Goal: Task Accomplishment & Management: Complete application form

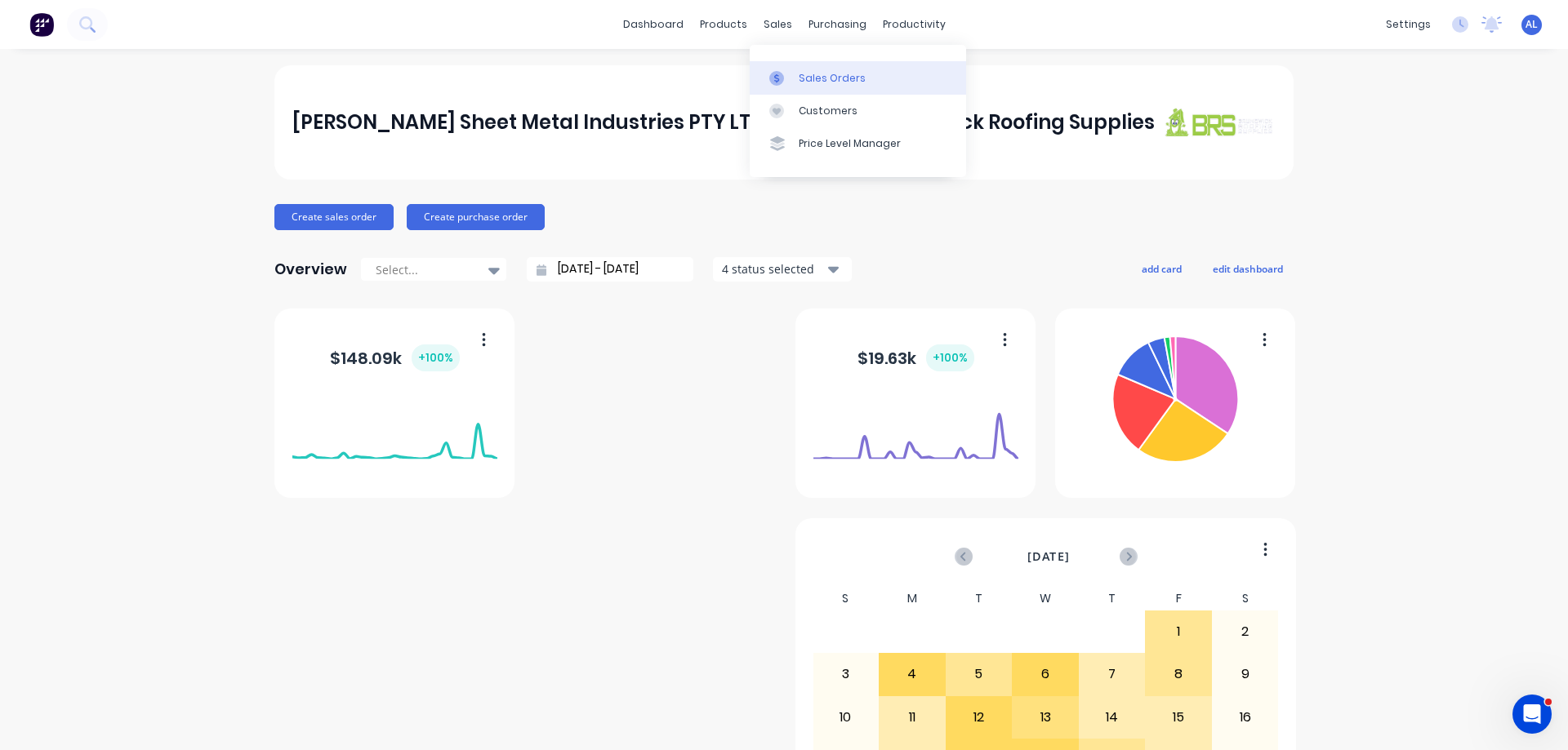
click at [829, 78] on div "Sales Orders" at bounding box center [832, 79] width 67 height 15
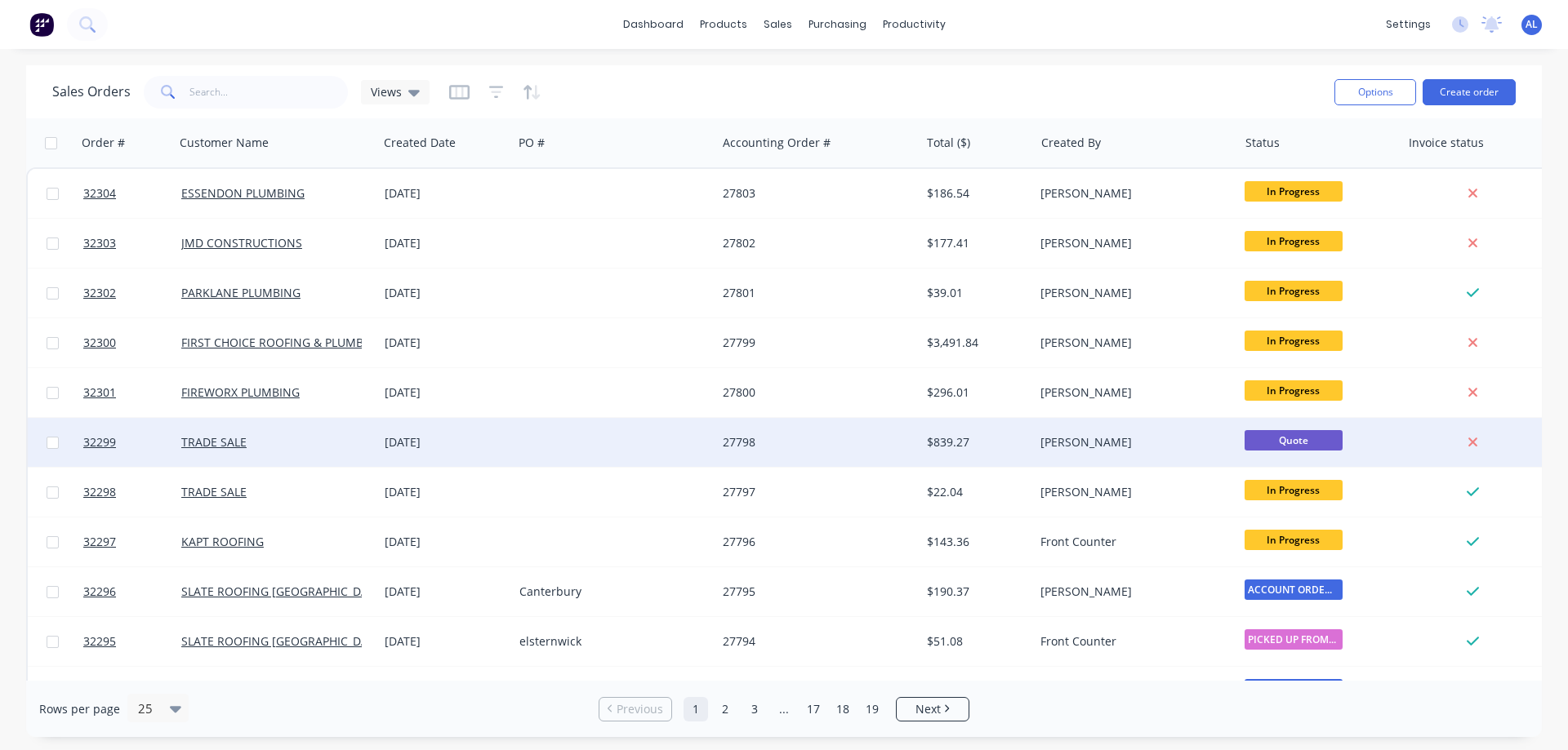
click at [826, 441] on div "27798" at bounding box center [813, 443] width 181 height 16
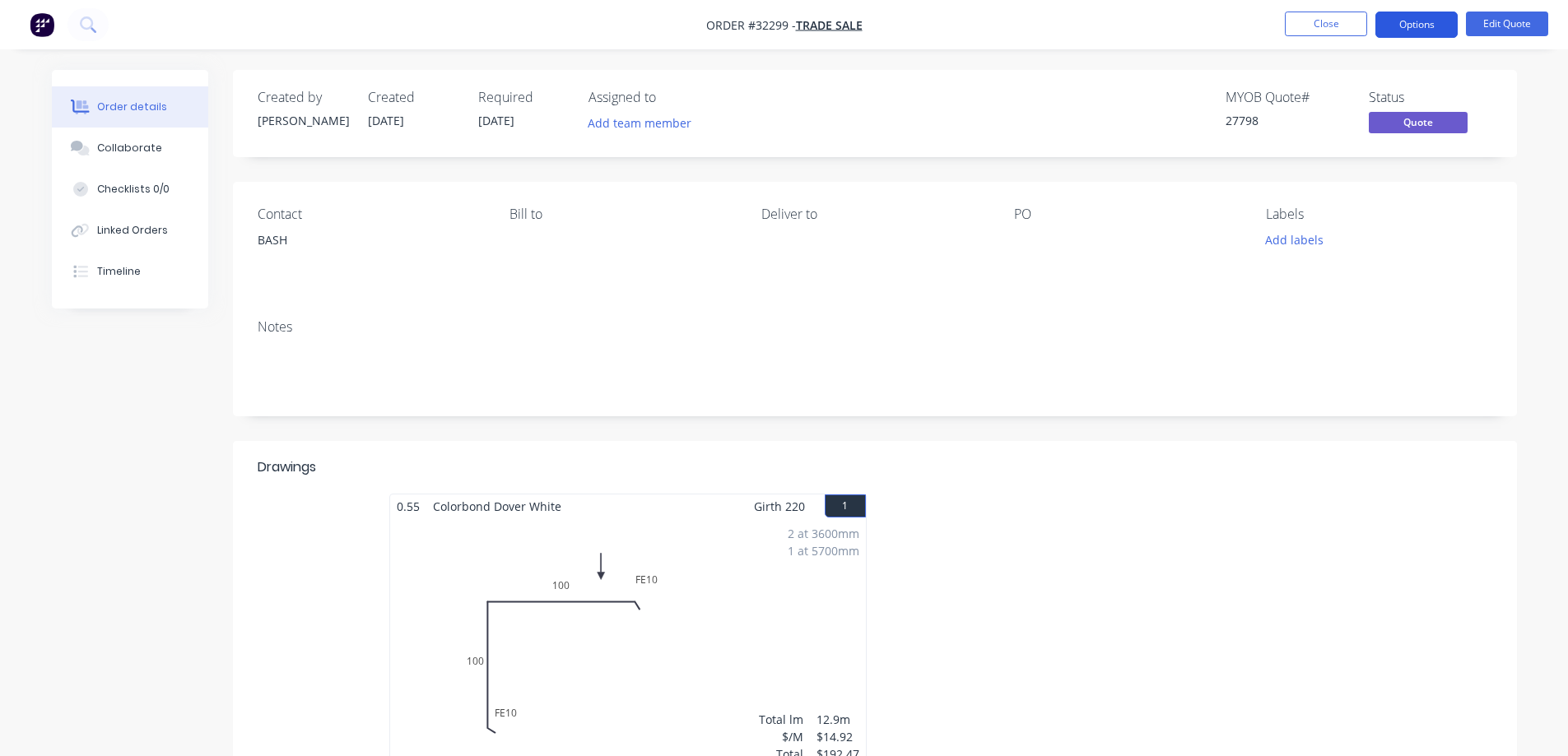
click at [1417, 26] on button "Options" at bounding box center [1417, 25] width 83 height 26
click at [1500, 29] on button "Edit Quote" at bounding box center [1507, 24] width 83 height 25
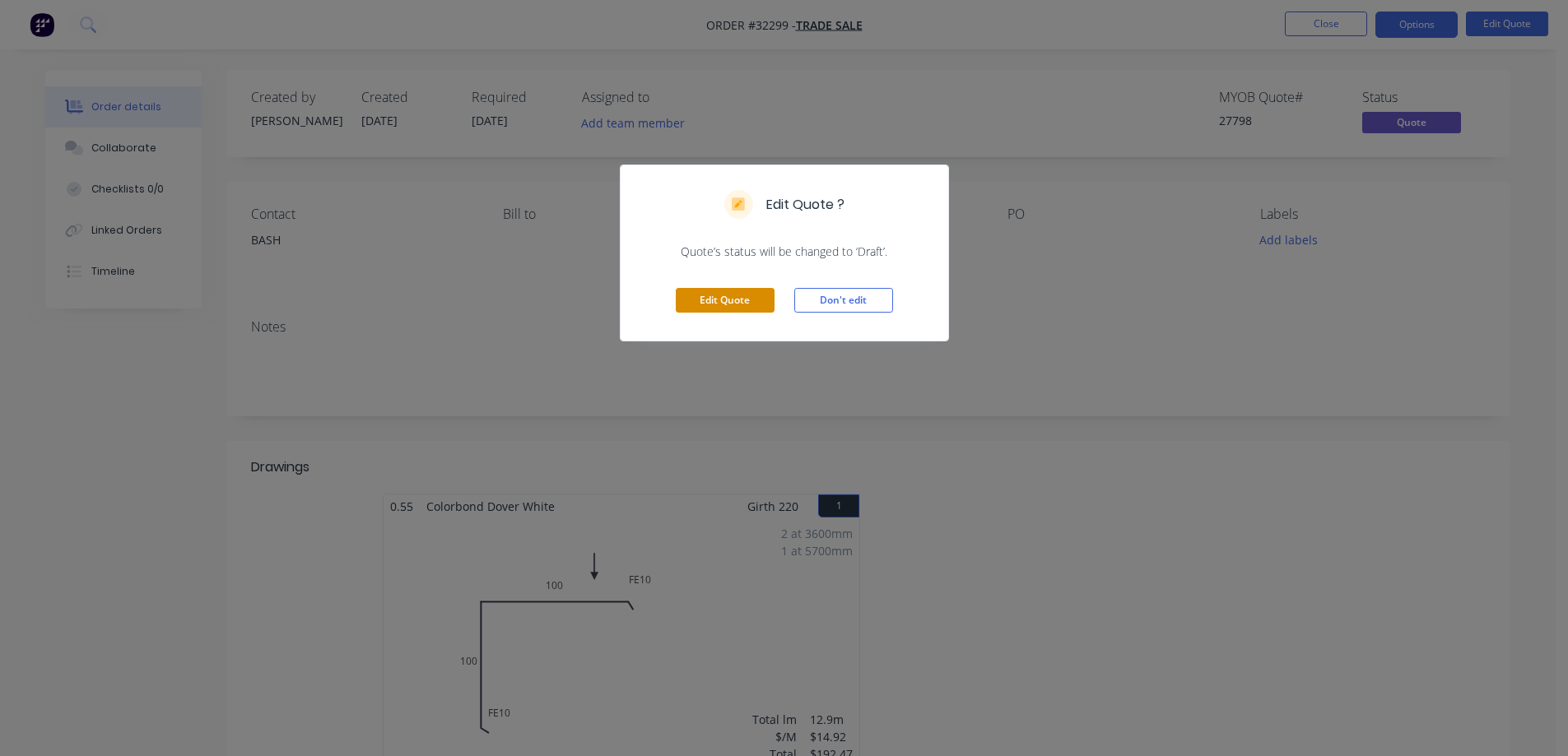
click at [765, 296] on button "Edit Quote" at bounding box center [724, 300] width 98 height 25
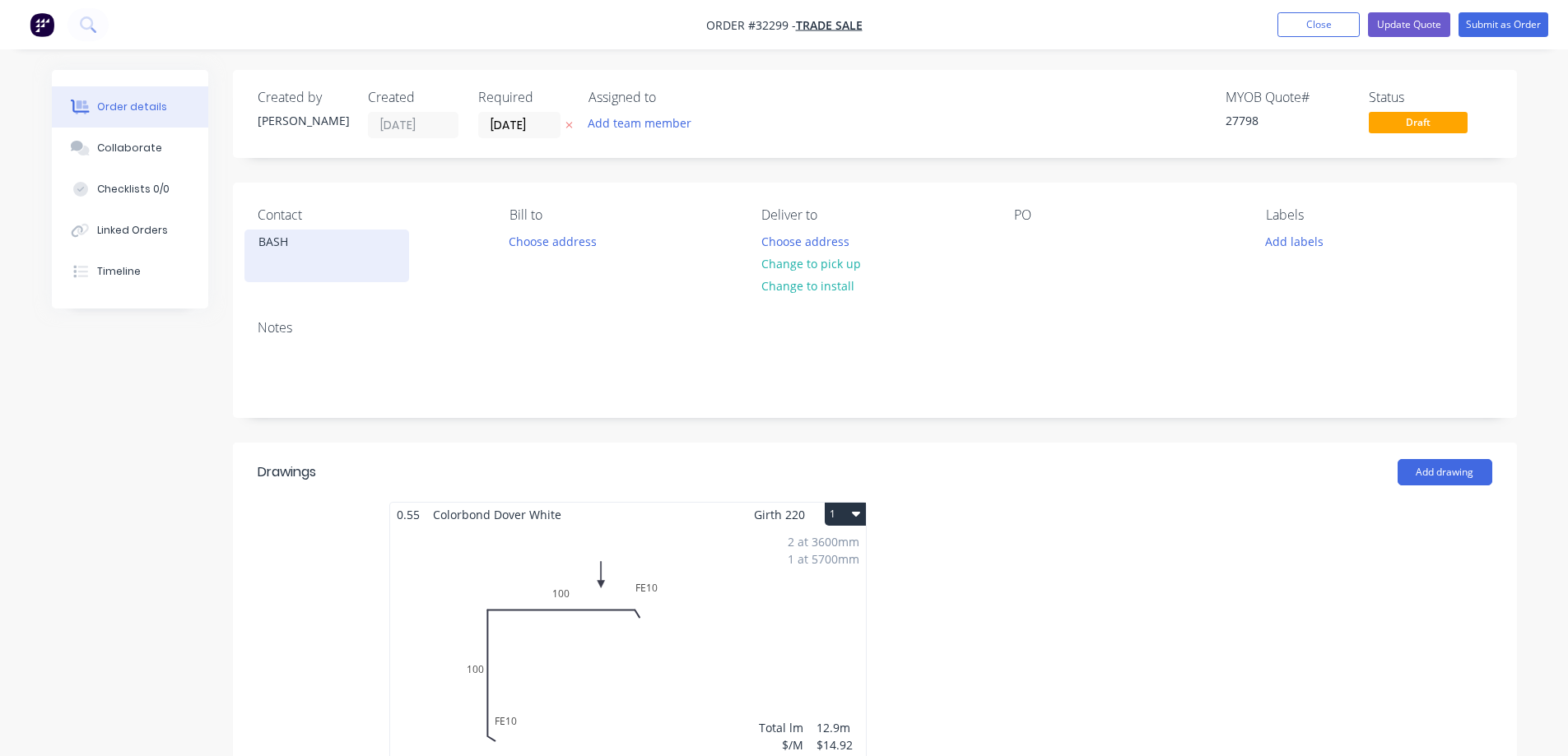
click at [287, 240] on div "BASH" at bounding box center [326, 242] width 136 height 23
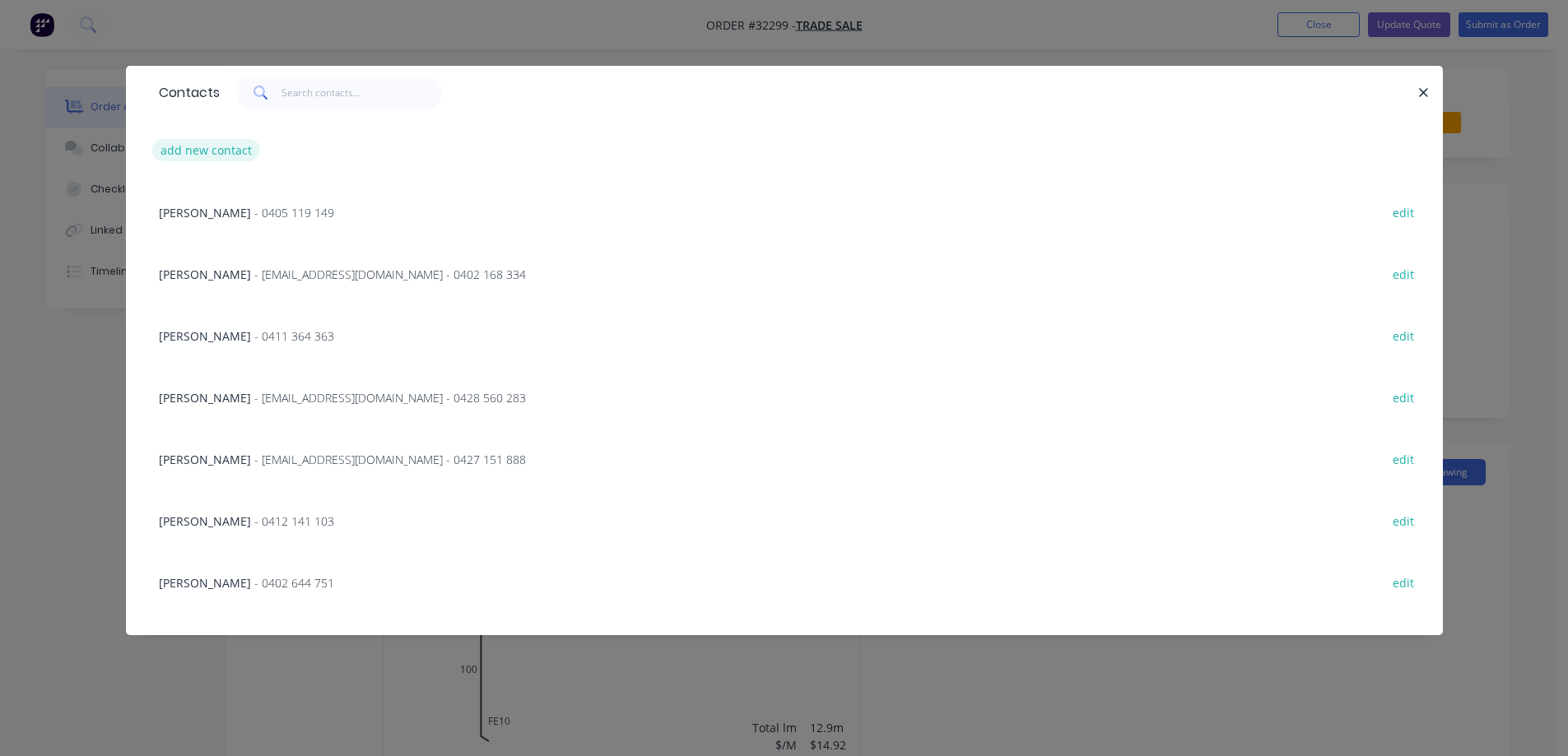
click at [206, 145] on button "add new contact" at bounding box center [206, 150] width 108 height 22
select select "AU"
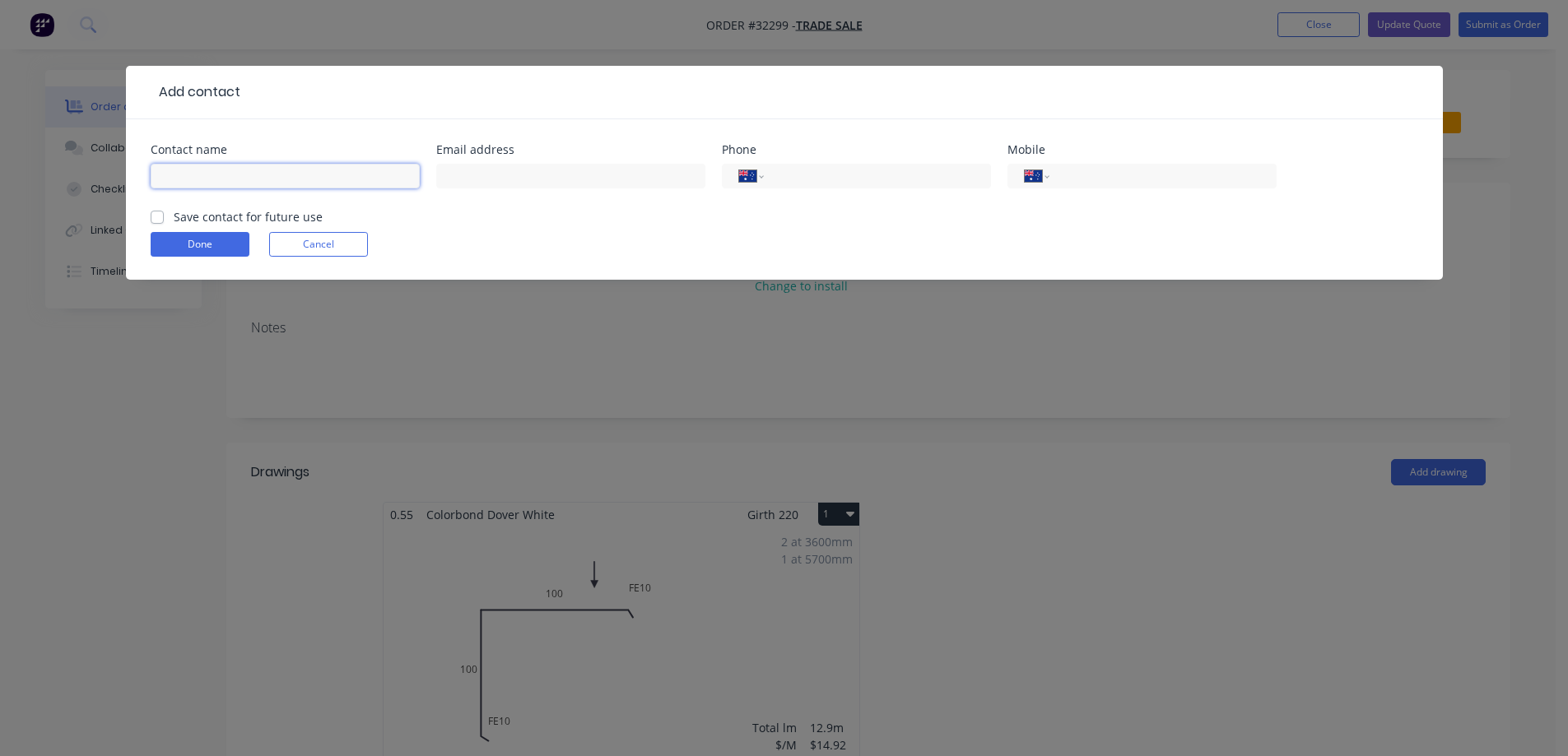
click at [213, 170] on input "text" at bounding box center [285, 176] width 269 height 25
type input "RAF"
click at [1162, 167] on input "tel" at bounding box center [1159, 176] width 198 height 19
type input "0451 049 220"
click at [1008, 245] on div "Done Cancel" at bounding box center [784, 245] width 1267 height 25
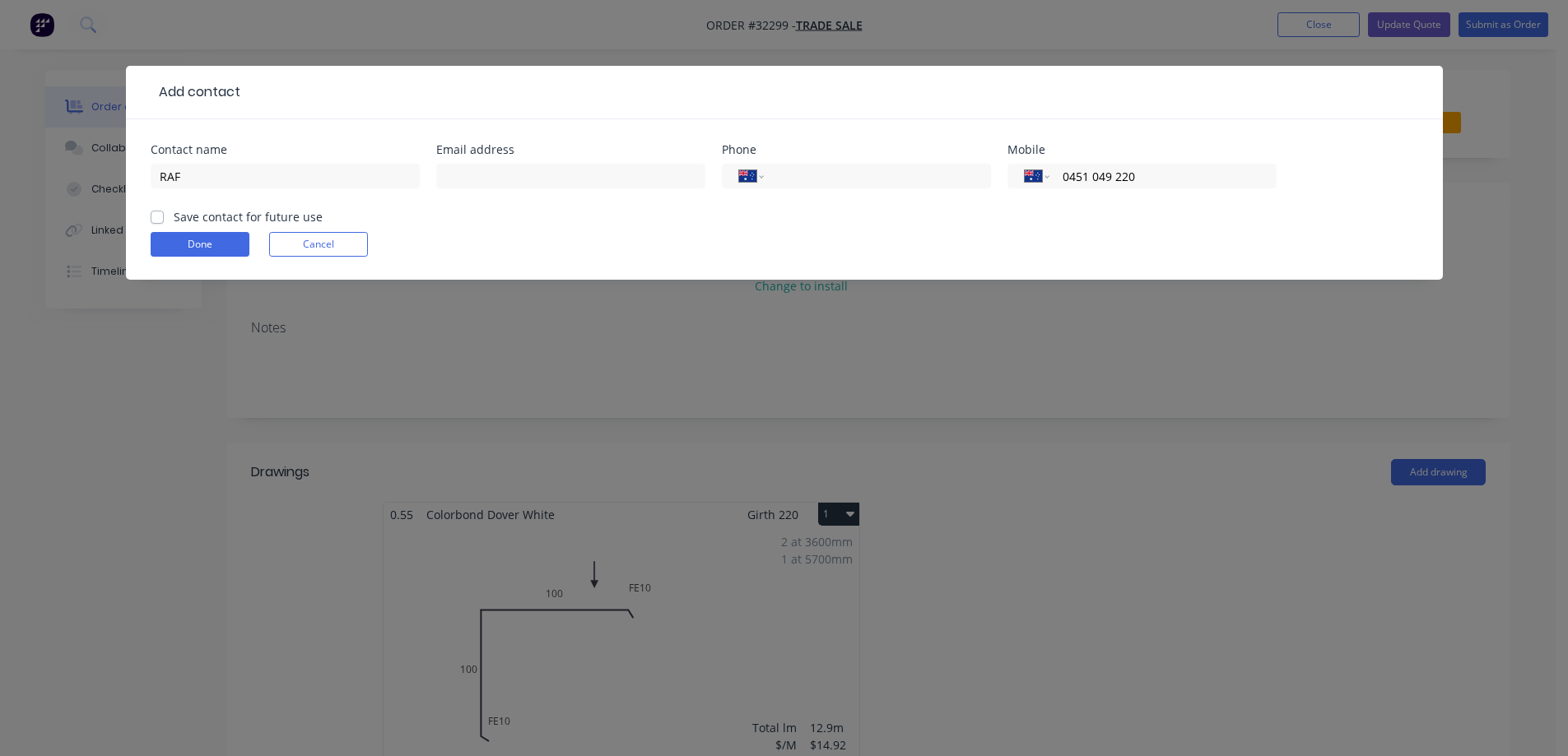
click at [174, 221] on label "Save contact for future use" at bounding box center [248, 216] width 149 height 17
click at [155, 221] on input "Save contact for future use" at bounding box center [157, 216] width 13 height 16
checkbox input "true"
click at [237, 241] on button "Done" at bounding box center [199, 245] width 98 height 25
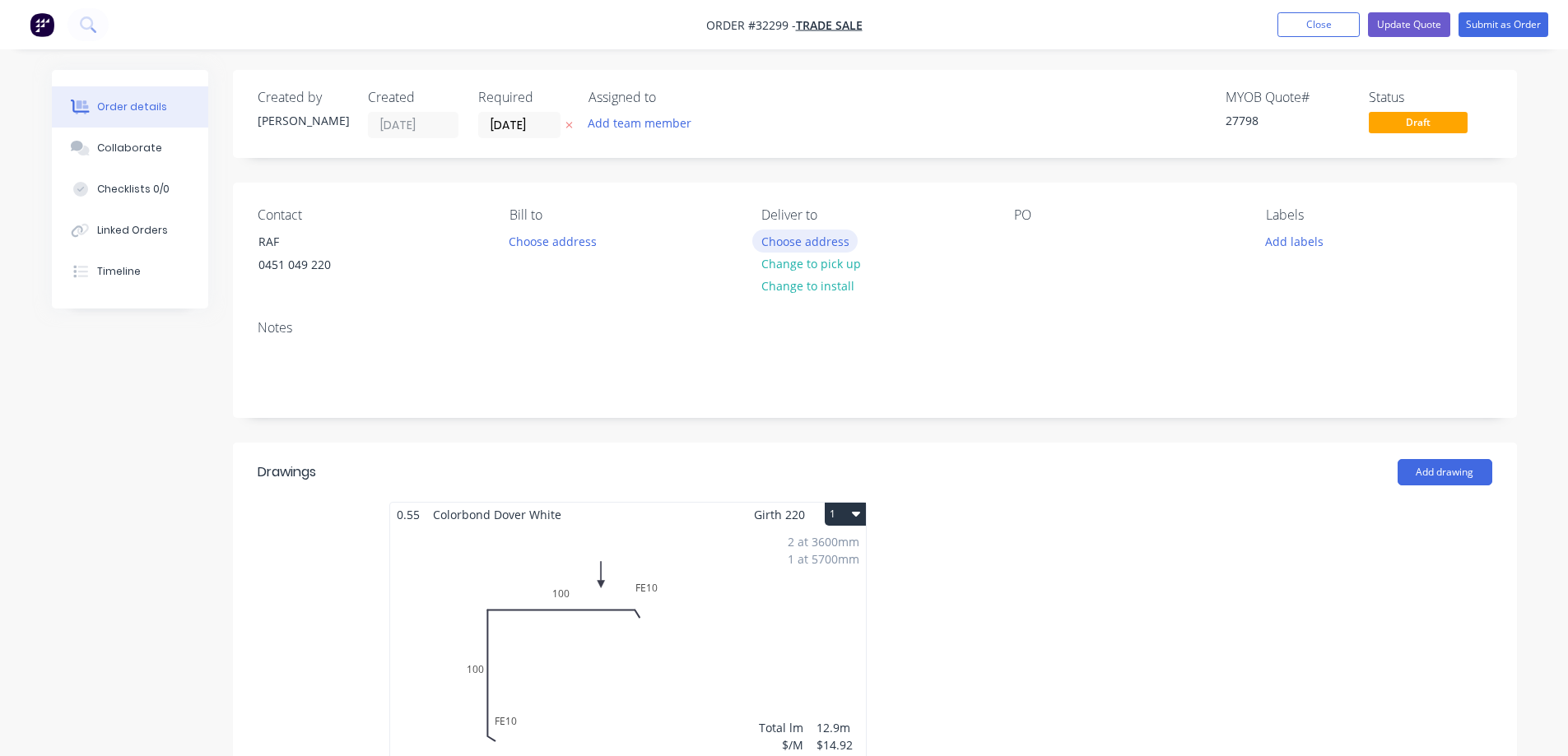
click at [817, 241] on button "Choose address" at bounding box center [804, 240] width 105 height 22
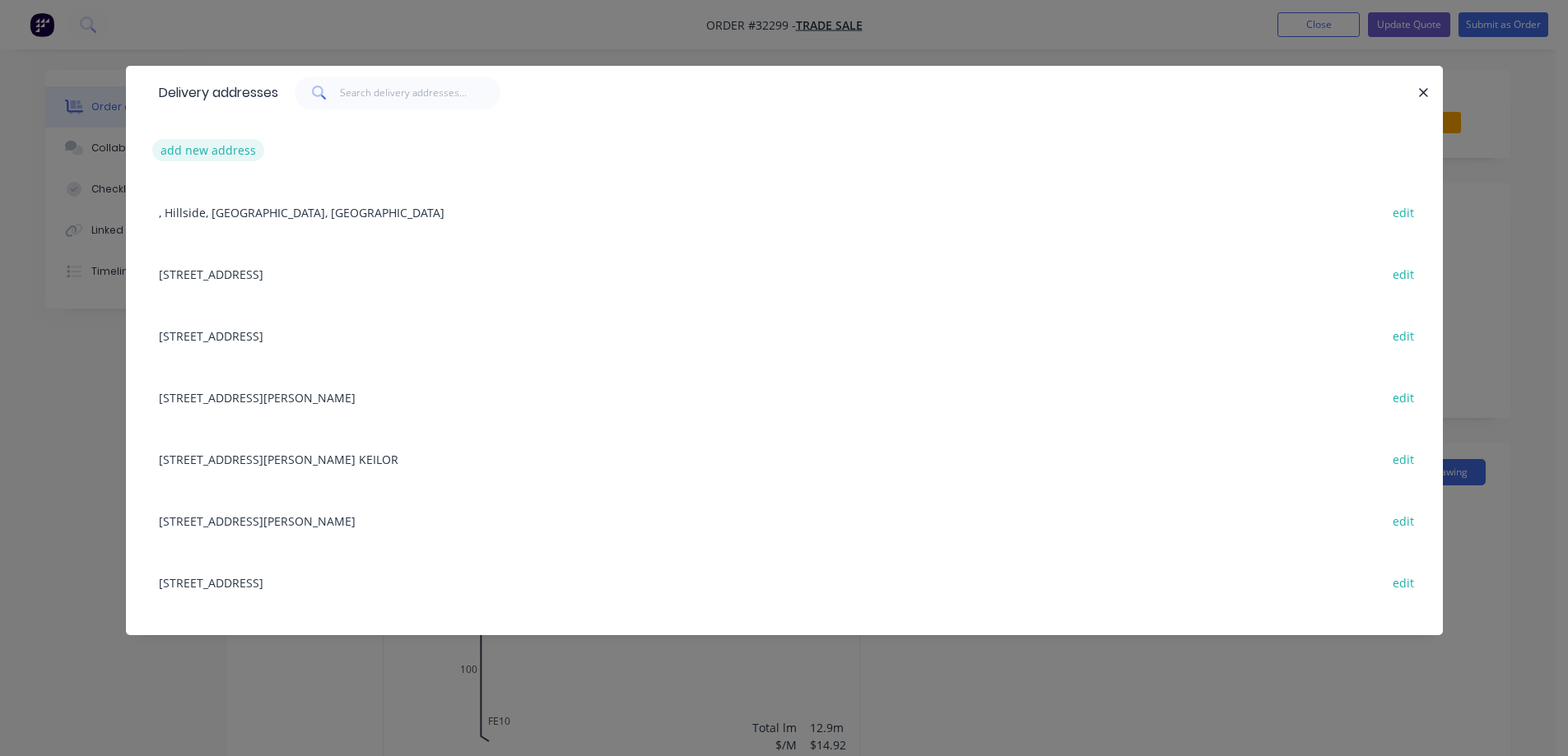
click at [232, 145] on button "add new address" at bounding box center [208, 150] width 112 height 22
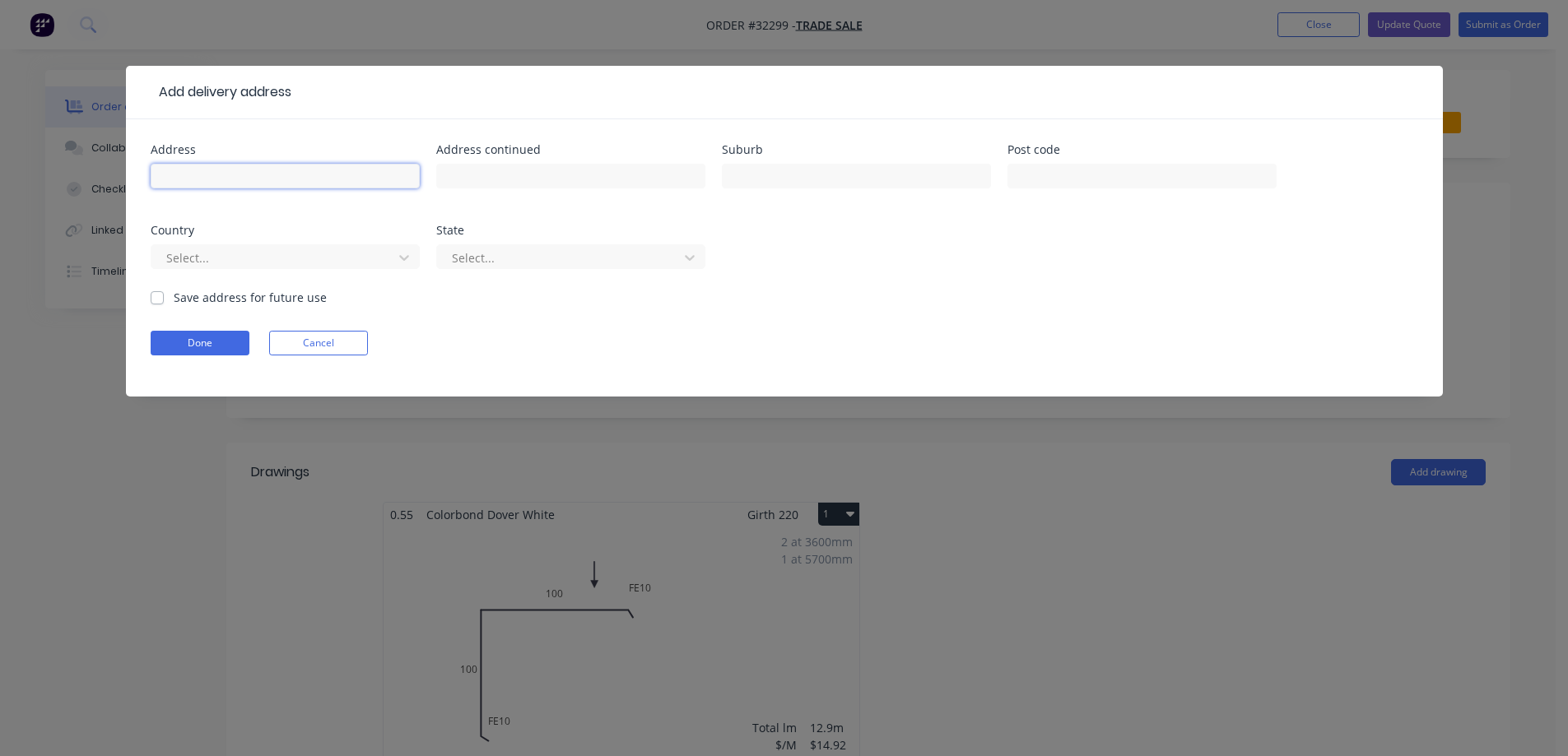
click at [252, 186] on input "text" at bounding box center [285, 176] width 269 height 25
type input "[STREET_ADDRESS]"
type input "COOLAROO"
drag, startPoint x: 155, startPoint y: 296, endPoint x: 169, endPoint y: 326, distance: 33.1
click at [174, 297] on label "Save address for future use" at bounding box center [250, 297] width 153 height 17
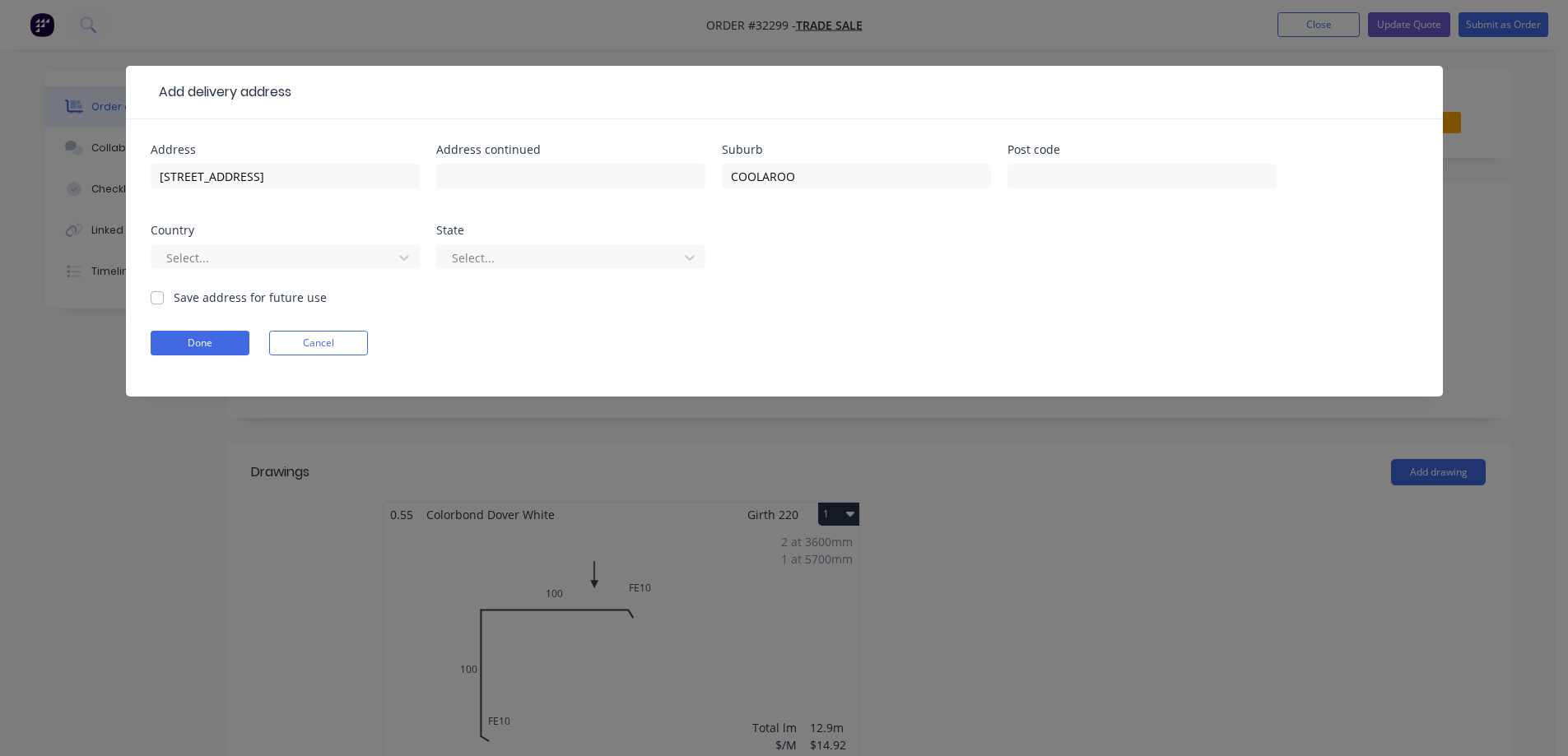
click at [156, 297] on input "Save address for future use" at bounding box center [157, 296] width 13 height 16
checkbox input "true"
click at [213, 344] on button "Done" at bounding box center [199, 343] width 98 height 25
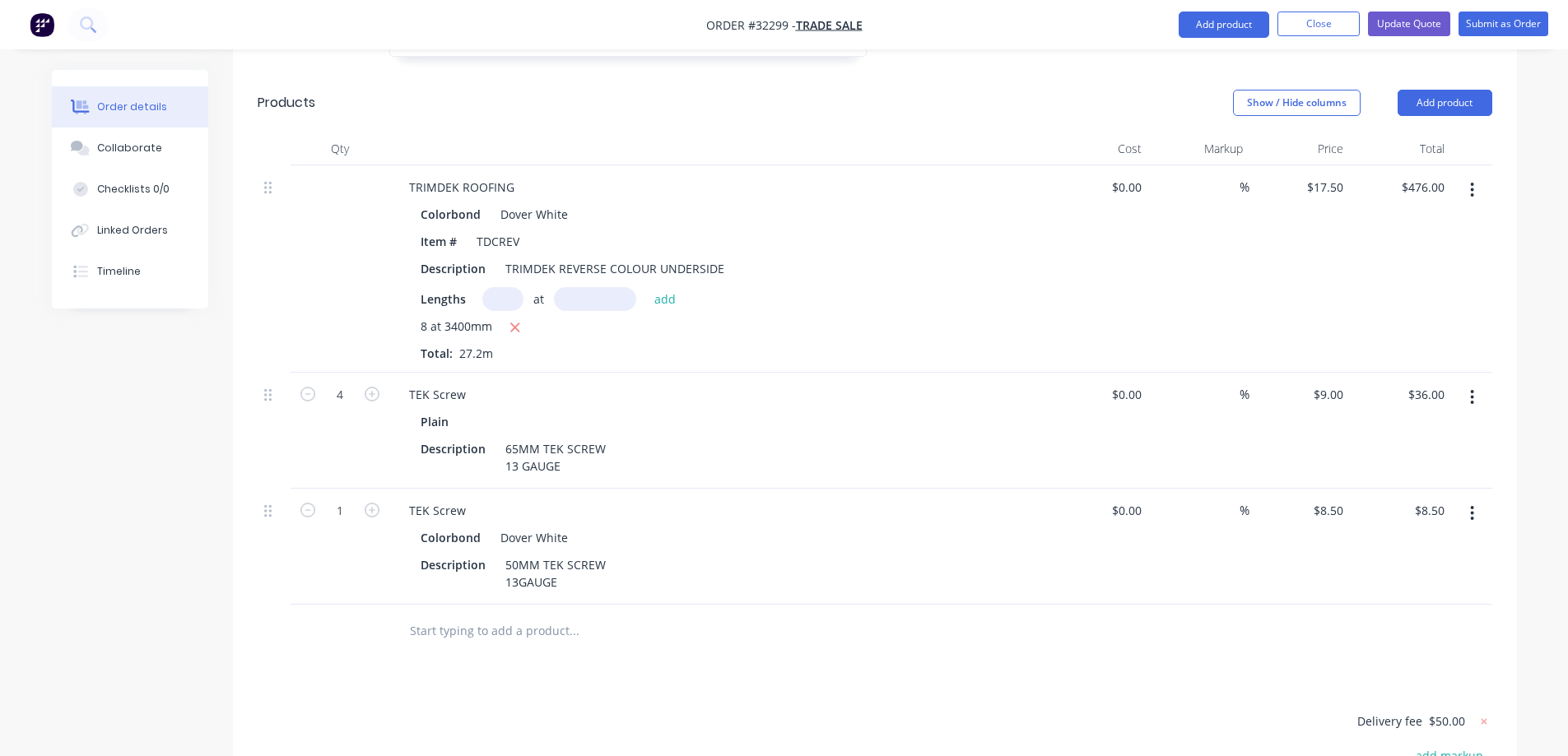
scroll to position [329, 0]
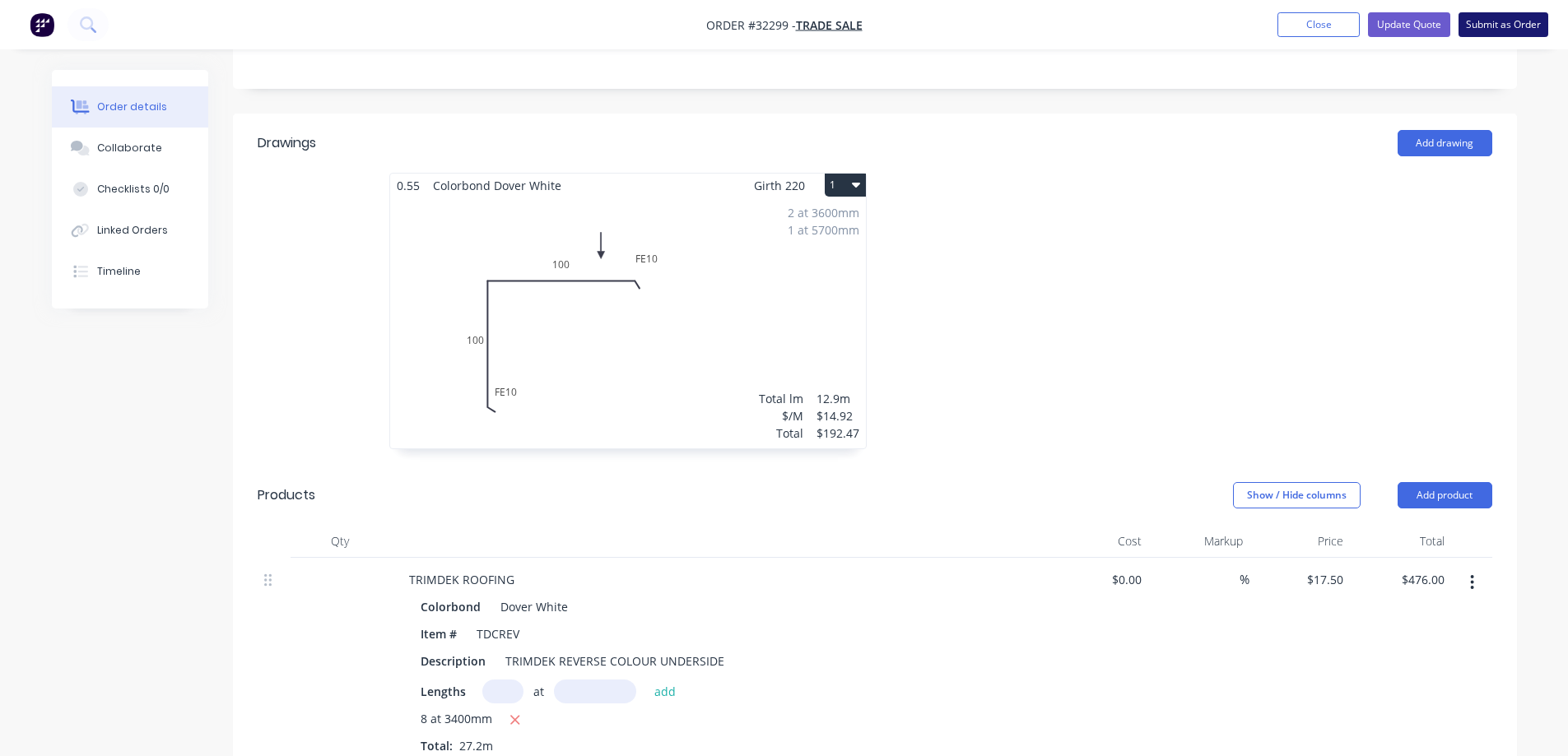
click at [1495, 31] on button "Submit as Order" at bounding box center [1503, 25] width 90 height 25
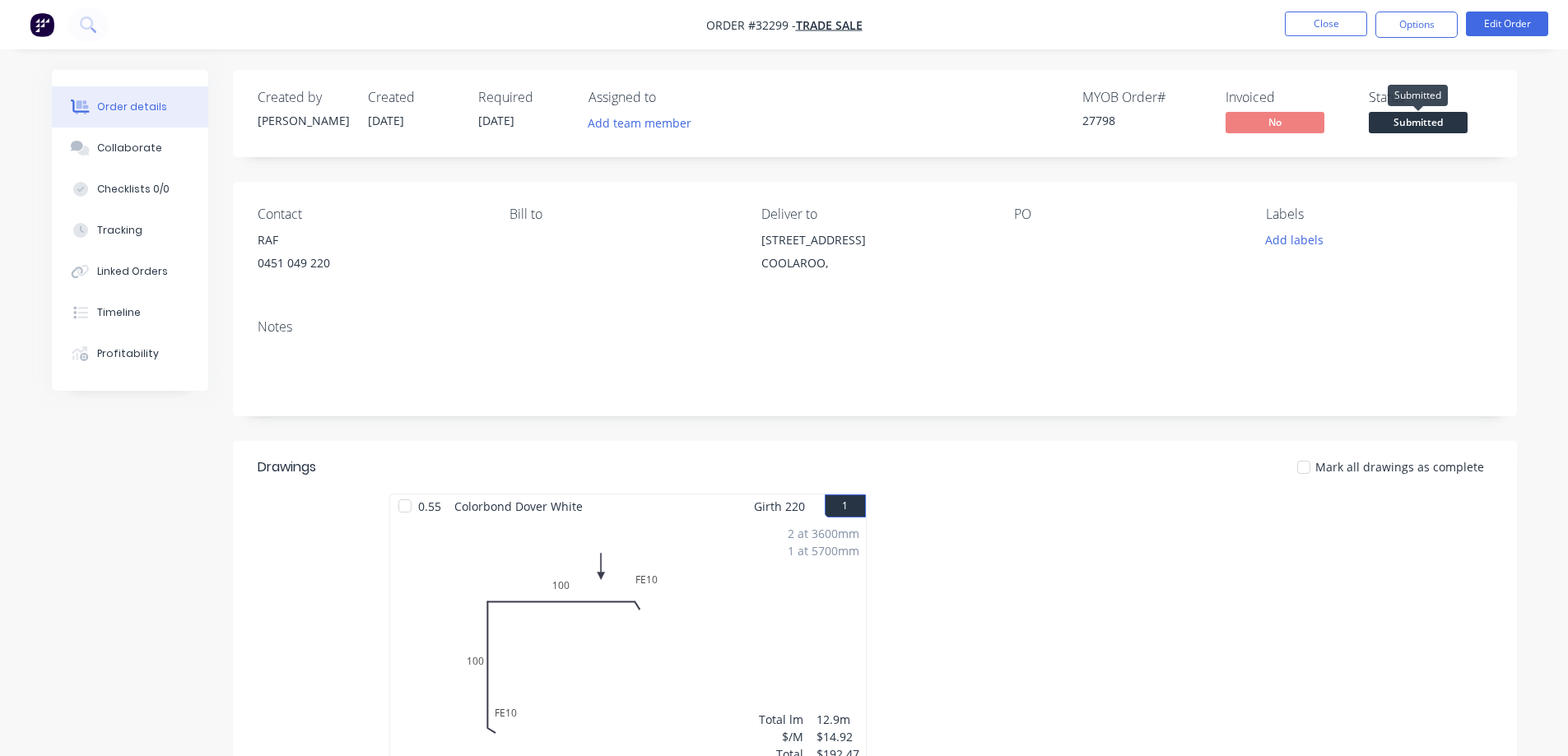
click at [1422, 118] on span "Submitted" at bounding box center [1418, 121] width 98 height 21
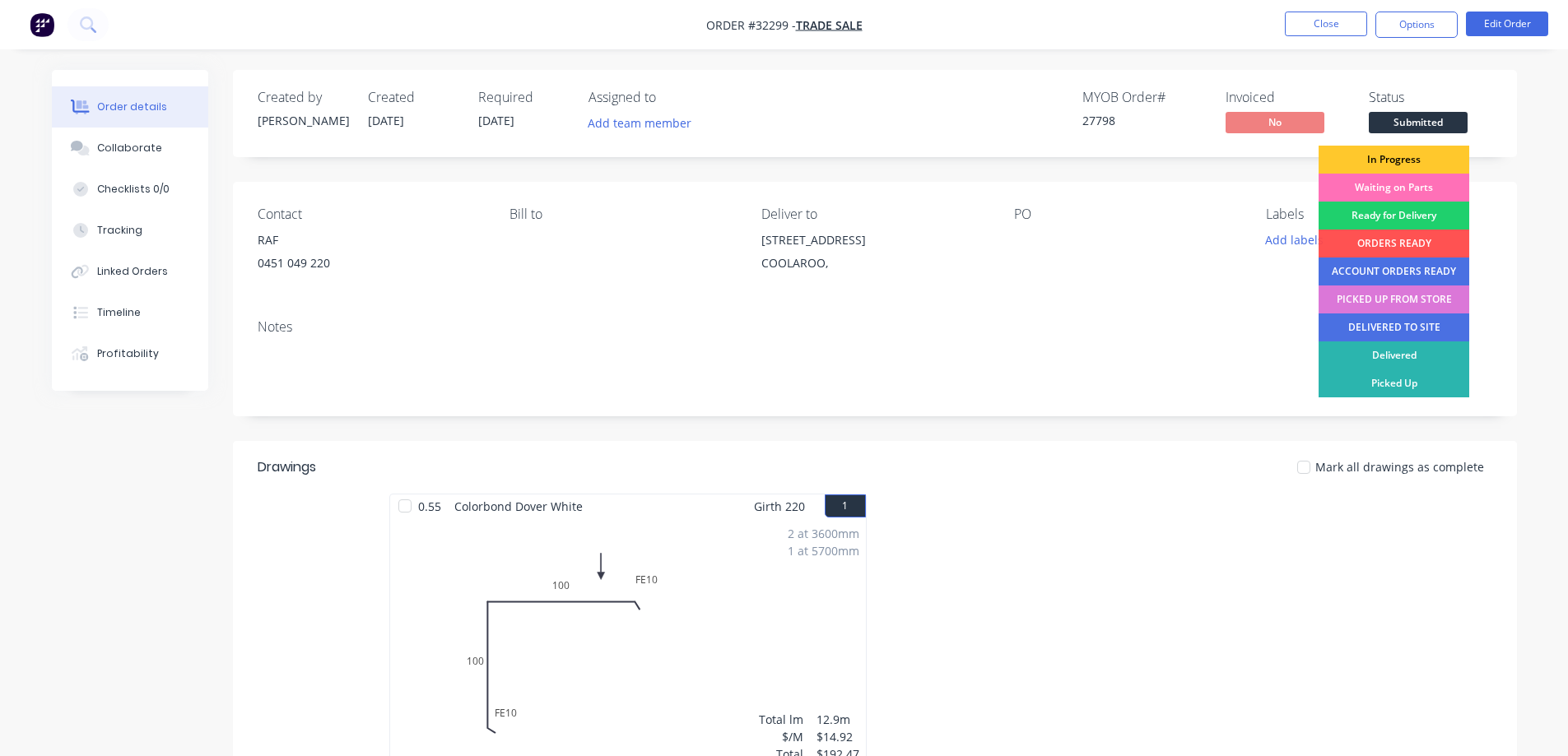
click at [1416, 157] on div "In Progress" at bounding box center [1394, 159] width 150 height 28
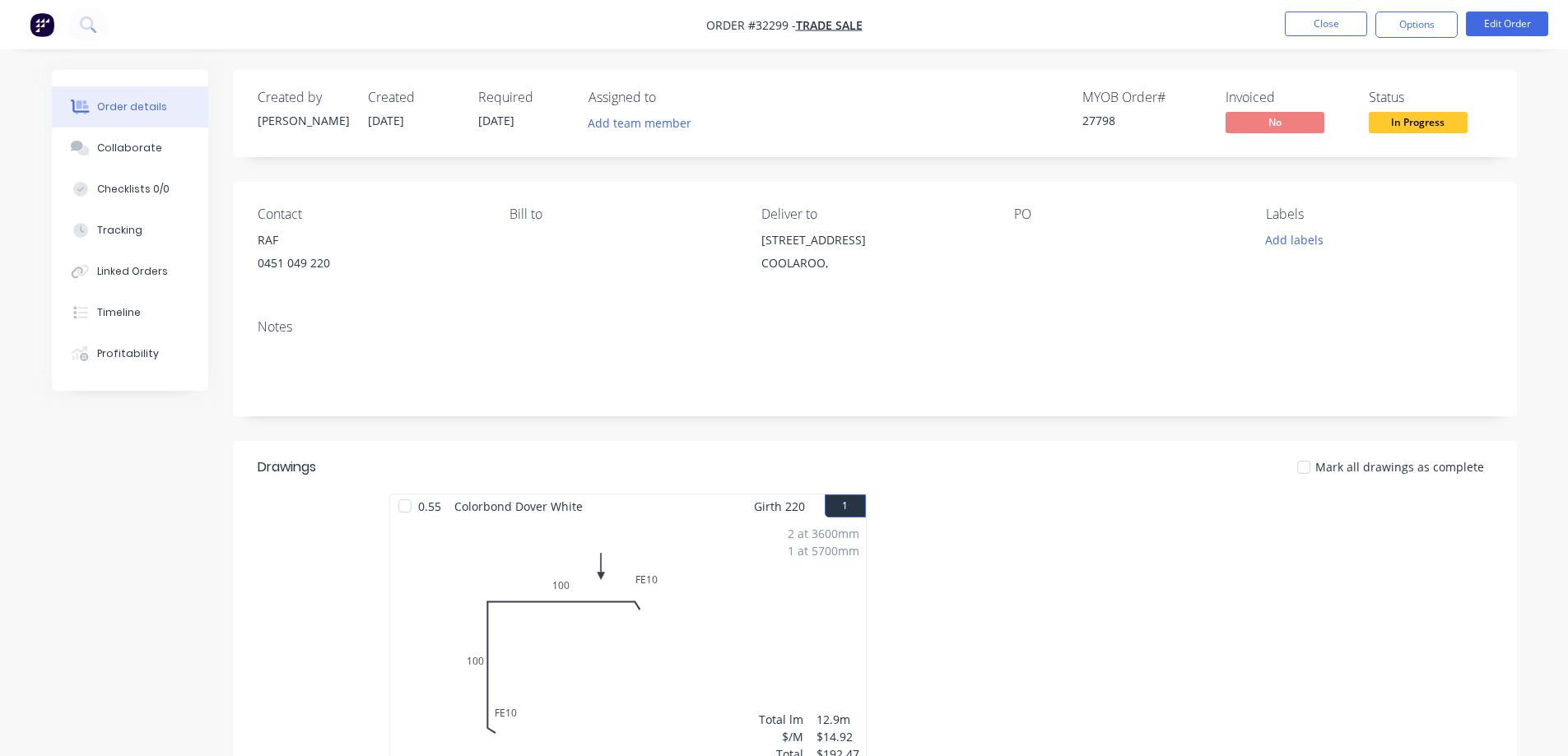
click at [1432, 127] on span "In Progress" at bounding box center [1418, 121] width 98 height 21
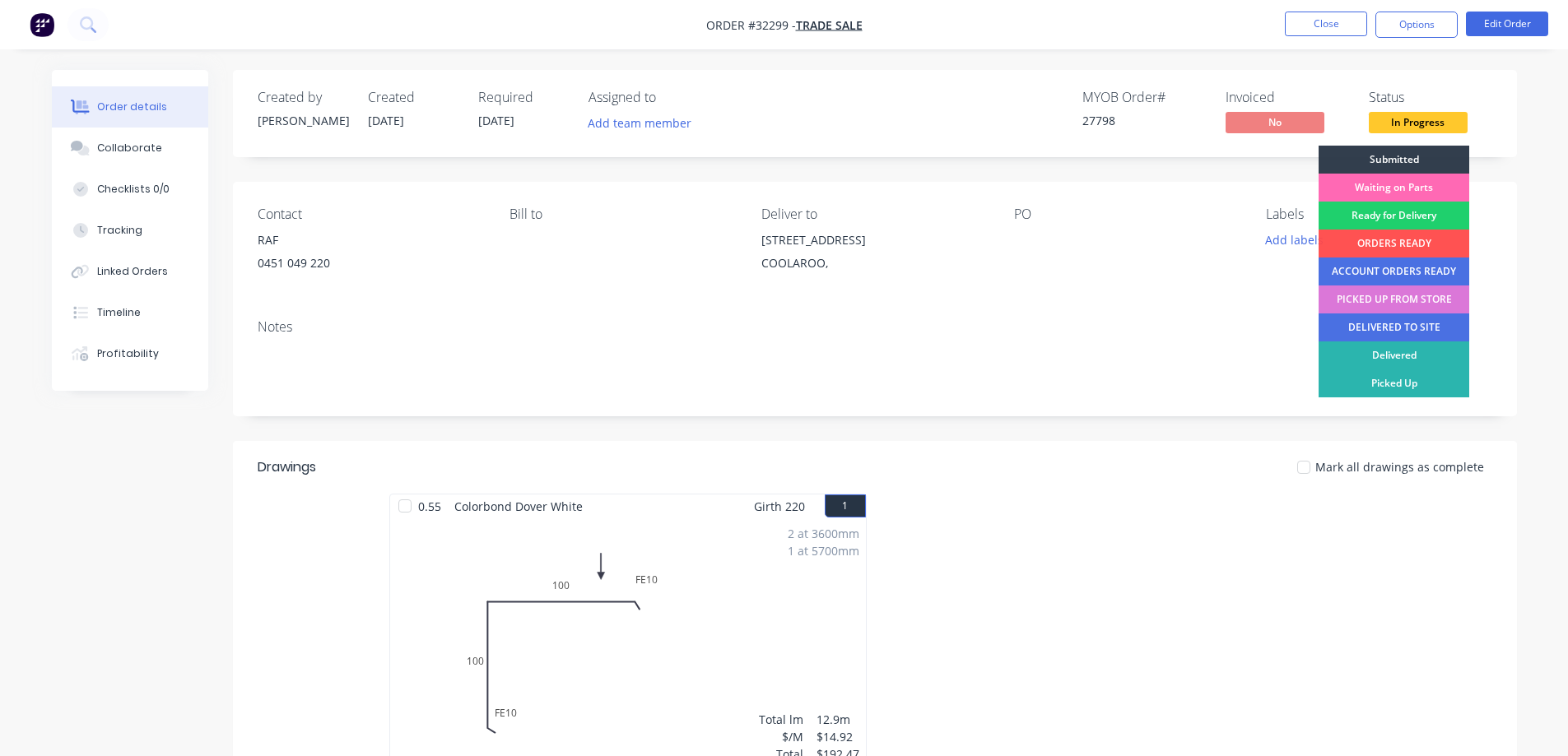
click at [1411, 184] on div "Waiting on Parts" at bounding box center [1394, 188] width 150 height 28
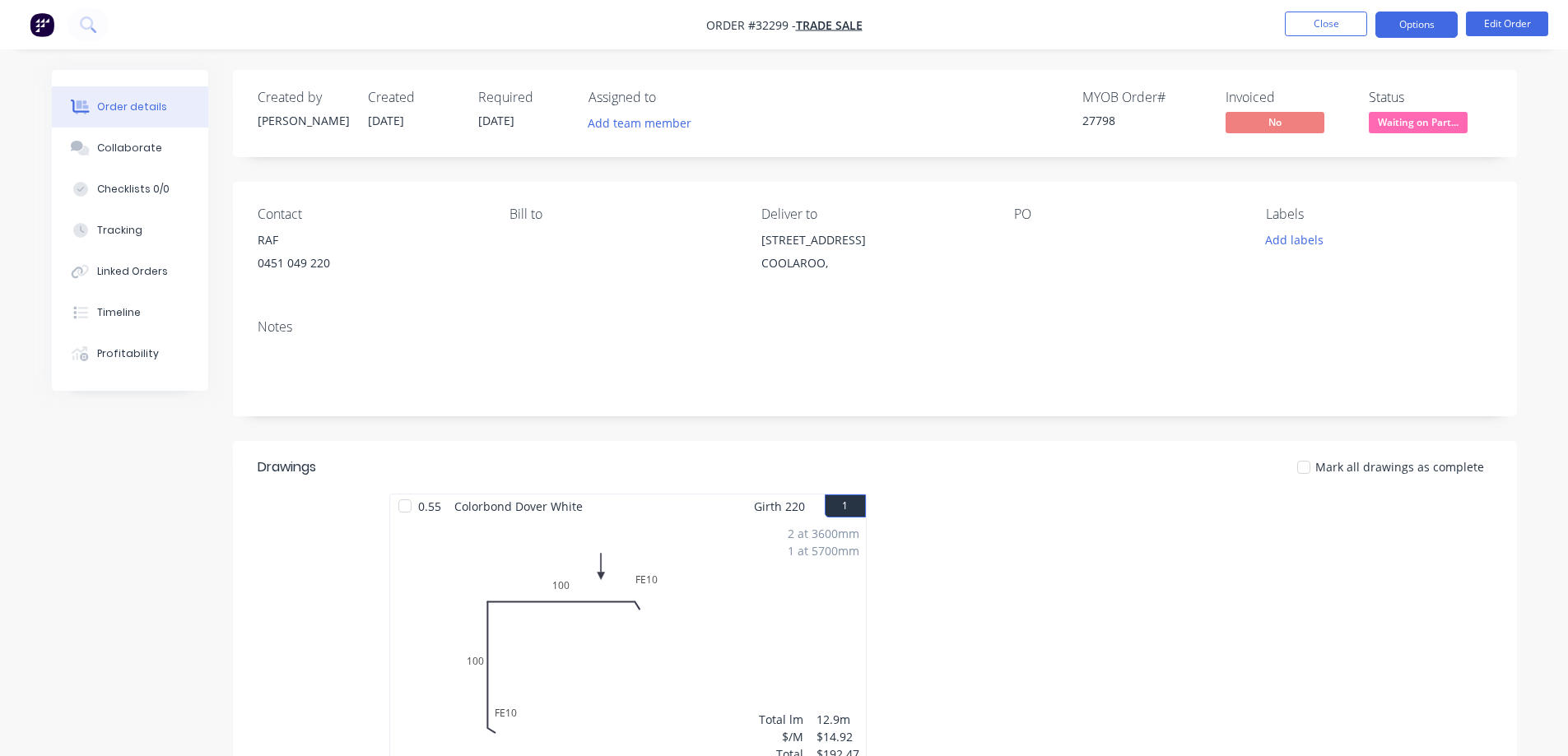
click at [1415, 26] on button "Options" at bounding box center [1417, 25] width 83 height 26
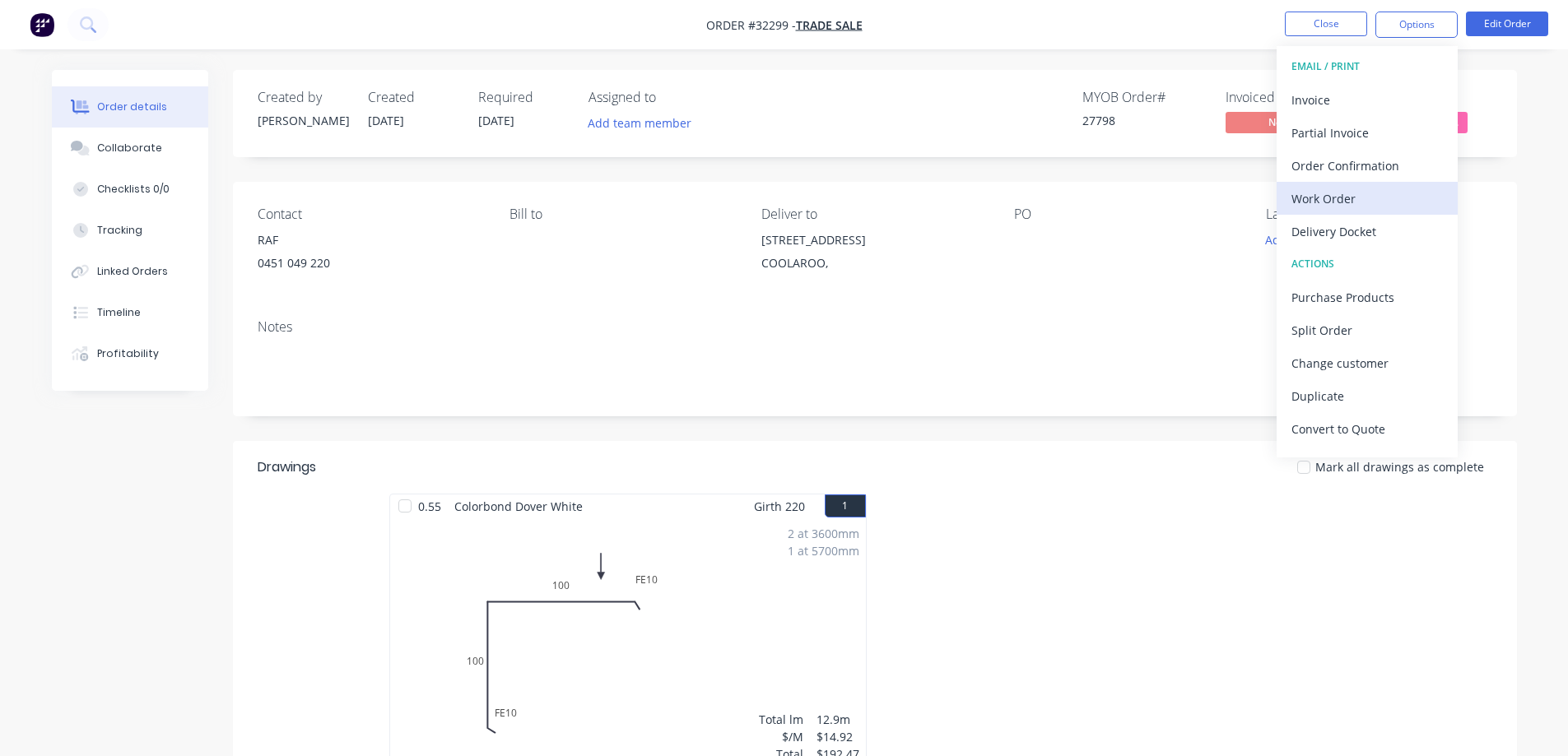
click at [1319, 197] on div "Work Order" at bounding box center [1366, 198] width 151 height 24
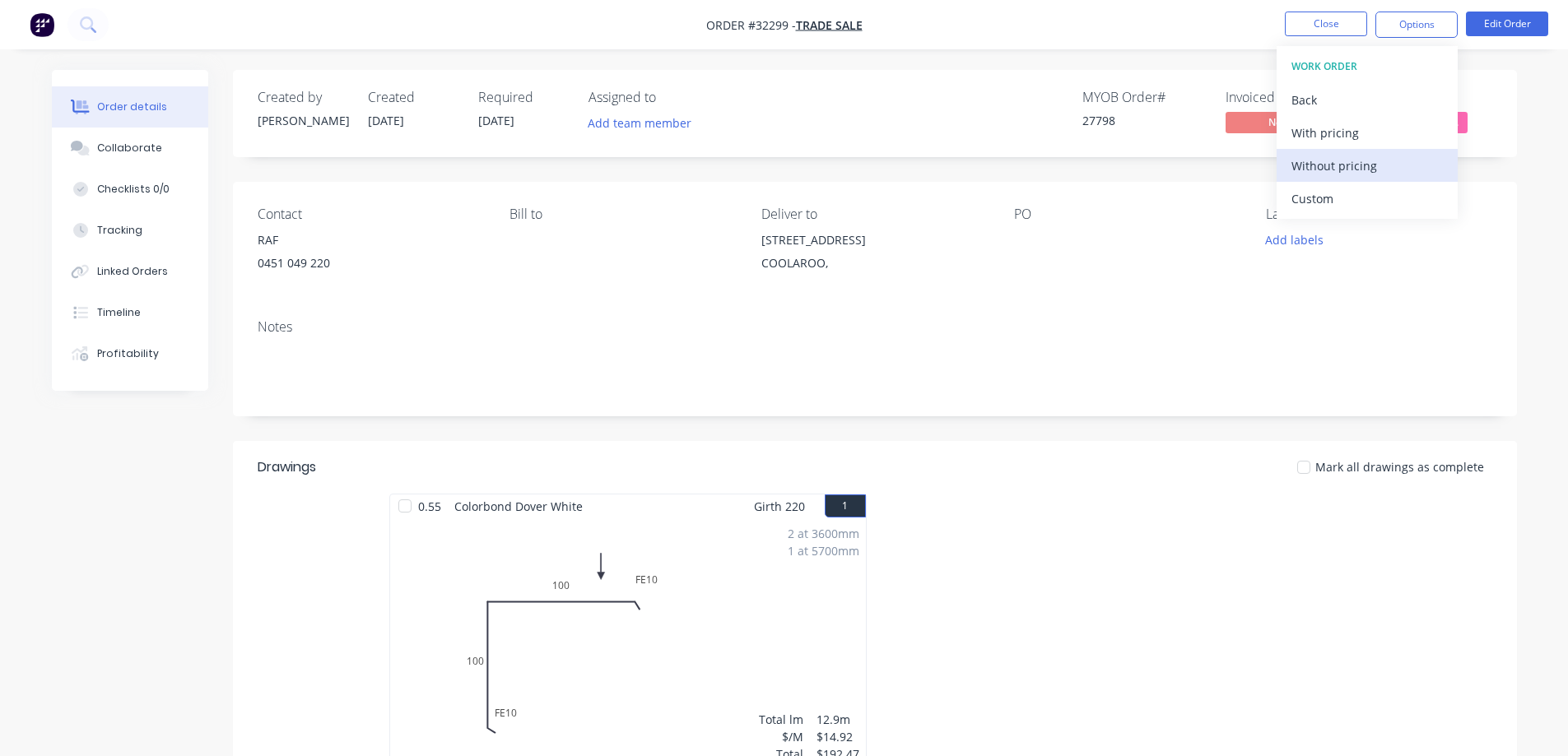
click at [1347, 159] on div "Without pricing" at bounding box center [1366, 165] width 151 height 24
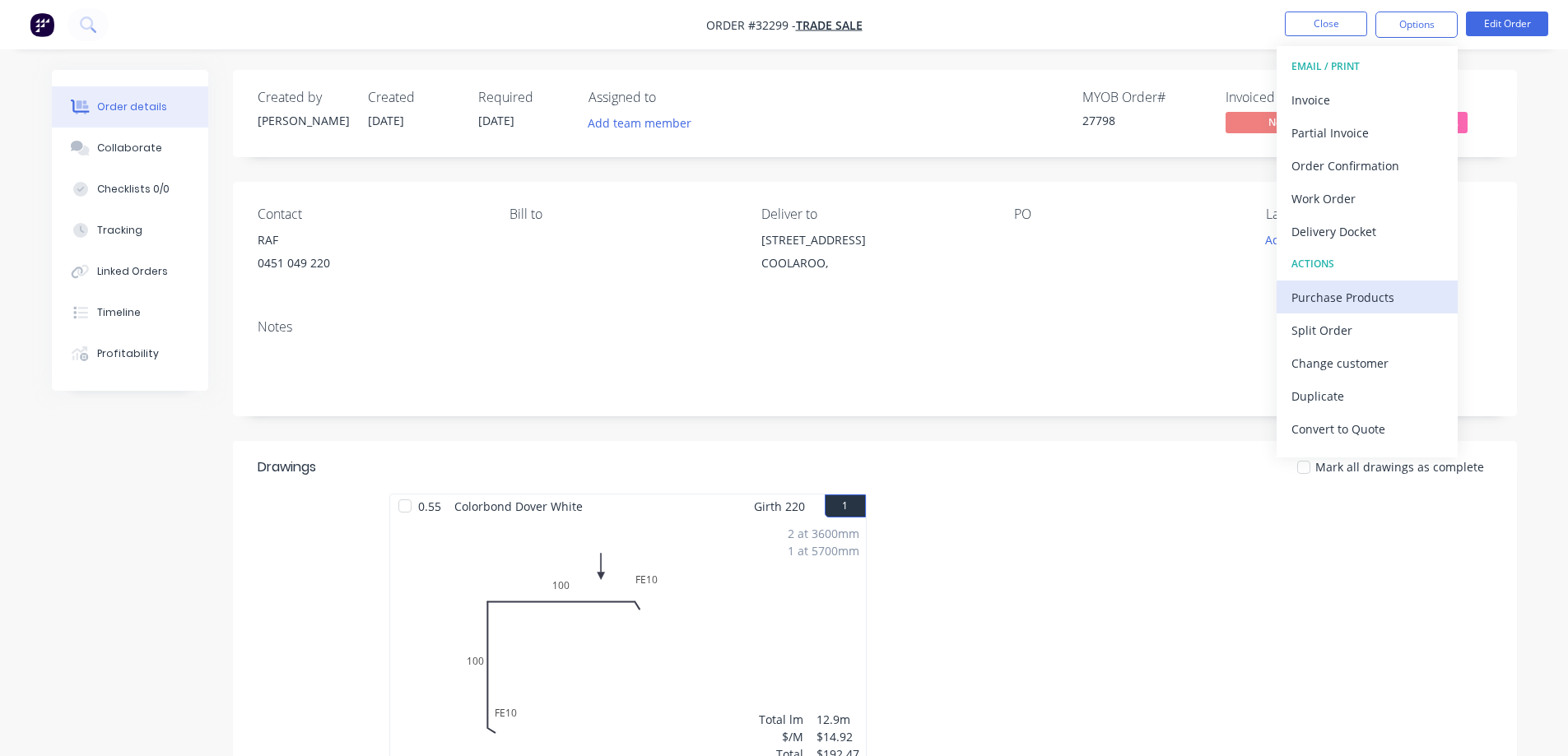
click at [1377, 302] on div "Purchase Products" at bounding box center [1366, 297] width 151 height 24
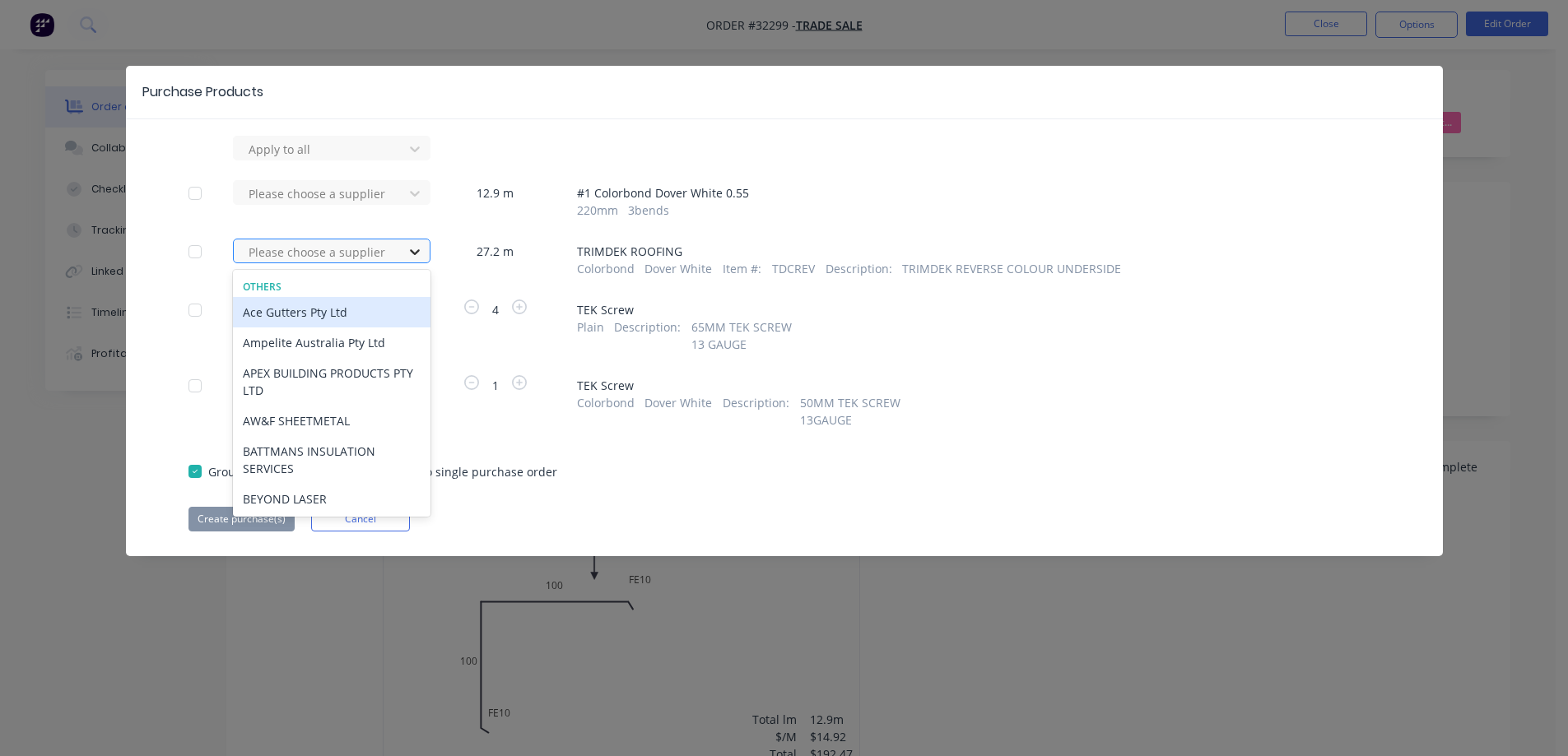
click at [417, 251] on icon at bounding box center [415, 252] width 10 height 6
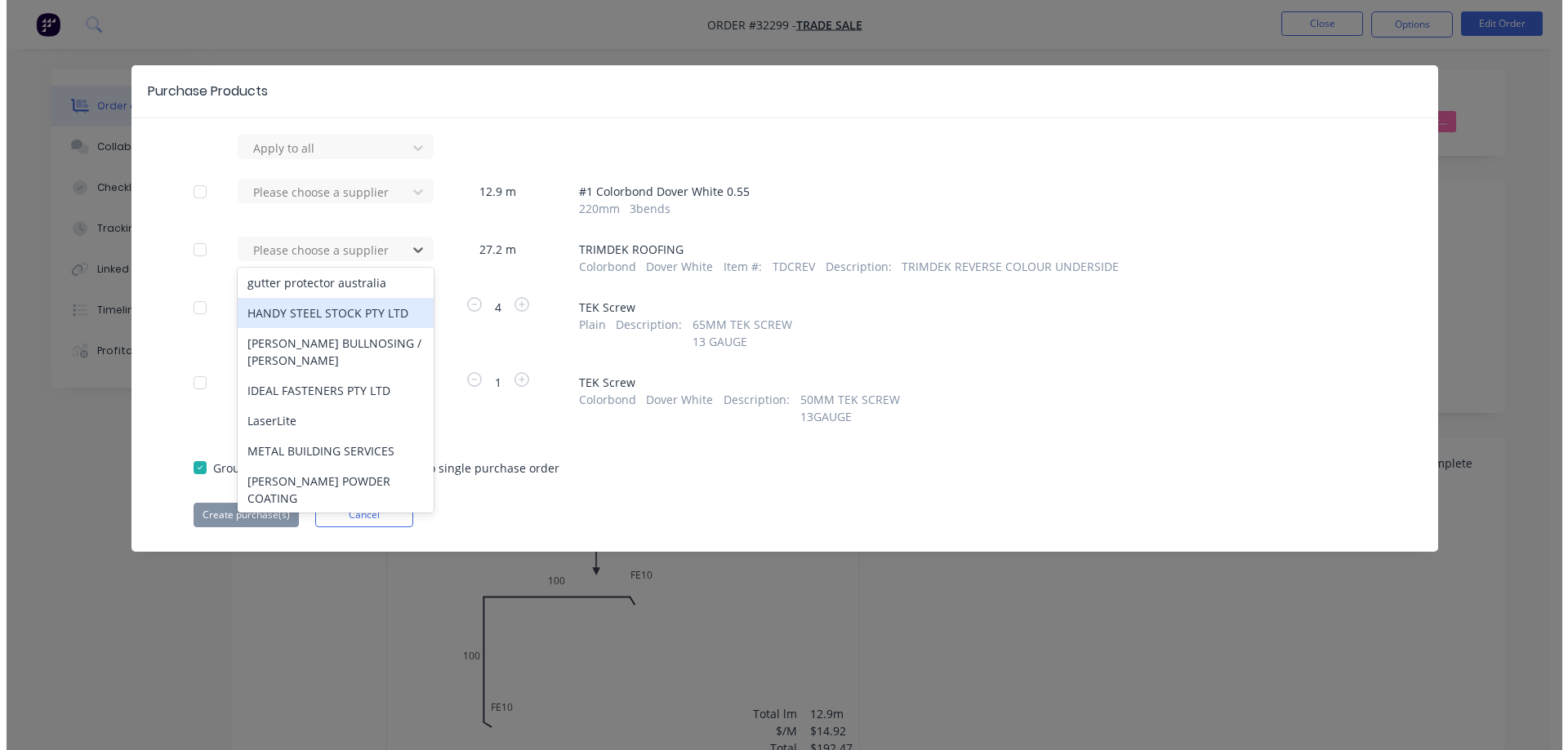
scroll to position [313, 0]
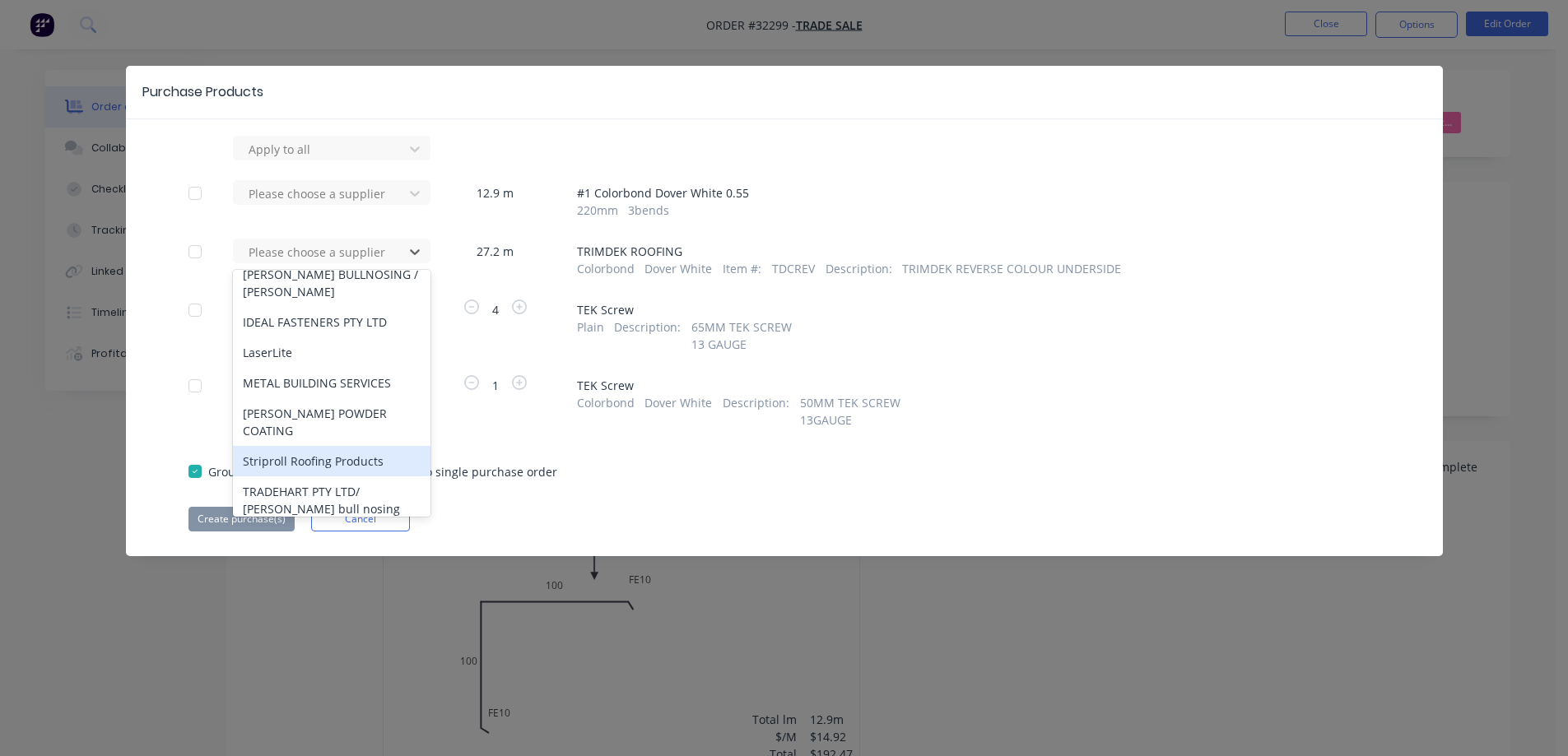
click at [341, 446] on div "Striproll Roofing Products" at bounding box center [331, 461] width 198 height 31
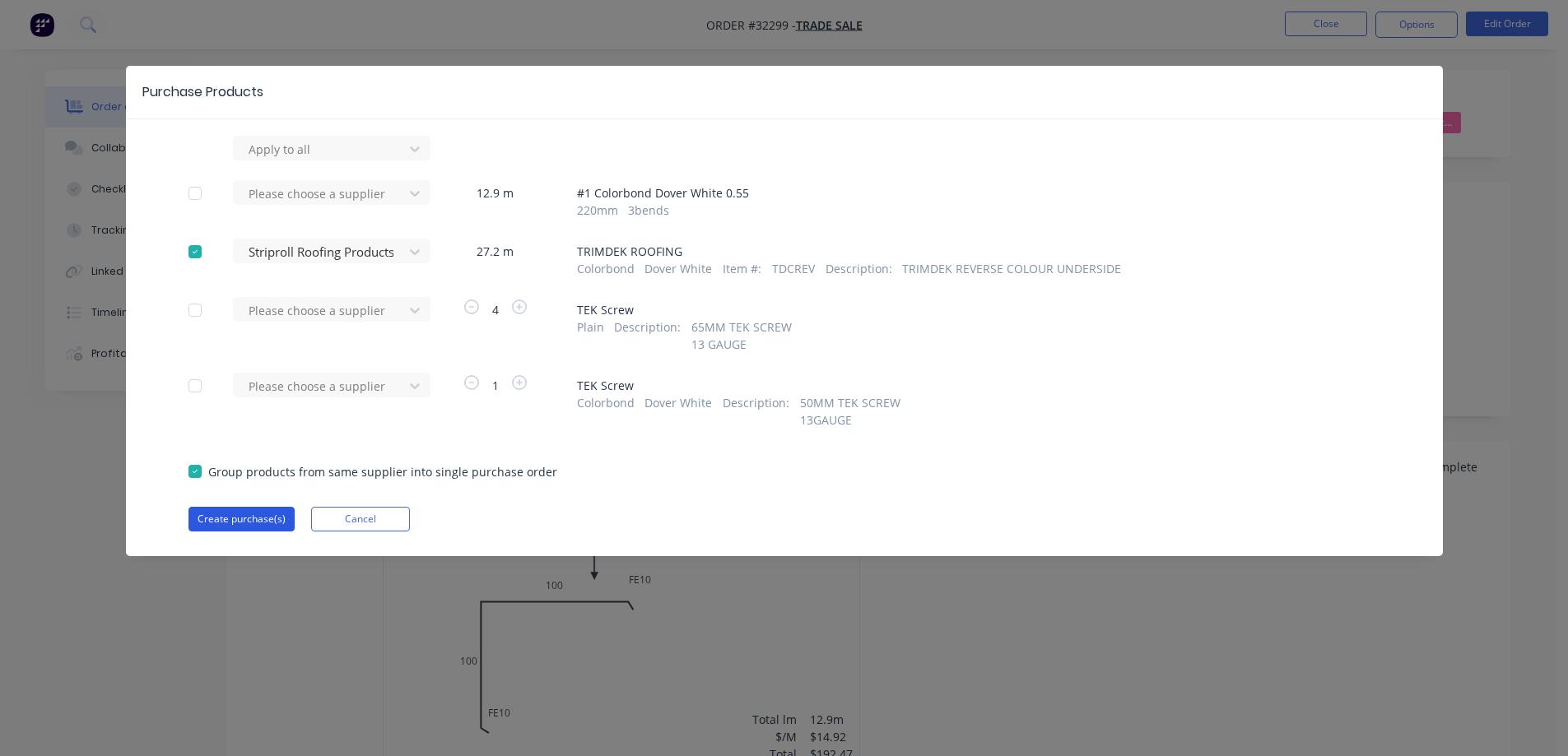
click at [271, 517] on button "Create purchase(s)" at bounding box center [241, 519] width 106 height 25
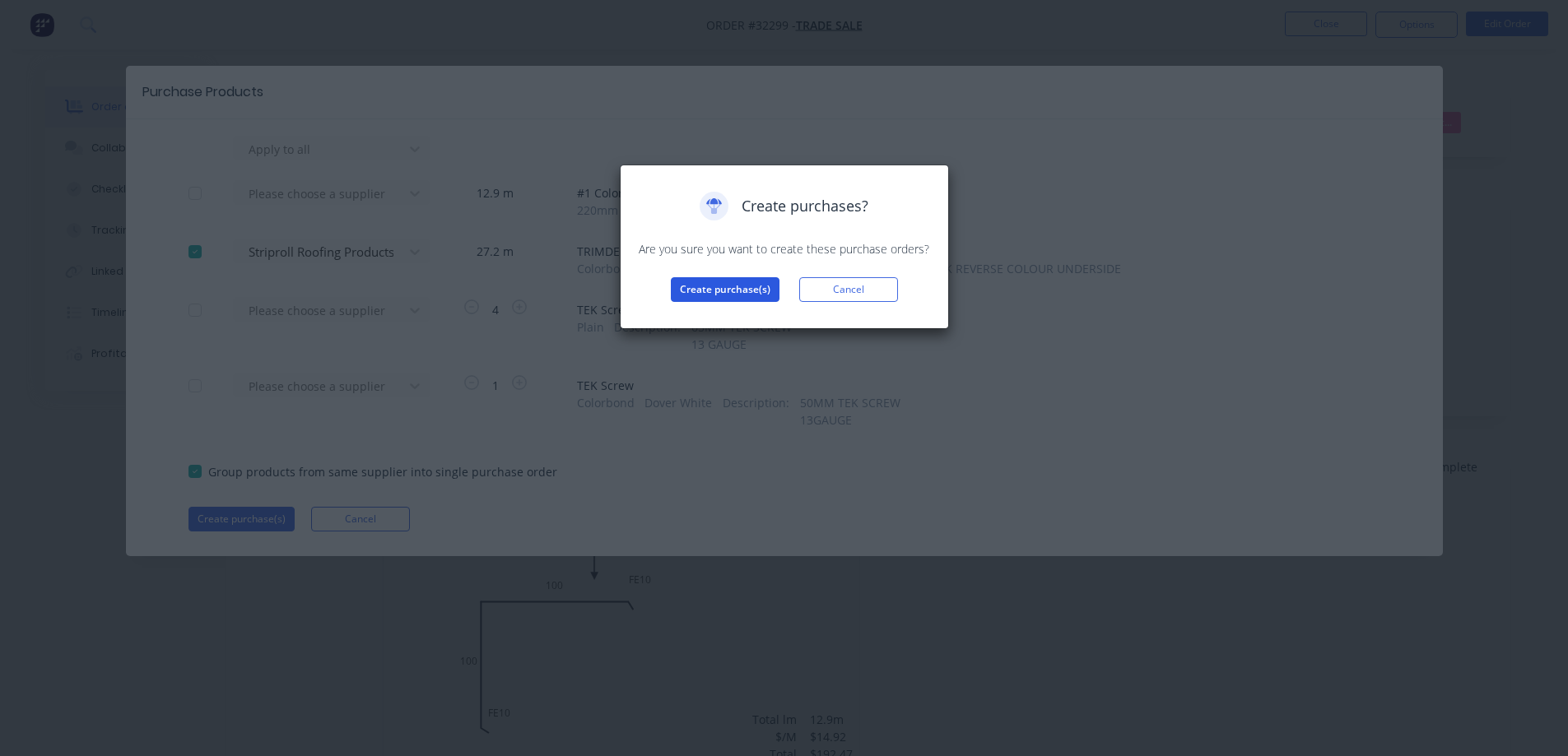
click at [734, 289] on button "Create purchase(s)" at bounding box center [724, 290] width 108 height 25
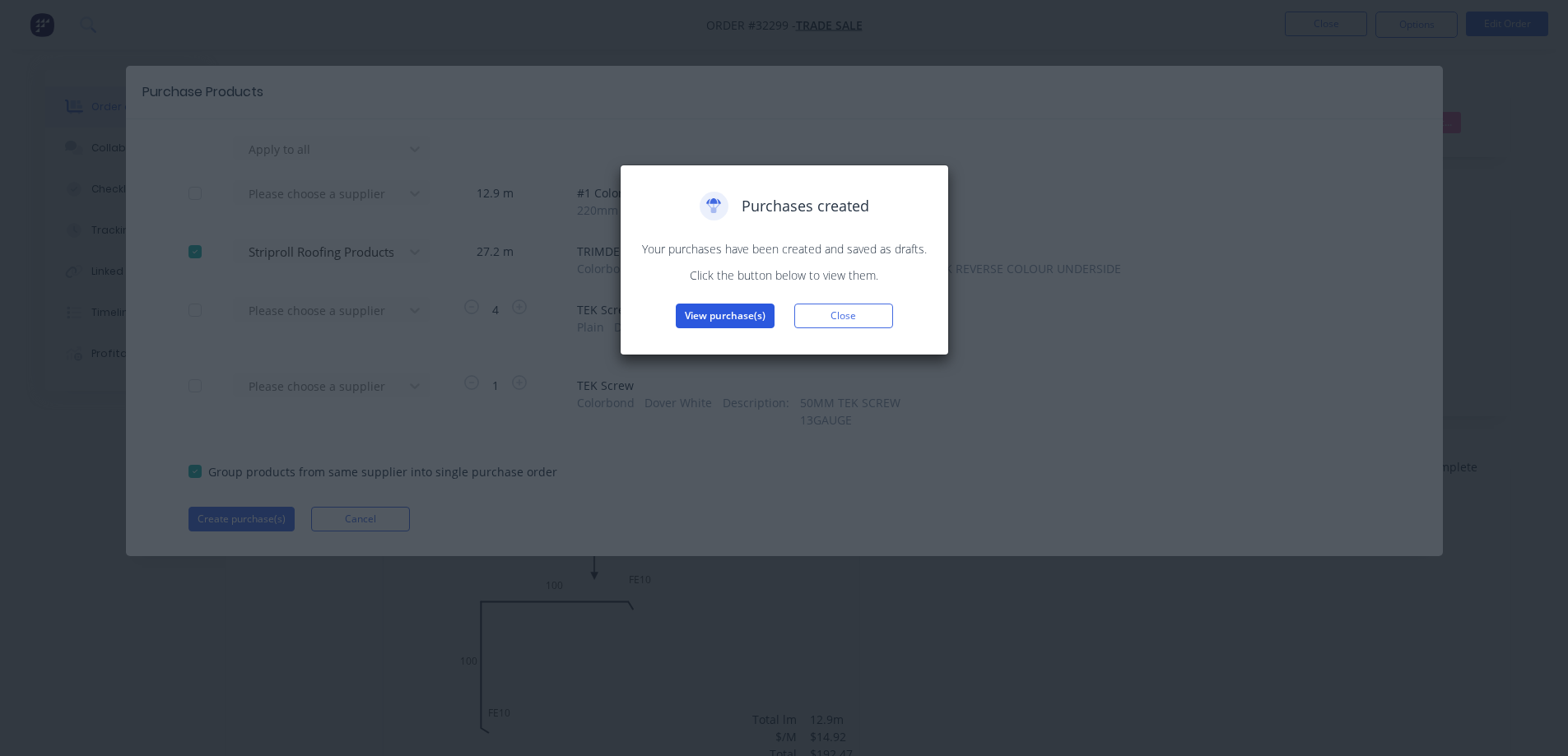
click at [739, 321] on button "View purchase(s)" at bounding box center [724, 316] width 98 height 25
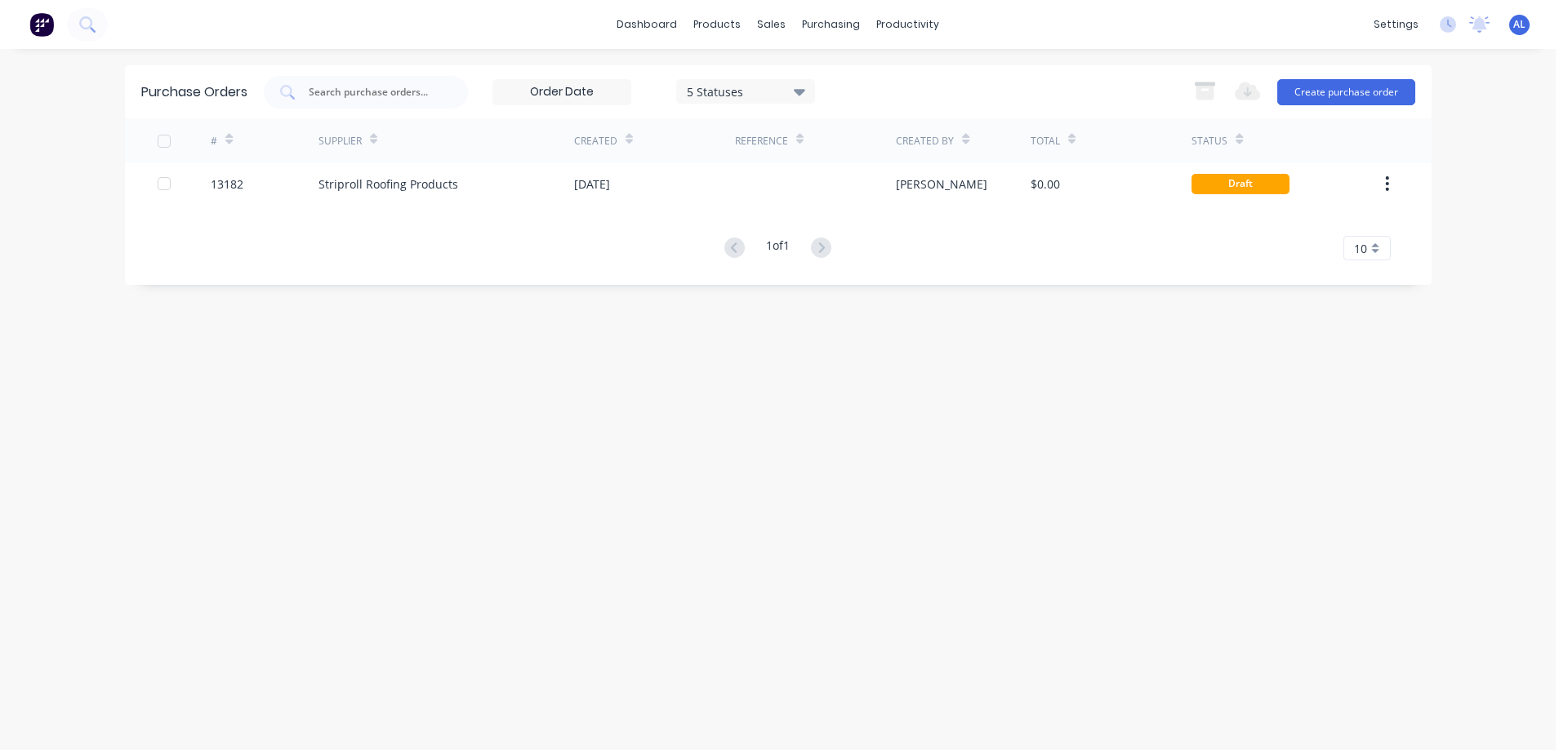
click at [989, 157] on div "Created By" at bounding box center [963, 140] width 134 height 45
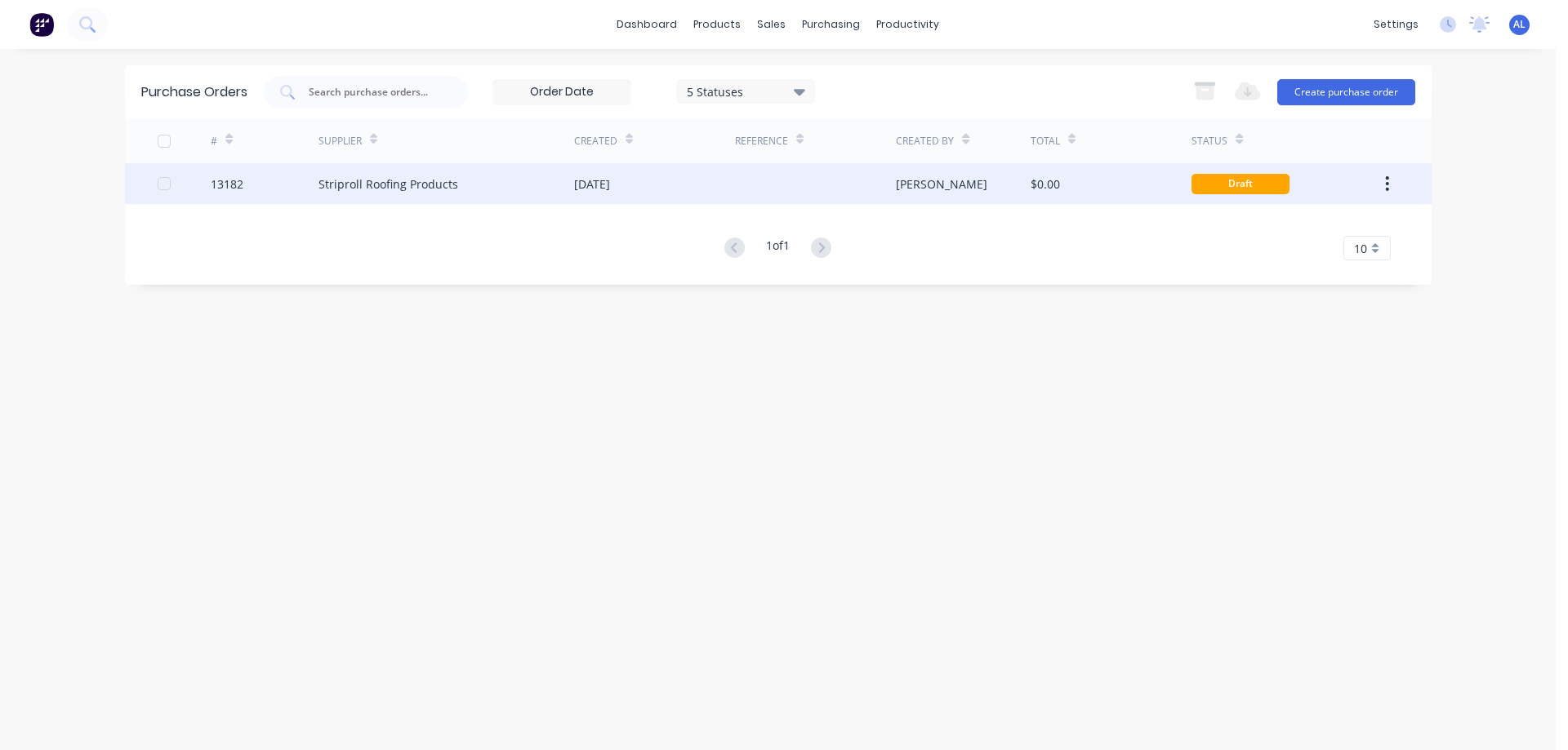
click at [977, 189] on div "[PERSON_NAME]" at bounding box center [963, 184] width 134 height 41
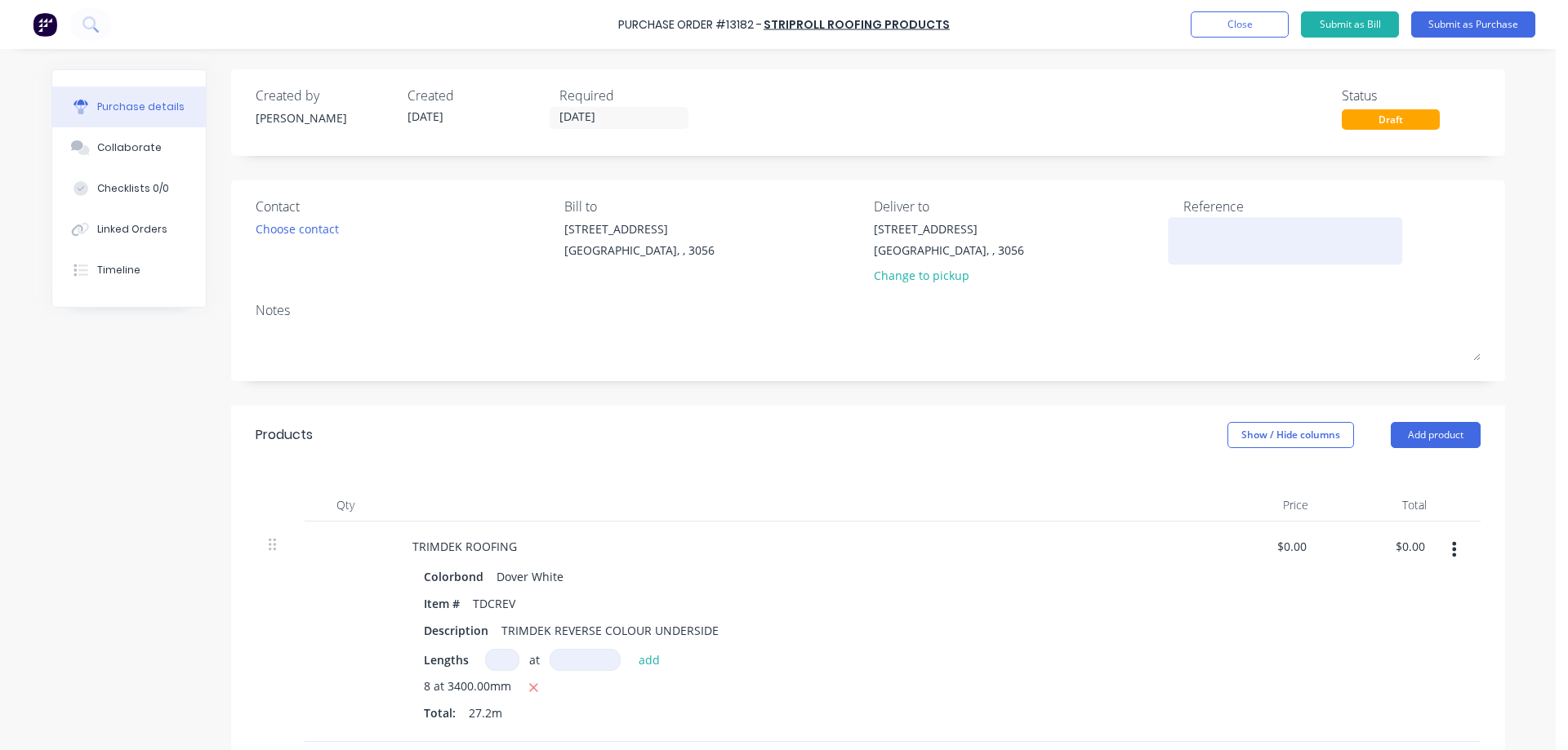
click at [1201, 243] on textarea at bounding box center [1285, 239] width 204 height 37
type textarea "27"
type textarea "x"
type textarea "277"
type textarea "x"
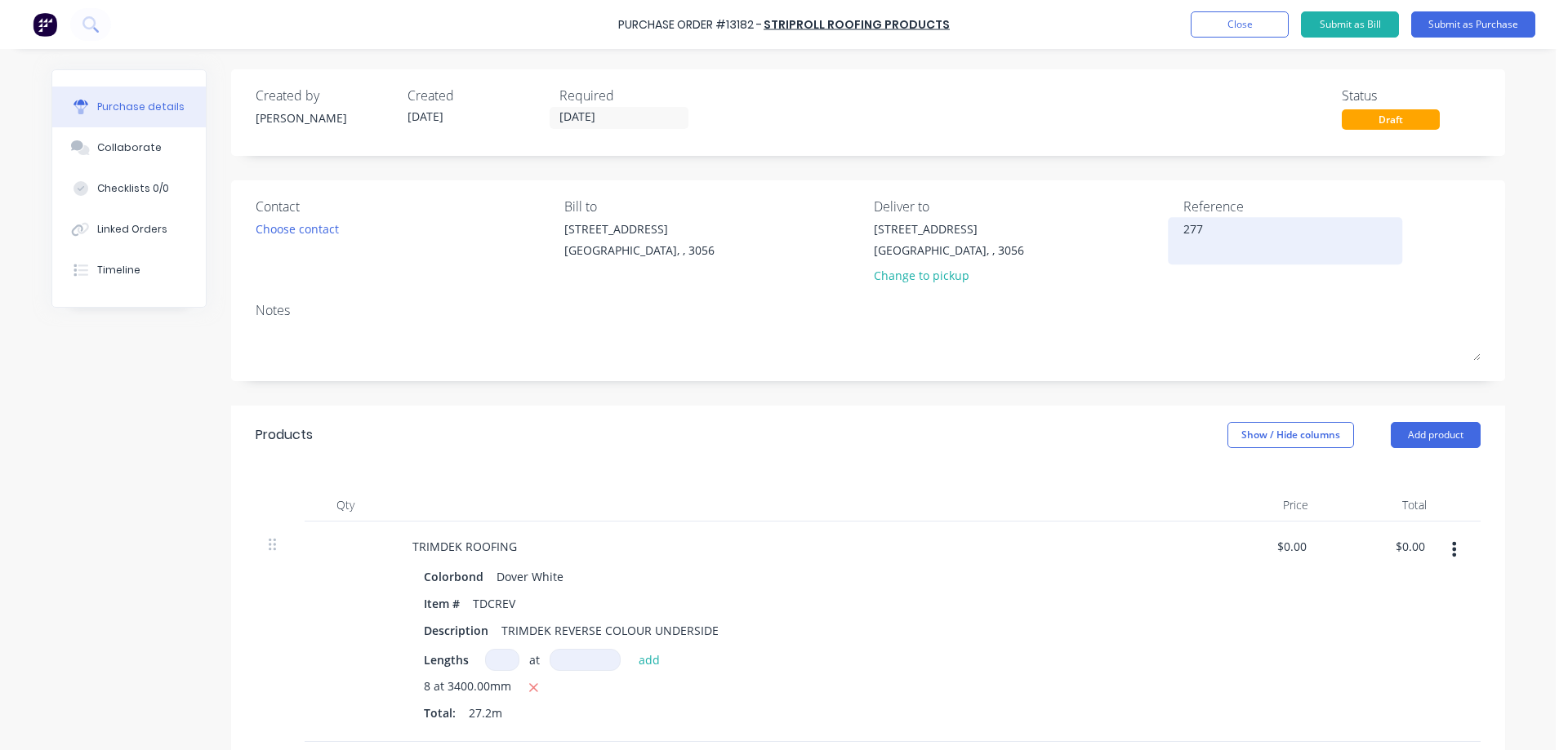
type textarea "2779"
type textarea "x"
type textarea "27798"
type textarea "x"
type textarea "27798"
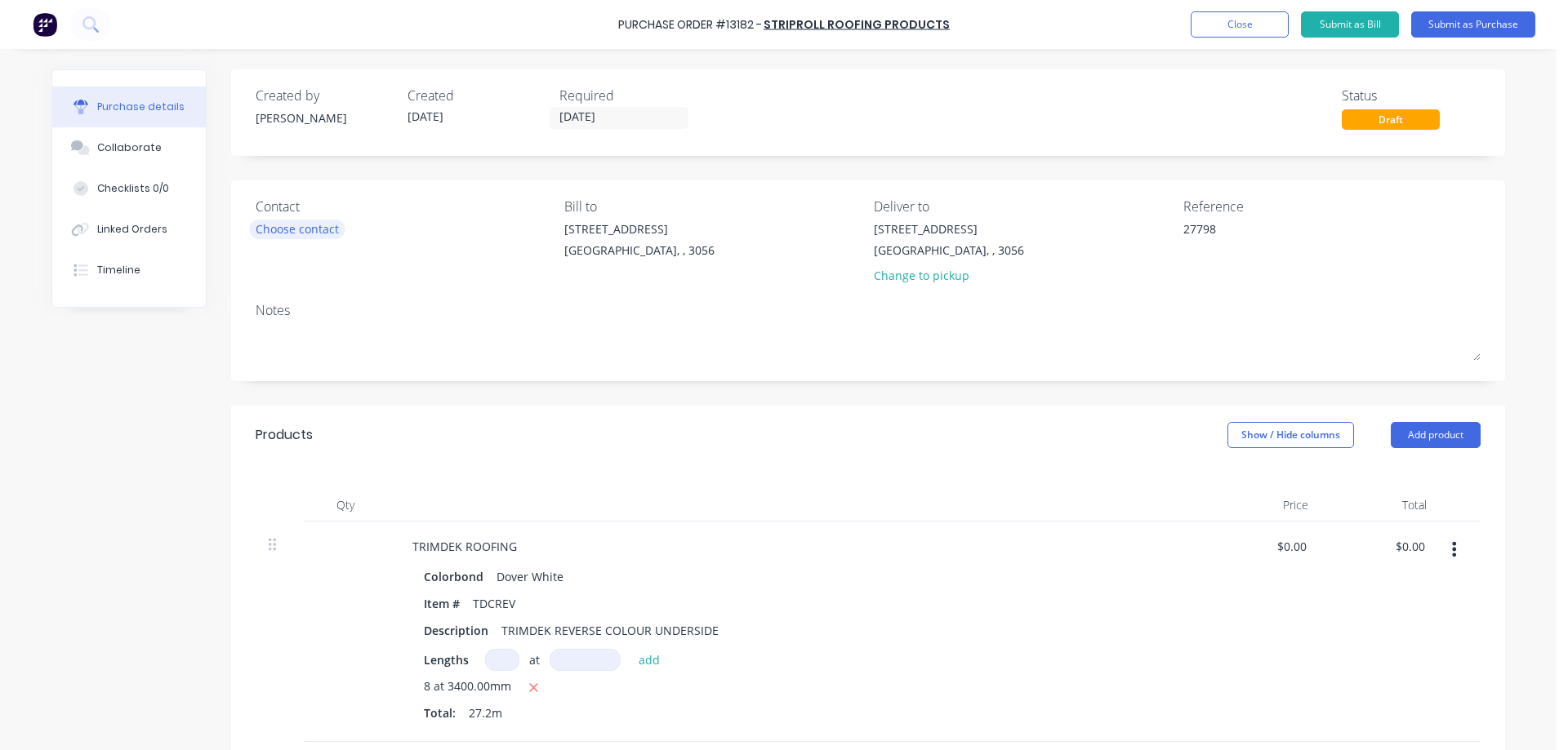
click at [290, 224] on div "Choose contact" at bounding box center [298, 229] width 84 height 17
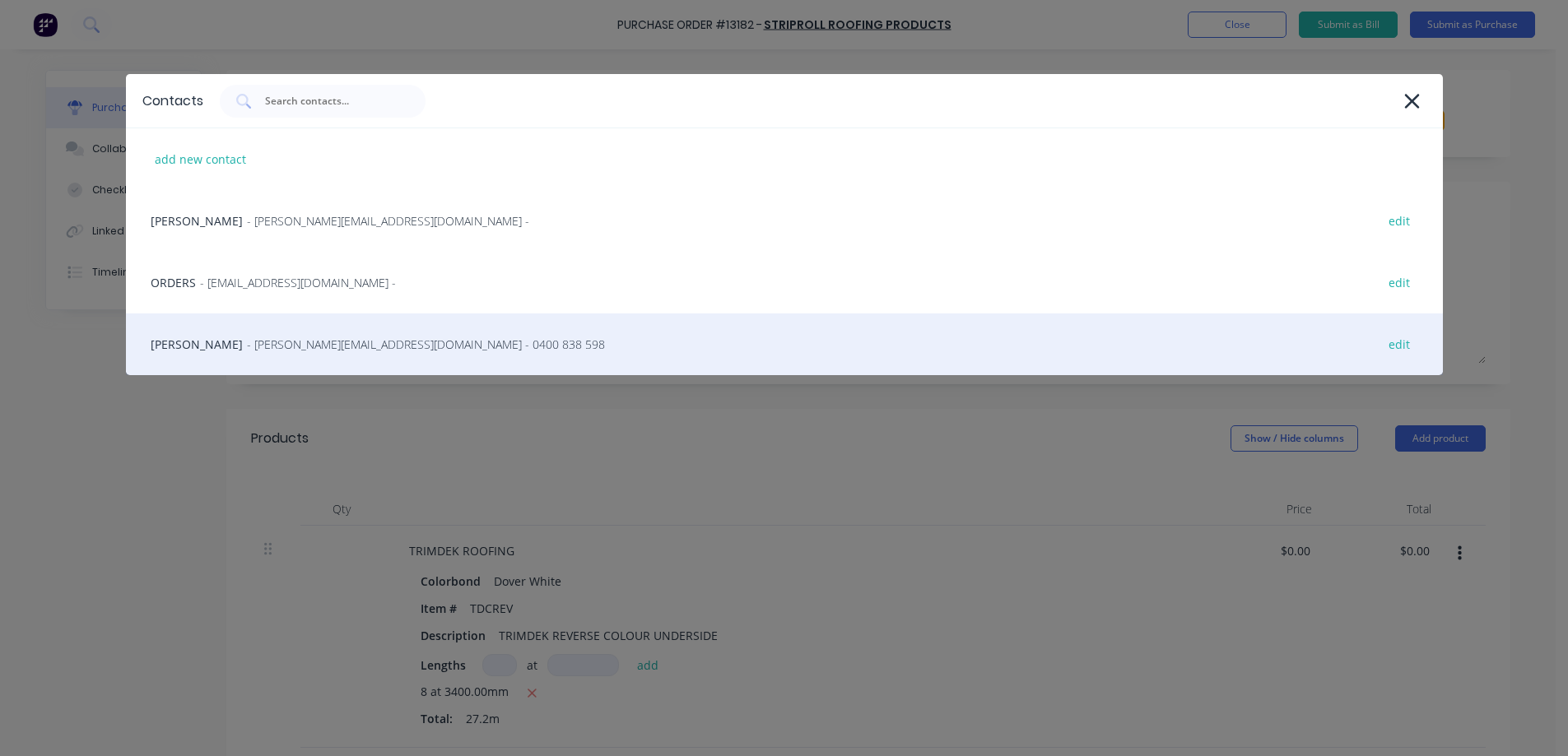
click at [257, 335] on span "- [PERSON_NAME][EMAIL_ADDRESS][DOMAIN_NAME] - 0400 838 598" at bounding box center [426, 344] width 358 height 17
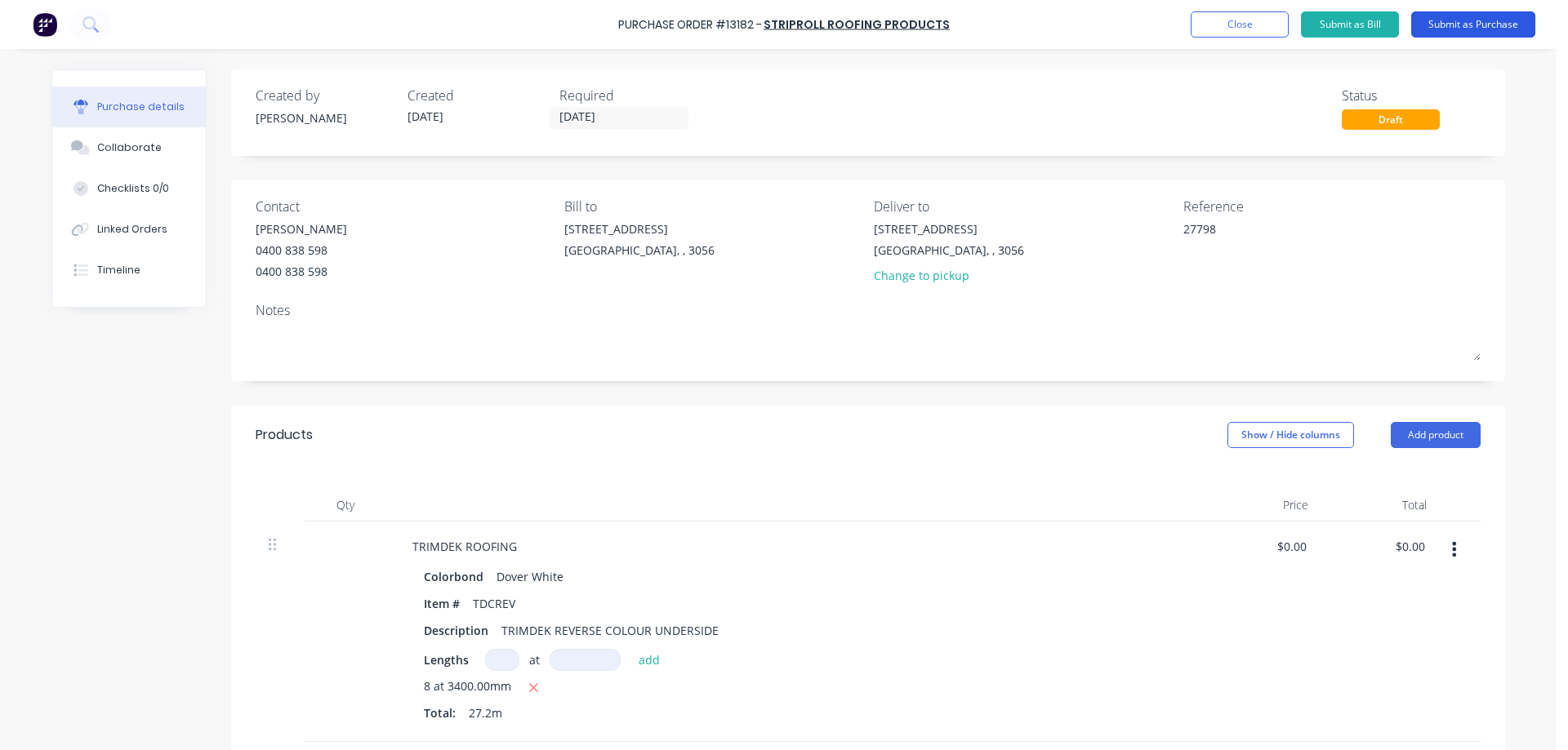
click at [1469, 28] on button "Submit as Purchase" at bounding box center [1473, 25] width 124 height 26
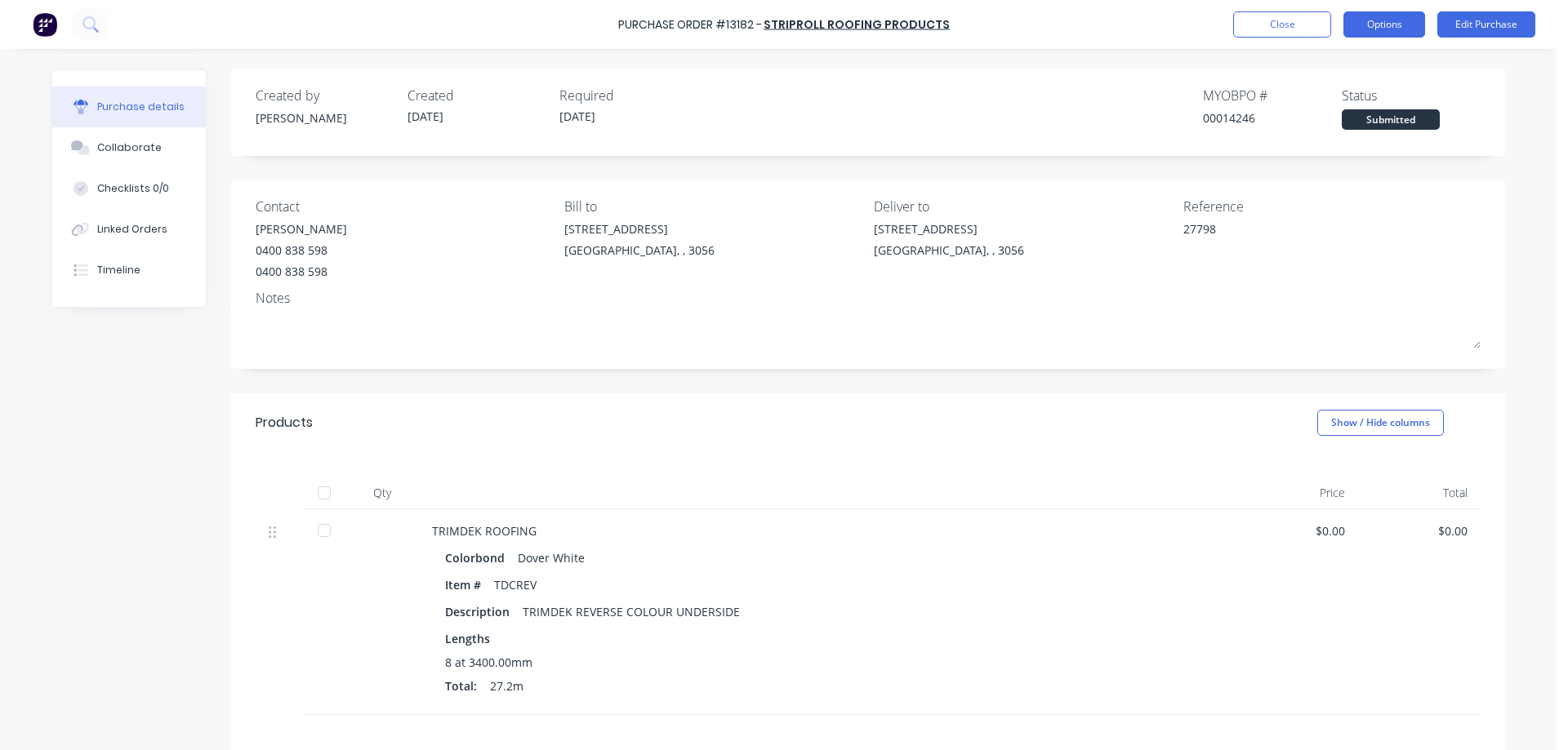
click at [1386, 28] on button "Options" at bounding box center [1384, 25] width 82 height 26
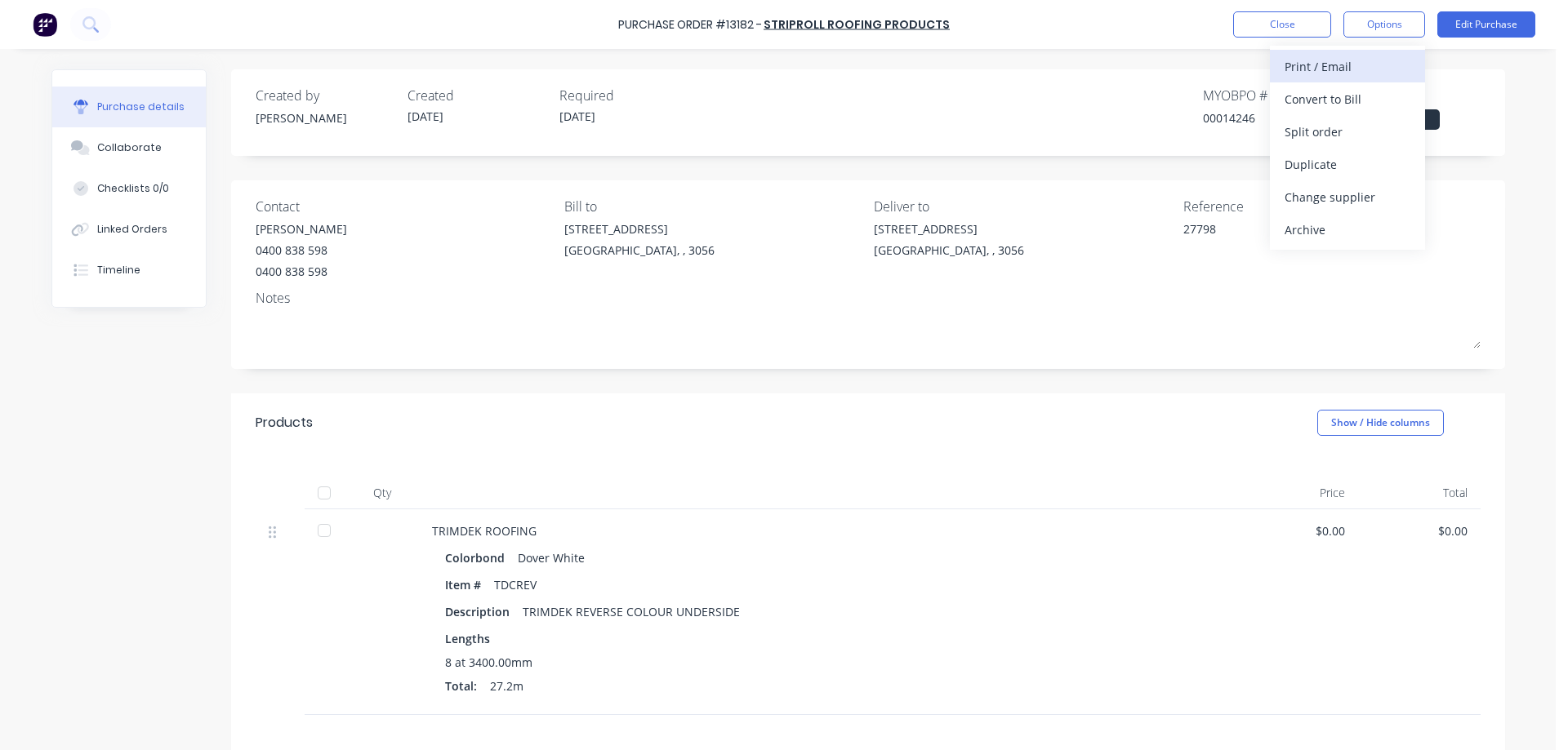
click at [1332, 67] on div "Print / Email" at bounding box center [1347, 66] width 125 height 24
click at [1007, 101] on div "Created by [PERSON_NAME] Created [DATE] Required [DATE] MYOB PO # 00014246 Stat…" at bounding box center [868, 108] width 1224 height 44
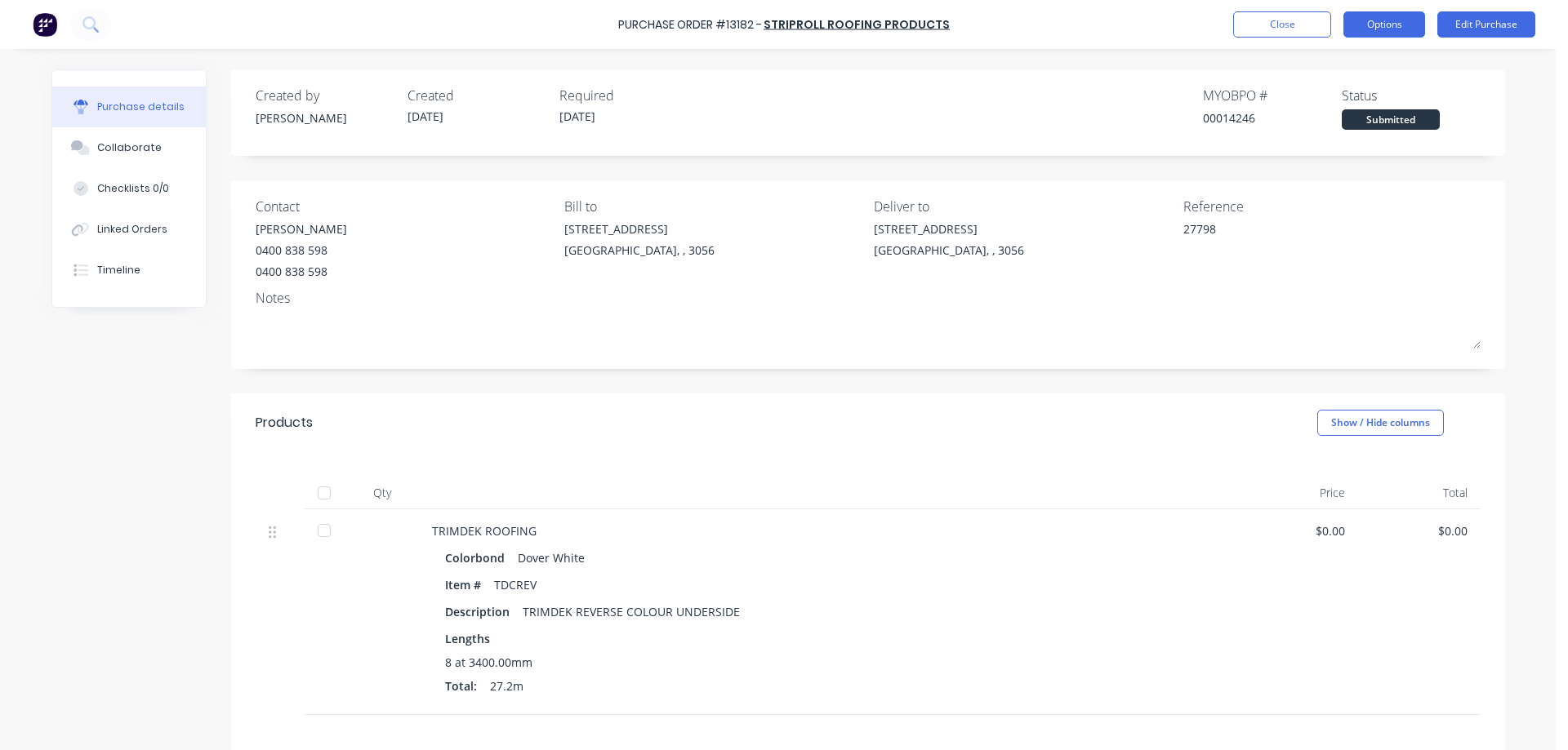
click at [1370, 25] on button "Options" at bounding box center [1384, 25] width 82 height 26
click at [1320, 134] on div "Without pricing" at bounding box center [1347, 131] width 125 height 24
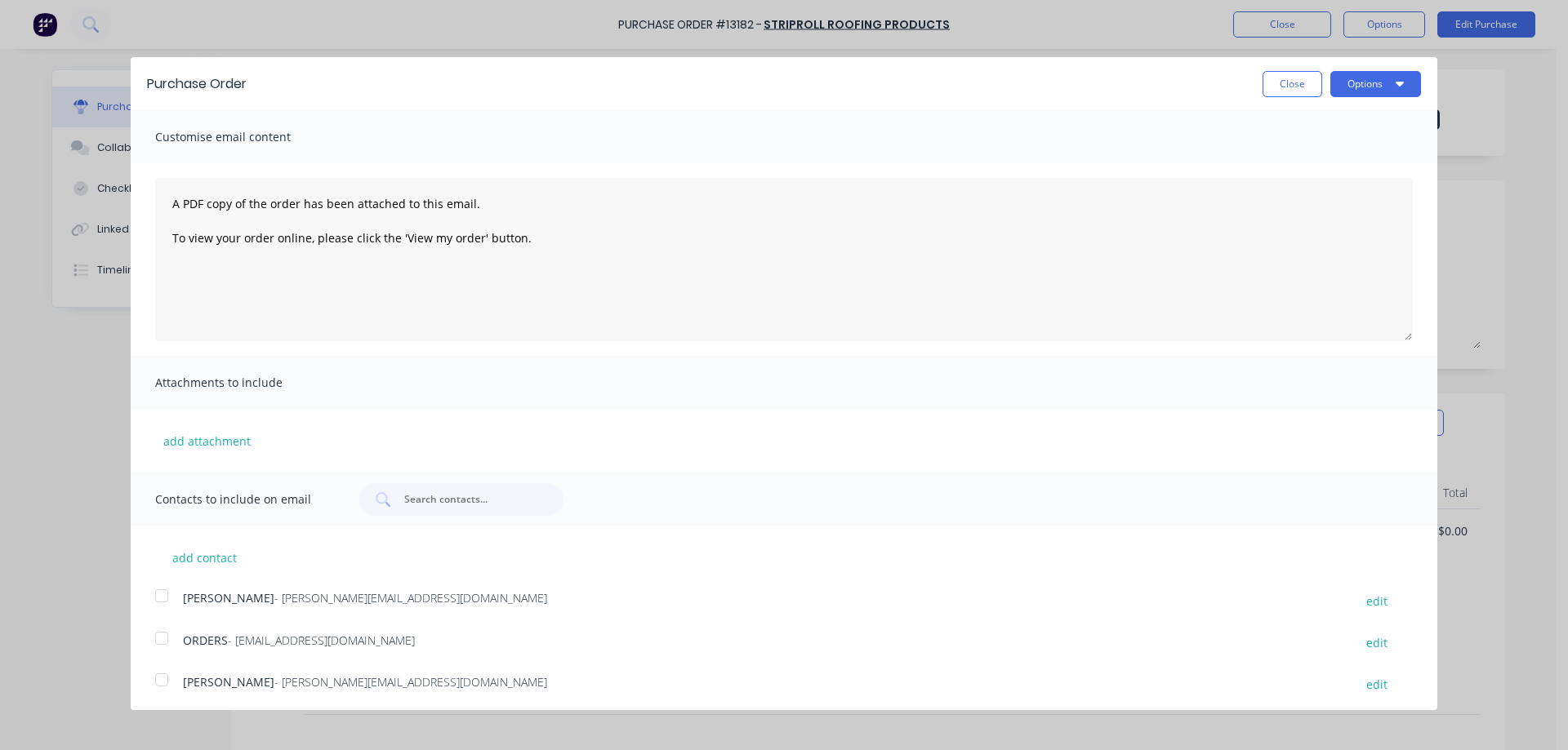
click at [159, 680] on div at bounding box center [162, 680] width 33 height 33
click at [1396, 86] on icon "button" at bounding box center [1400, 84] width 8 height 5
click at [1310, 165] on div "Email" at bounding box center [1342, 157] width 125 height 24
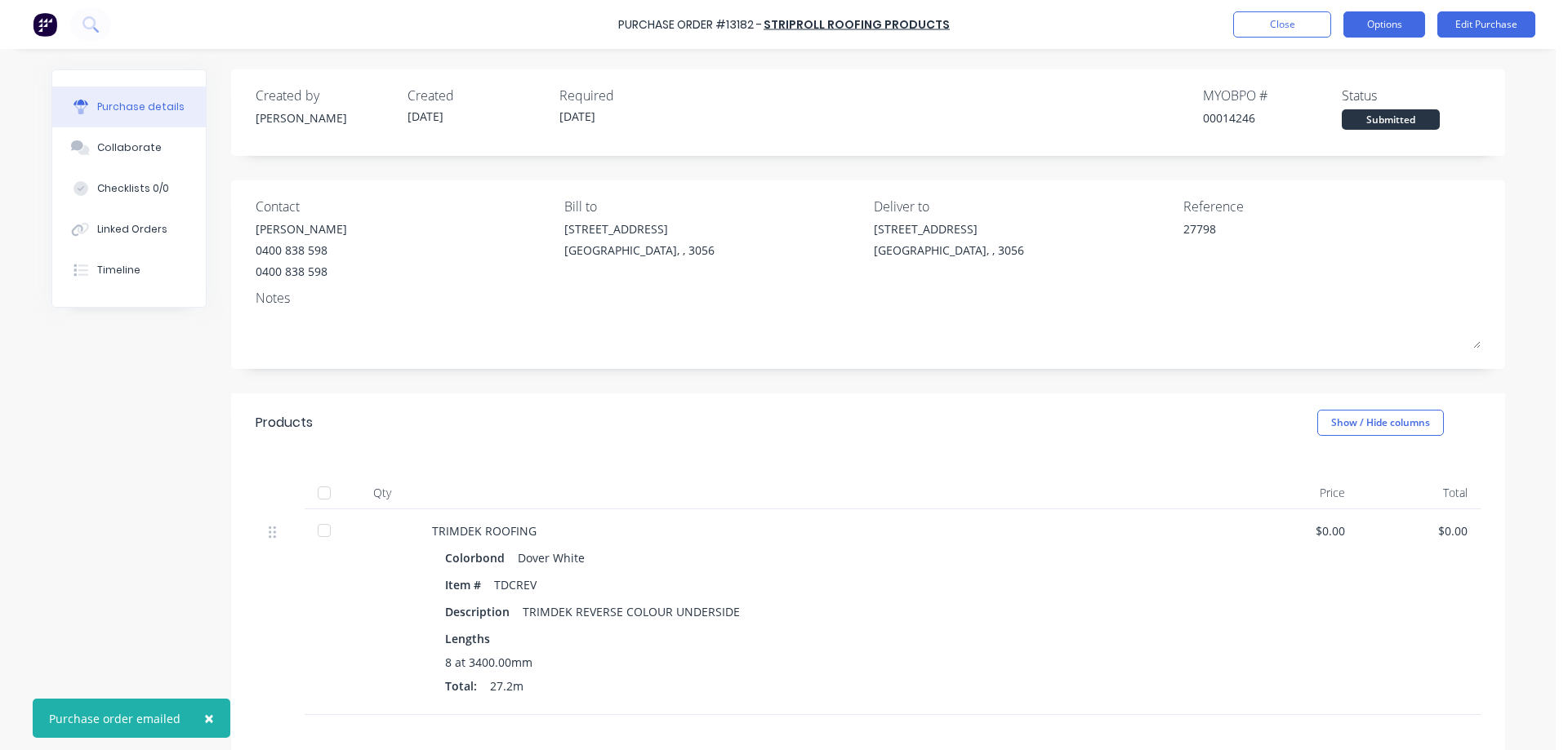
click at [1389, 30] on button "Options" at bounding box center [1384, 25] width 82 height 26
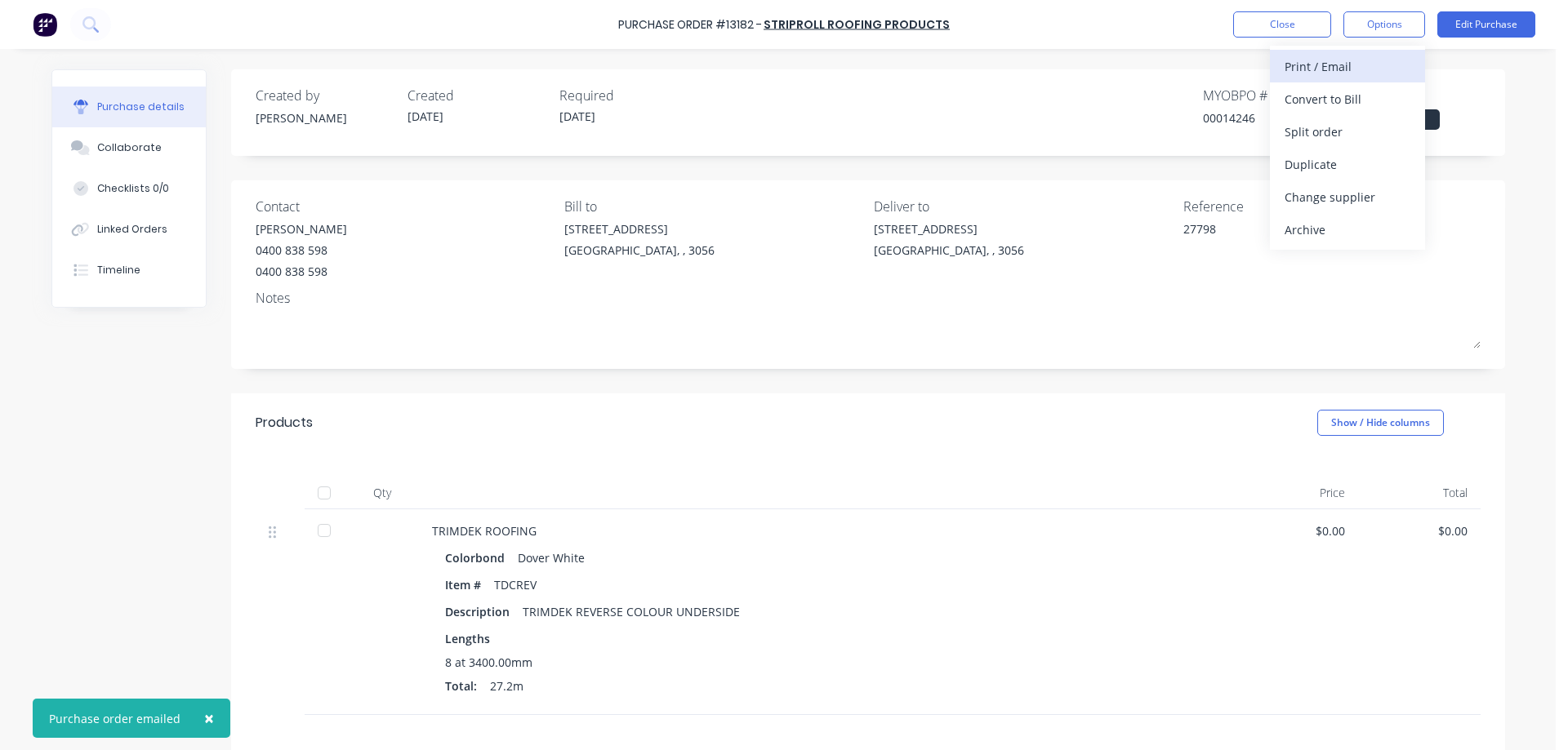
click at [1355, 61] on div "Print / Email" at bounding box center [1347, 66] width 125 height 24
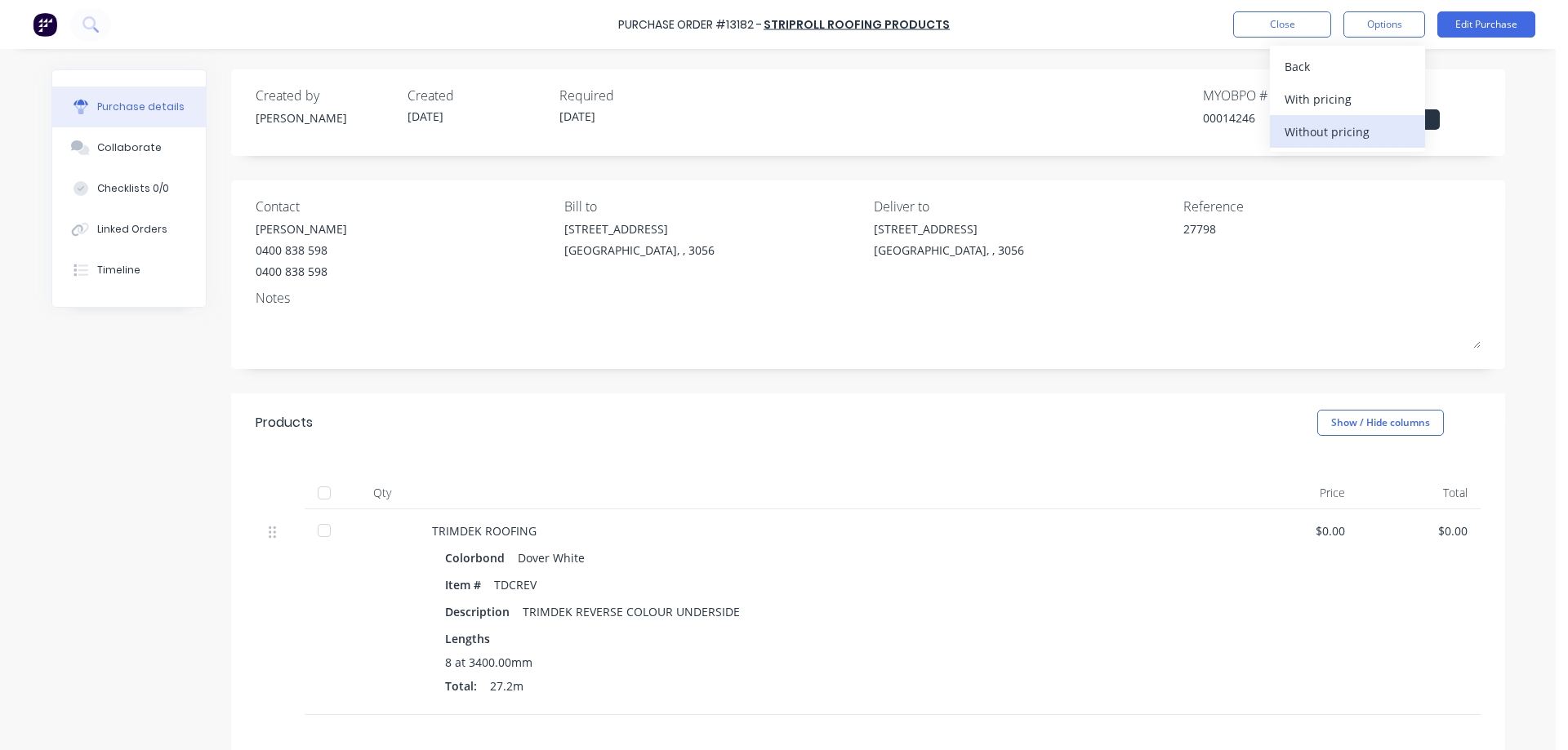
click at [1338, 127] on div "Without pricing" at bounding box center [1347, 131] width 125 height 24
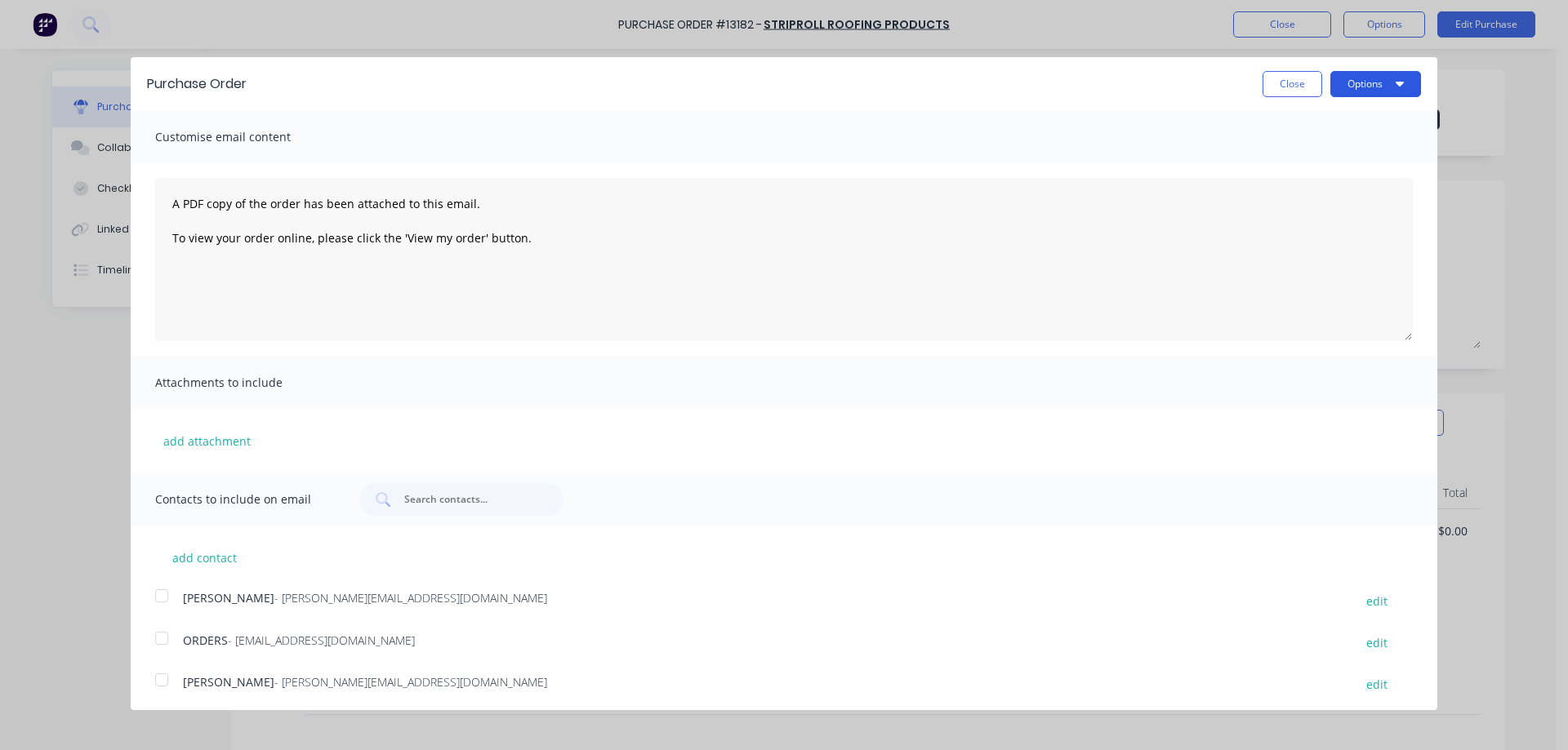
click at [1358, 93] on button "Options" at bounding box center [1375, 84] width 91 height 26
click at [1343, 125] on div "Print" at bounding box center [1342, 125] width 125 height 24
click at [1276, 81] on button "Close" at bounding box center [1292, 84] width 60 height 26
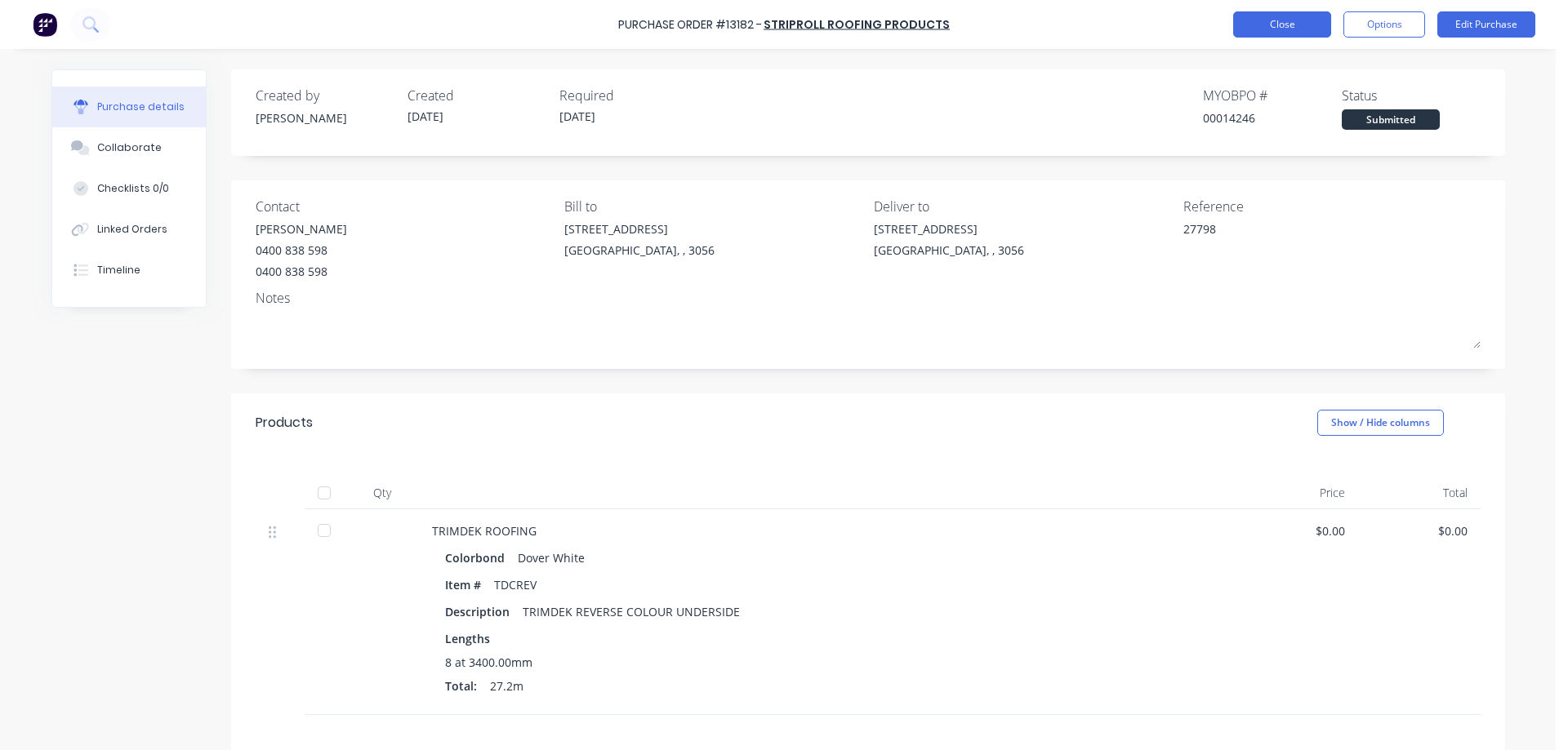
click at [1293, 32] on button "Close" at bounding box center [1281, 25] width 98 height 26
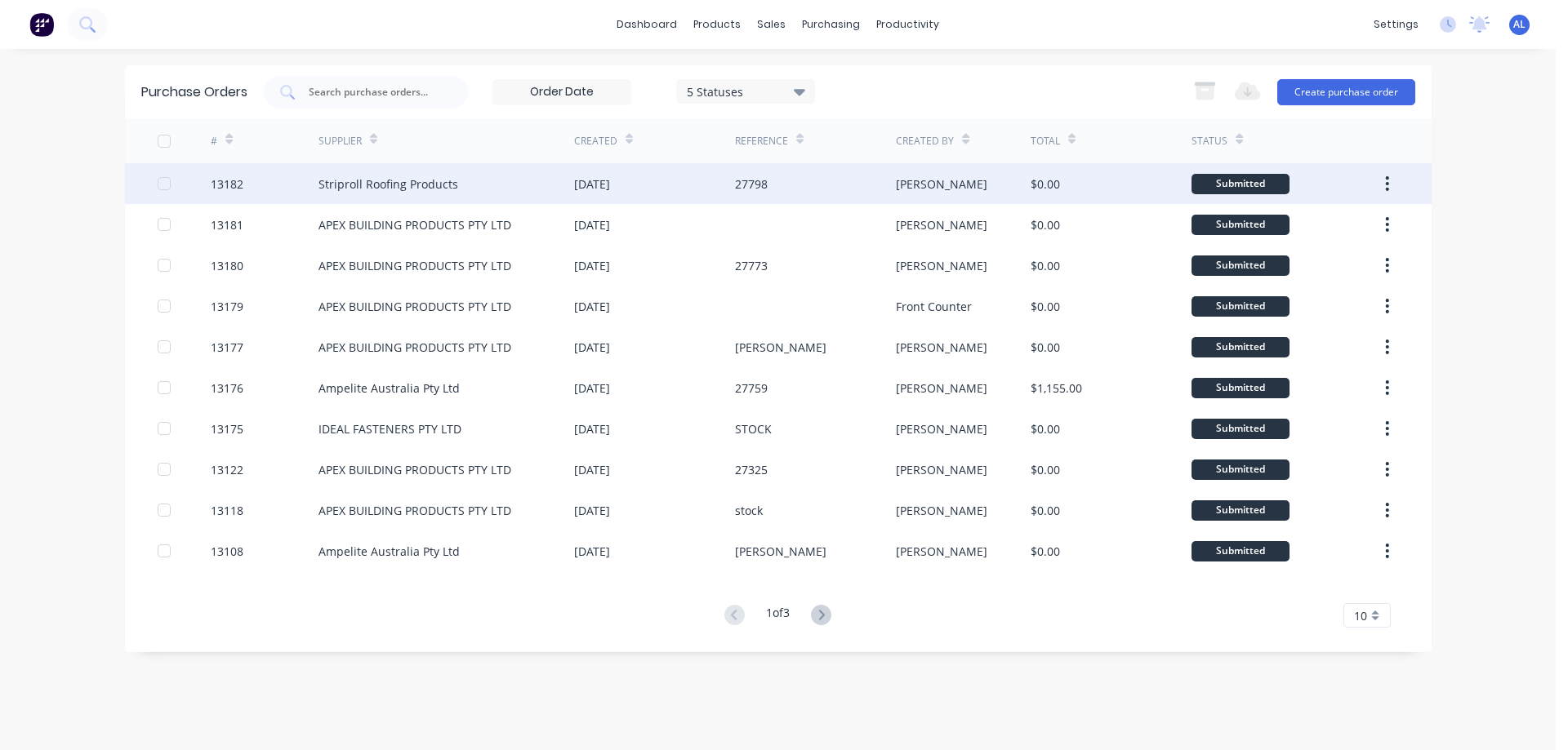
click at [597, 188] on div "[DATE]" at bounding box center [592, 184] width 36 height 17
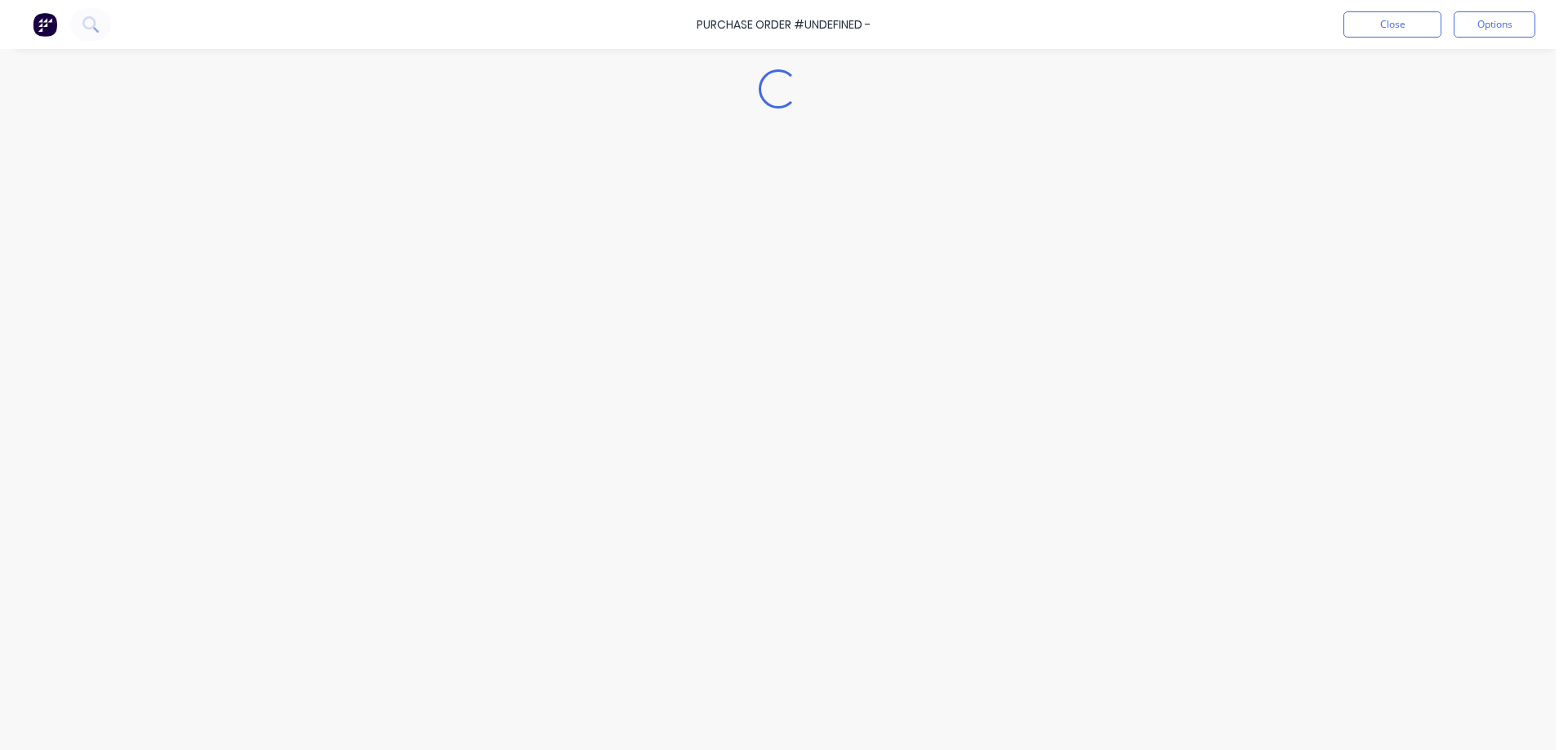
type textarea "x"
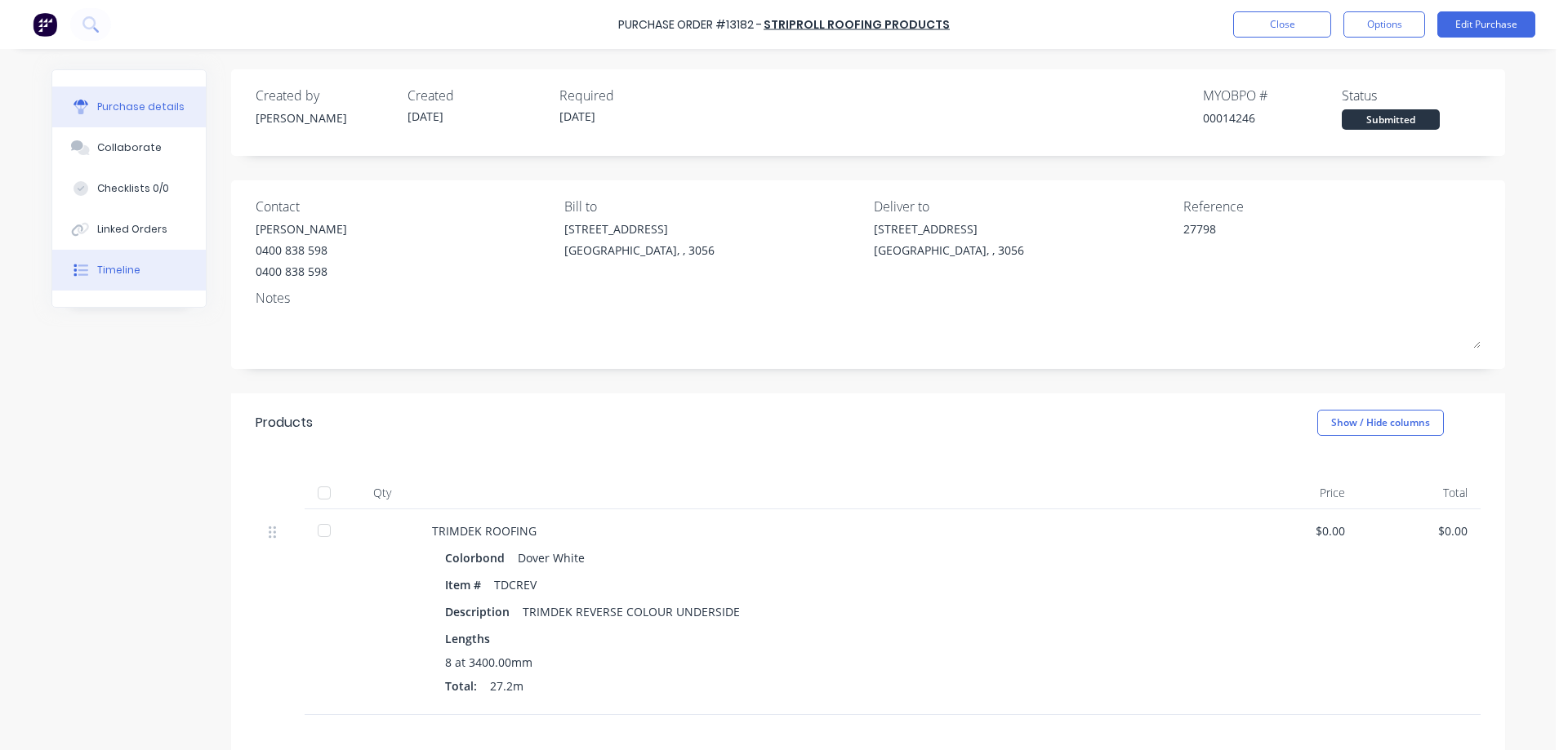
click at [131, 264] on div "Timeline" at bounding box center [118, 270] width 43 height 15
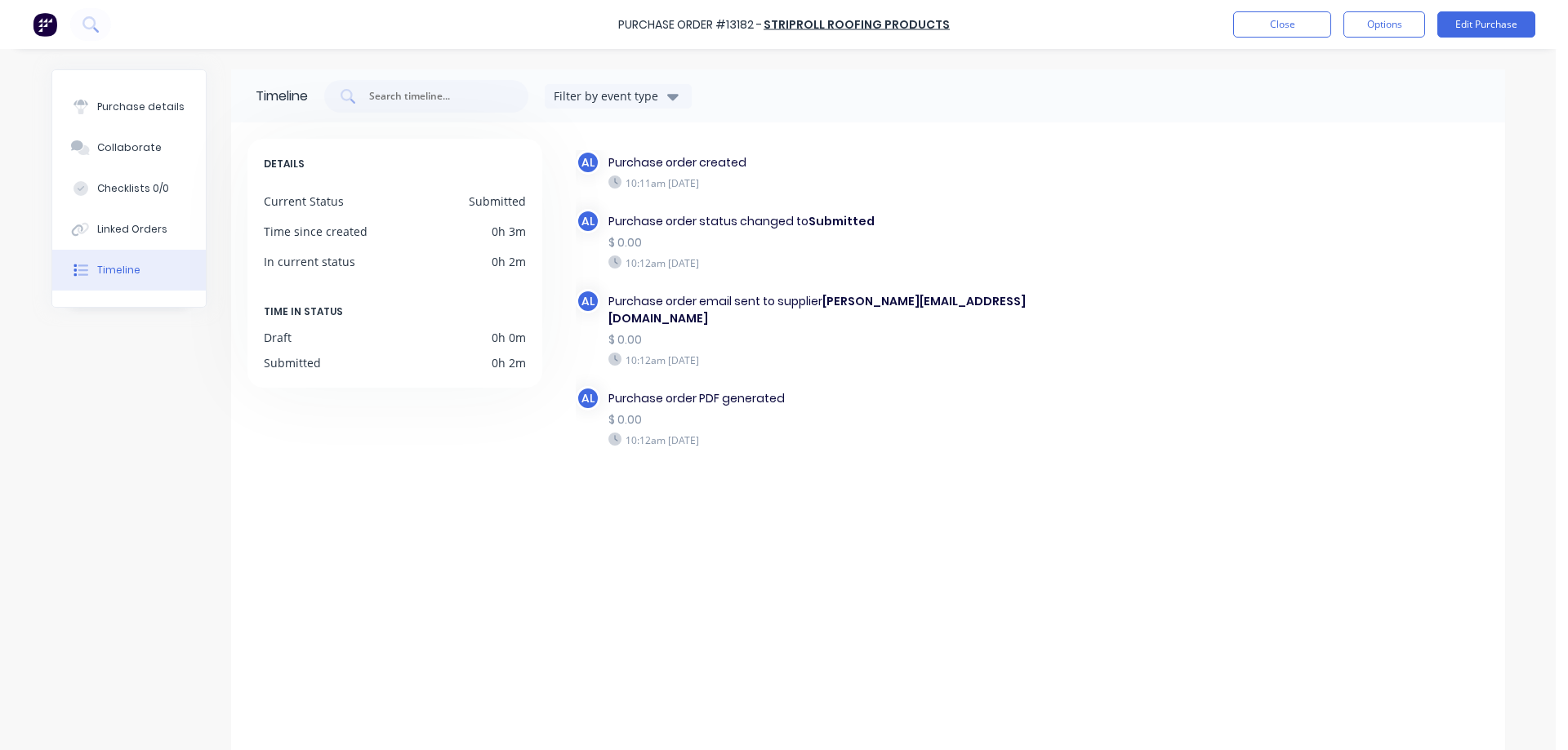
click at [47, 23] on img at bounding box center [45, 25] width 25 height 25
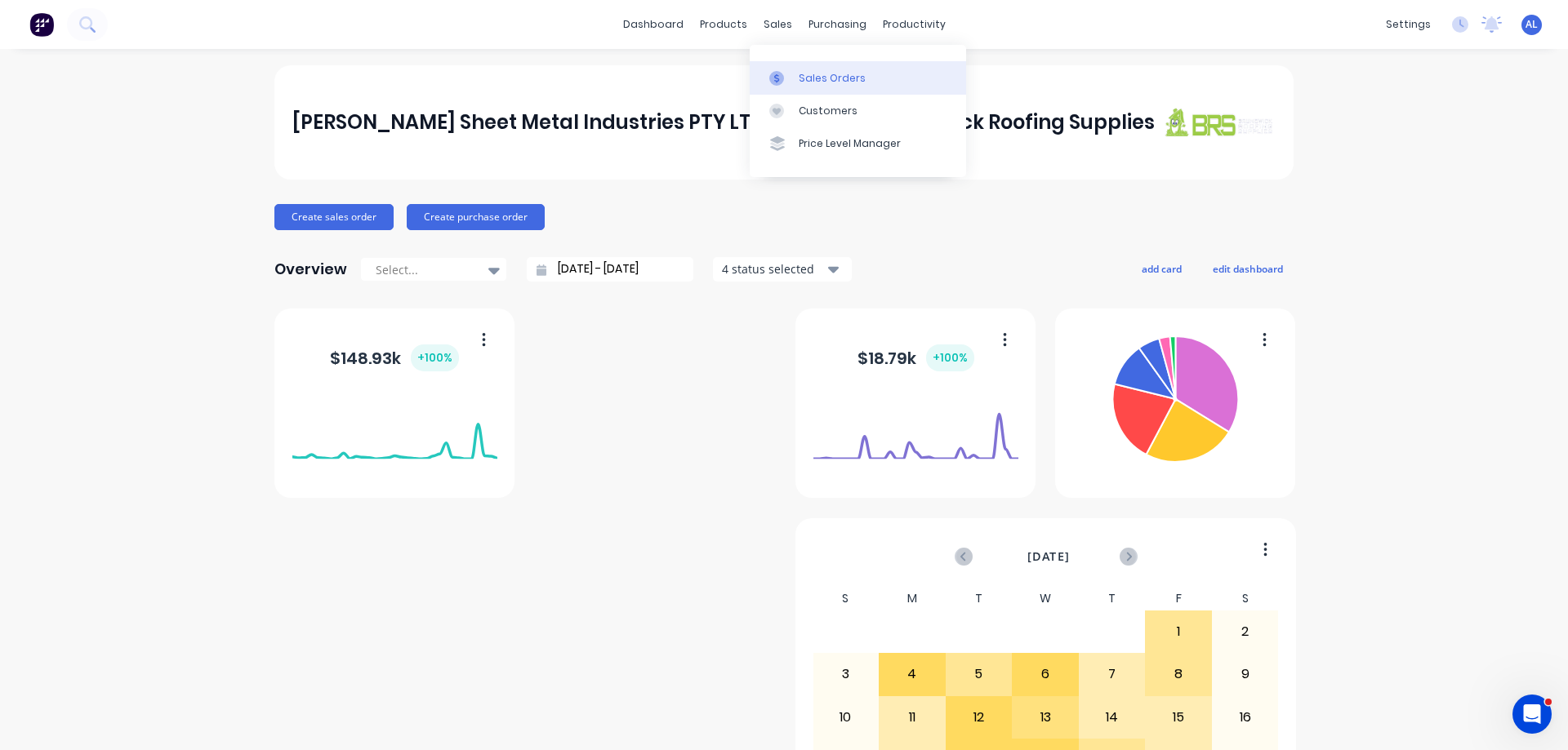
click at [818, 74] on div "Sales Orders" at bounding box center [832, 79] width 67 height 15
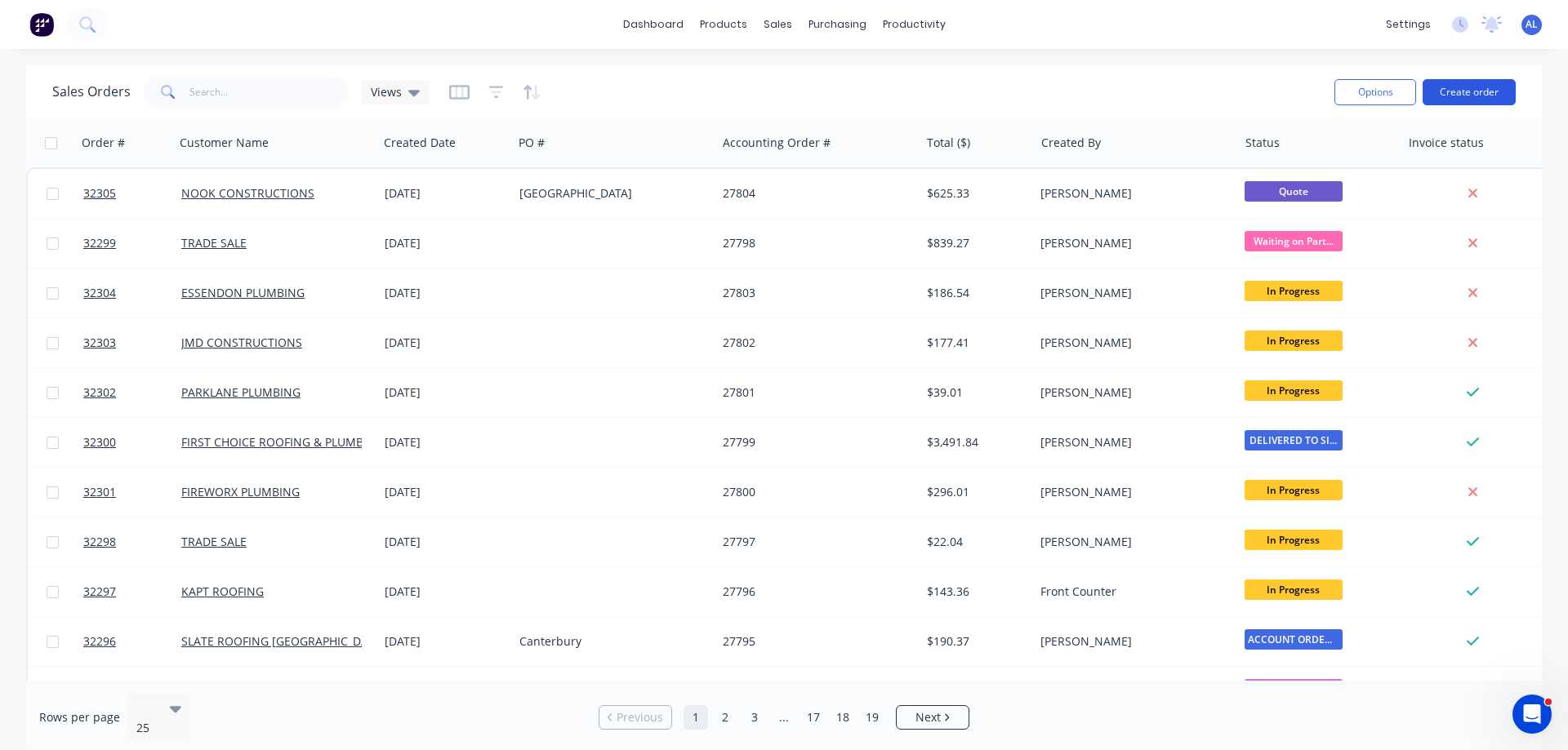
click at [1465, 89] on button "Create order" at bounding box center [1469, 93] width 93 height 26
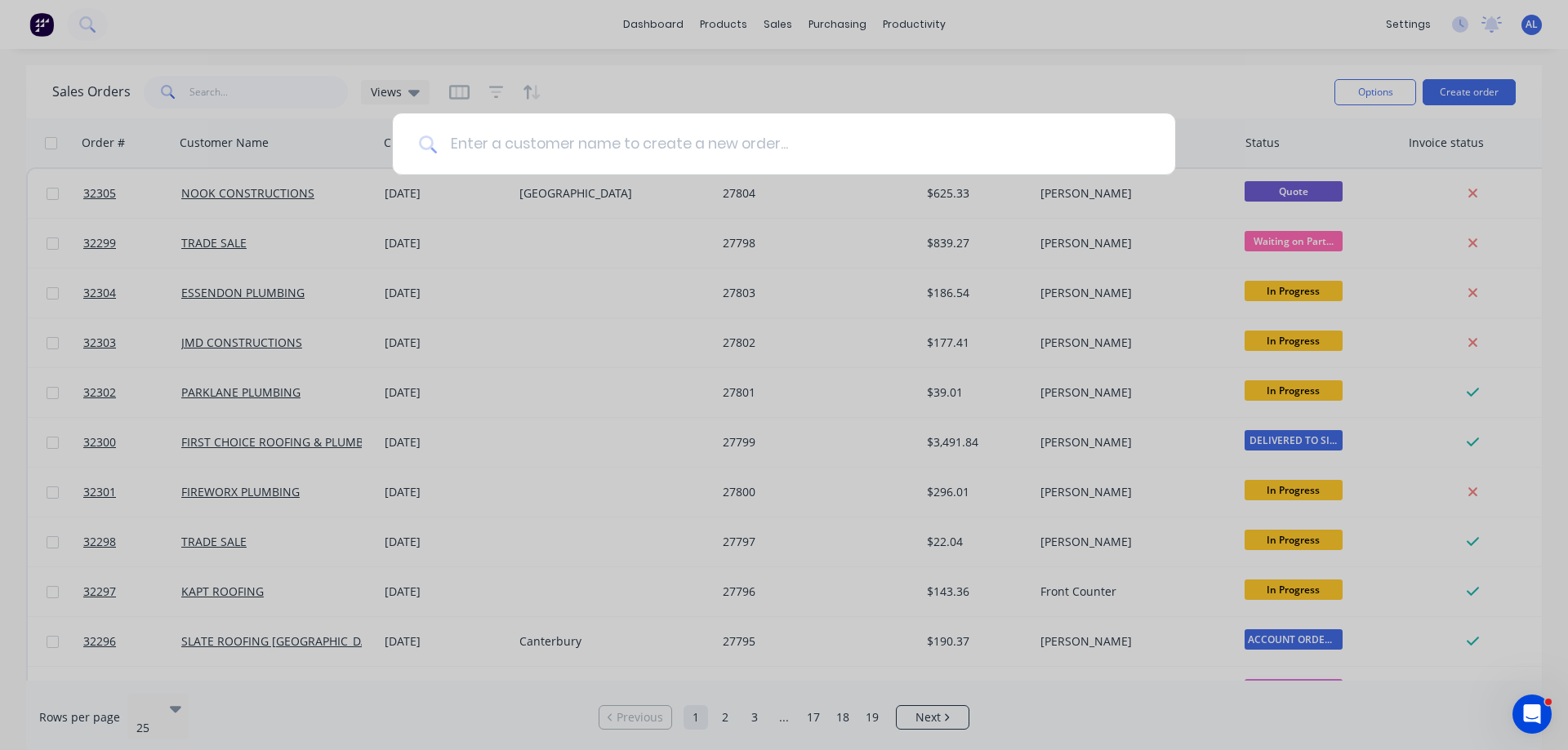
click at [543, 122] on input at bounding box center [793, 143] width 712 height 61
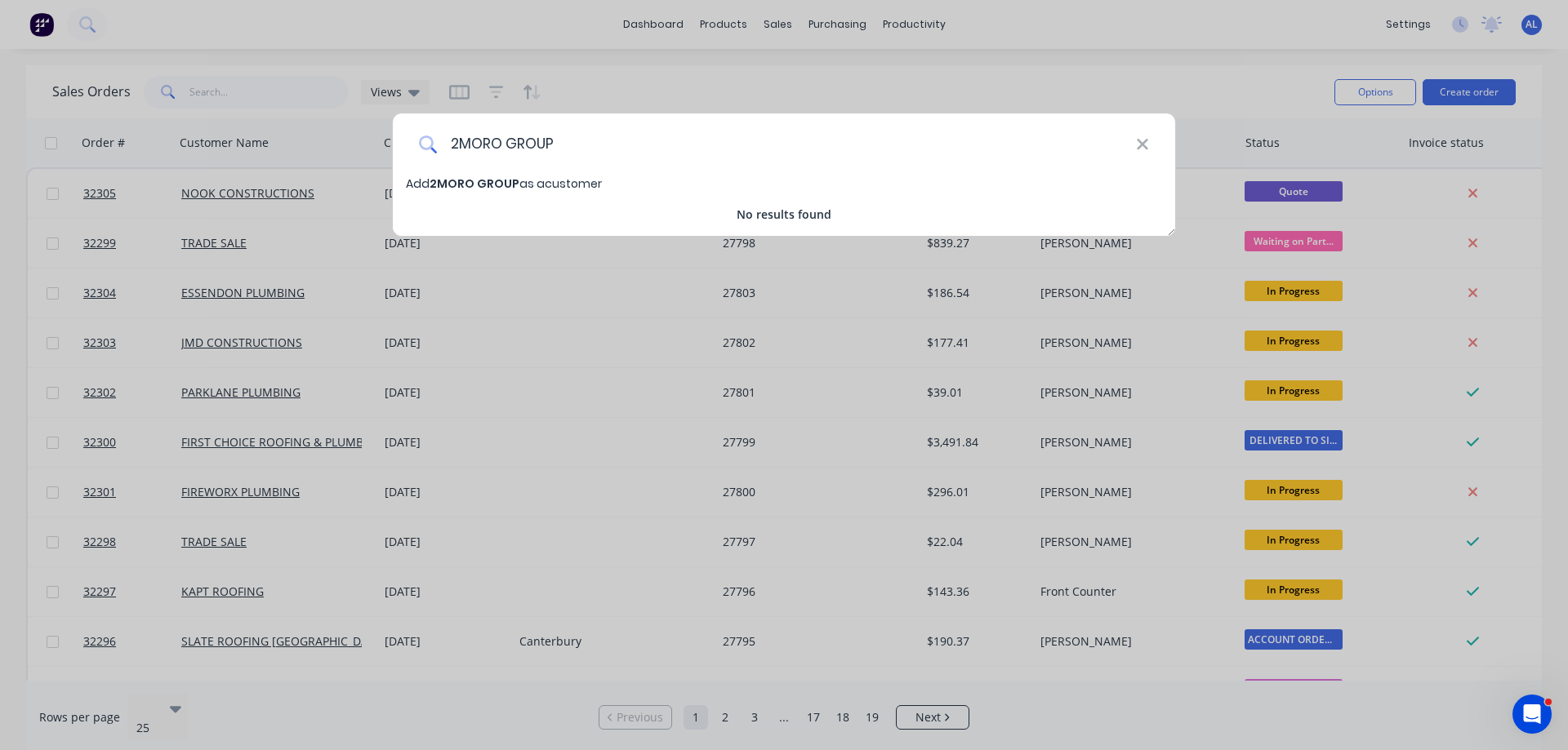
type input "2MORO GROUP"
click at [495, 187] on span "2MORO GROUP" at bounding box center [475, 184] width 90 height 16
select select "AU"
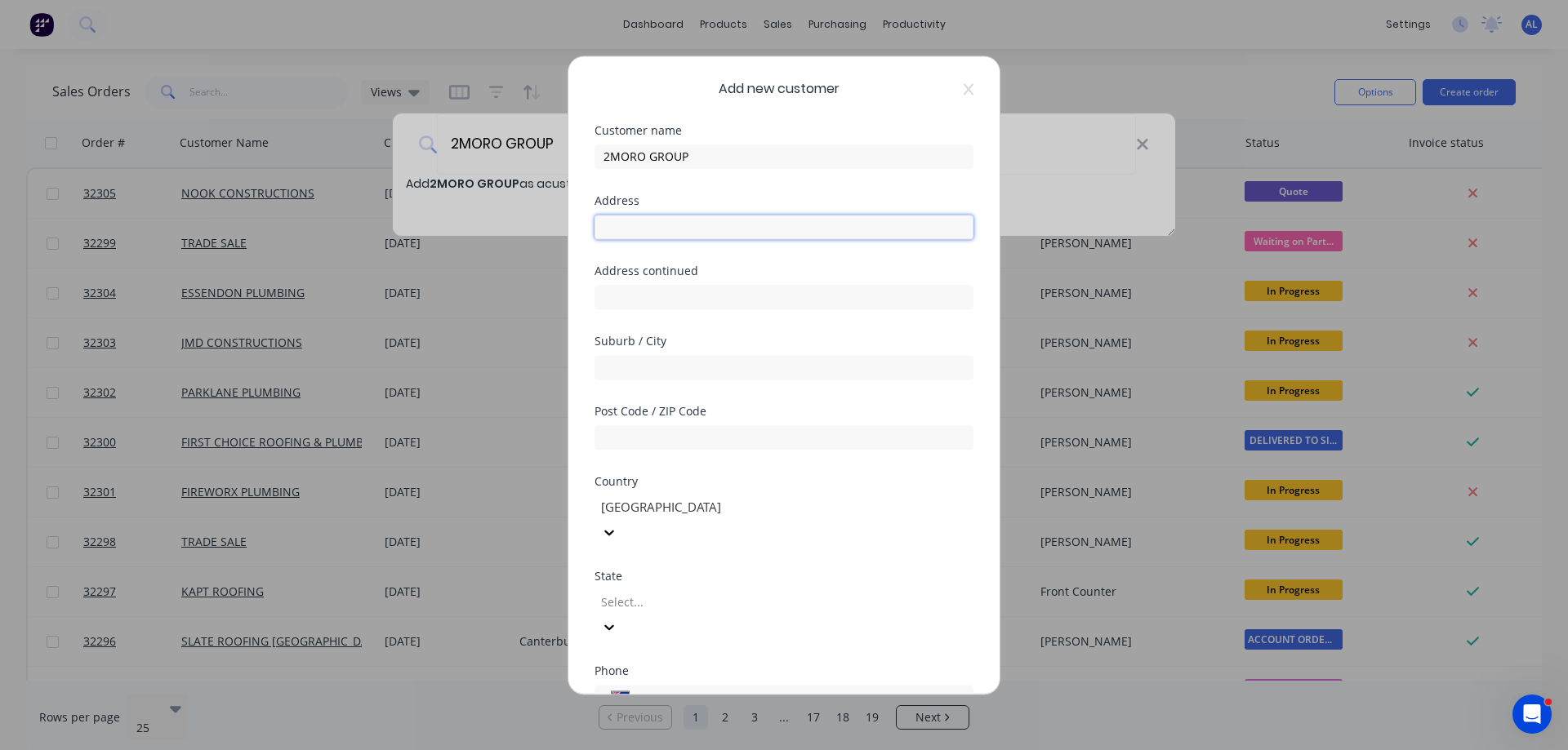
click at [689, 222] on input "text" at bounding box center [784, 227] width 379 height 25
paste input "A: 61 Church Street, Brighton 3186 T: 03 9970 0590 M: 0403 475 680"
drag, startPoint x: 817, startPoint y: 220, endPoint x: 782, endPoint y: 234, distance: 37.7
click at [782, 234] on input "61 Church Street, Brighton 3186" at bounding box center [784, 227] width 379 height 25
type input "61 Church Street, Brighton"
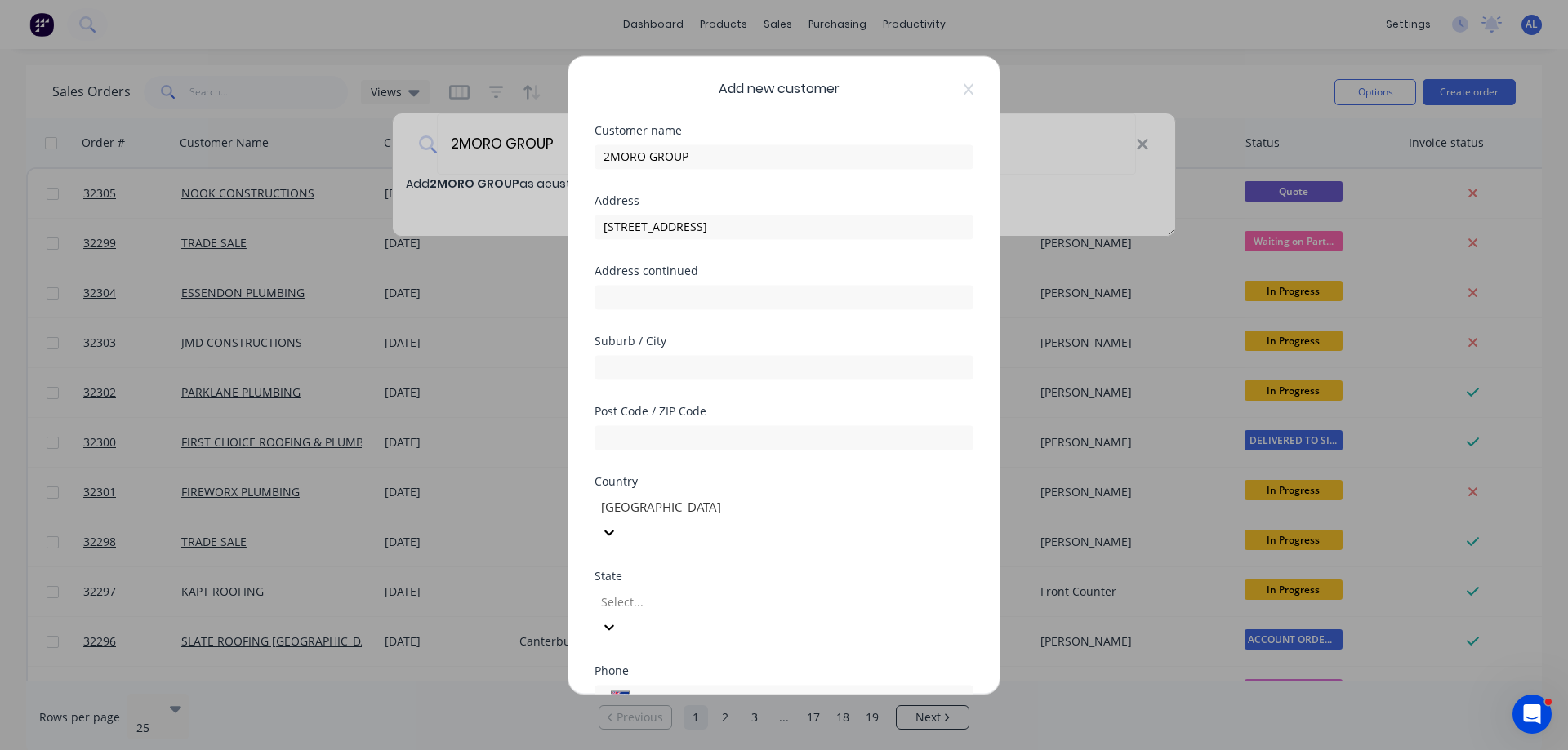
click at [877, 586] on div "Select..." at bounding box center [784, 612] width 379 height 53
click at [835, 592] on div at bounding box center [717, 602] width 235 height 20
type input "Victoria"
type input "Pascoevale"
type input "3044"
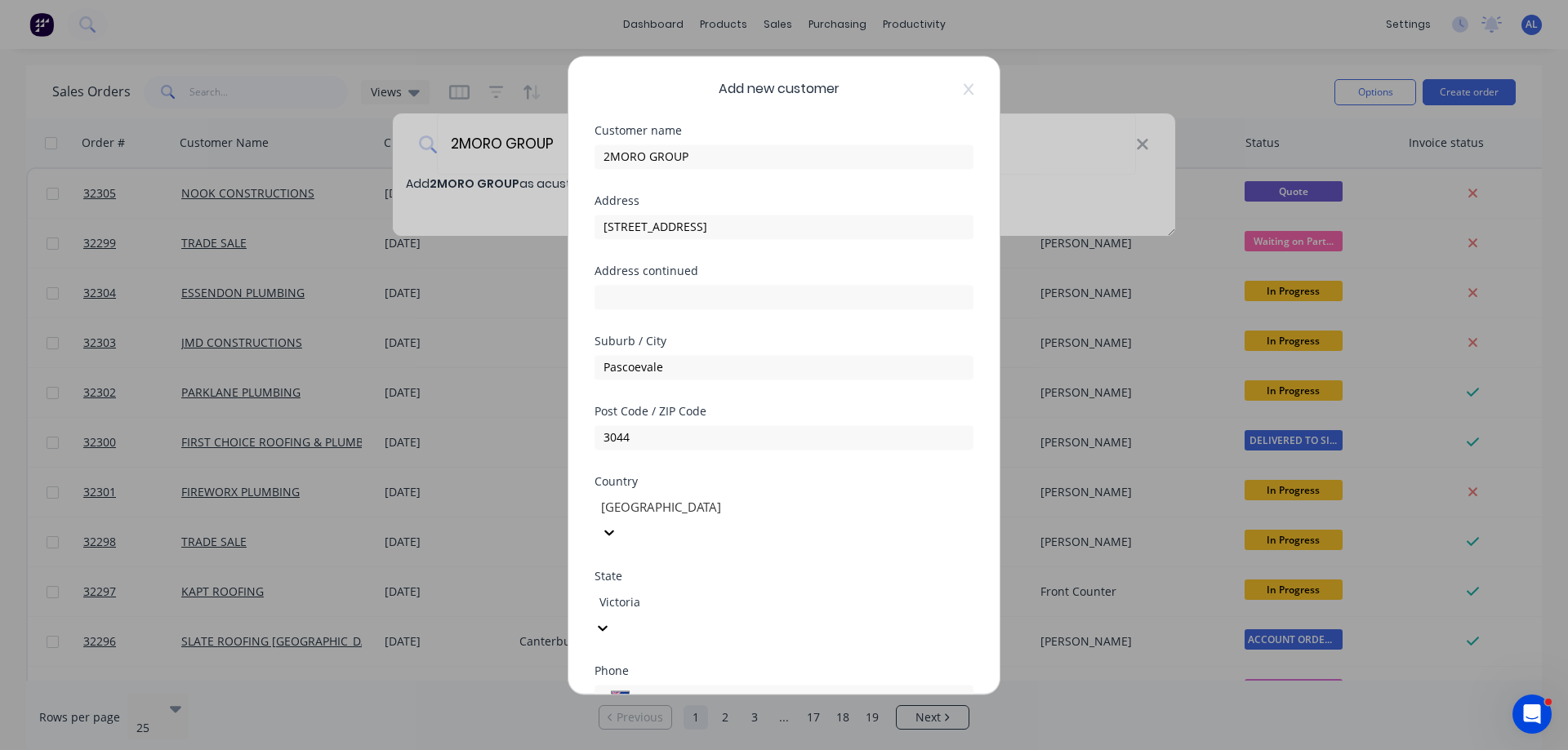
type input "410685414"
click at [685, 433] on input "3044" at bounding box center [784, 438] width 379 height 25
type input "3"
type input "3186"
click at [704, 472] on div "Post Code / ZIP Code 3186" at bounding box center [784, 441] width 379 height 70
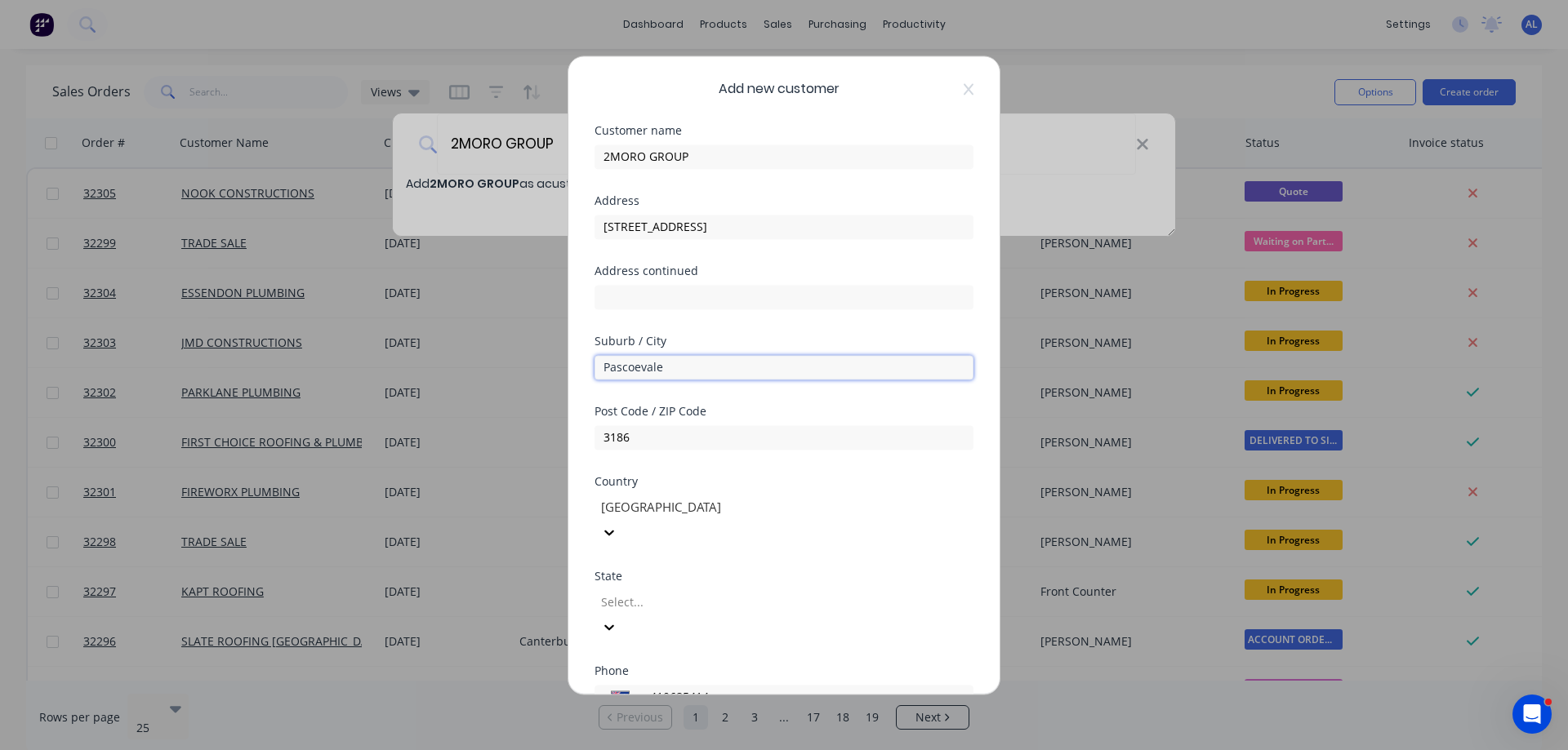
click at [692, 362] on input "Pascoevale" at bounding box center [784, 367] width 379 height 25
type input "P"
type input "BRIGHTON"
click at [758, 231] on input "61 Church Street, Brighton" at bounding box center [784, 227] width 379 height 25
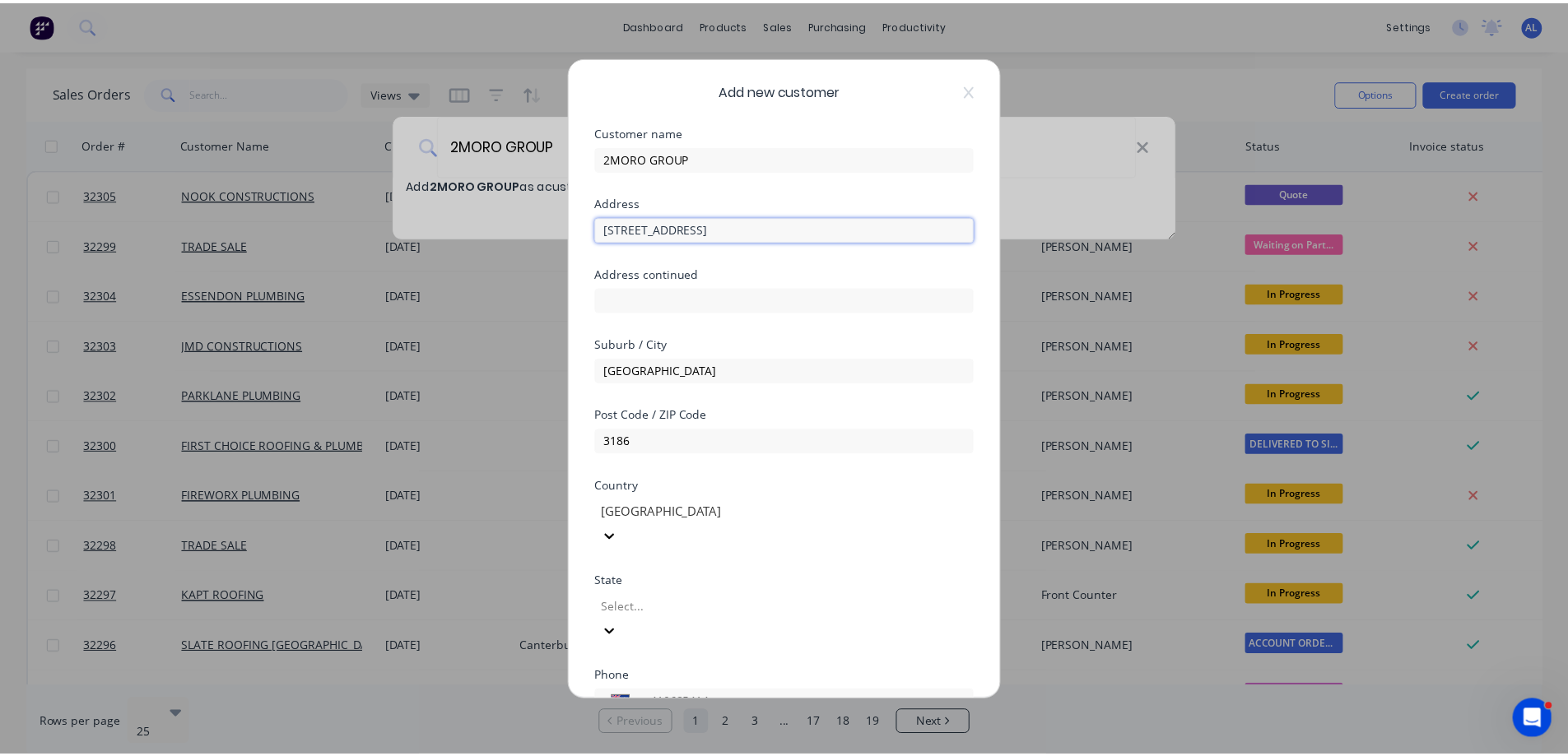
scroll to position [160, 0]
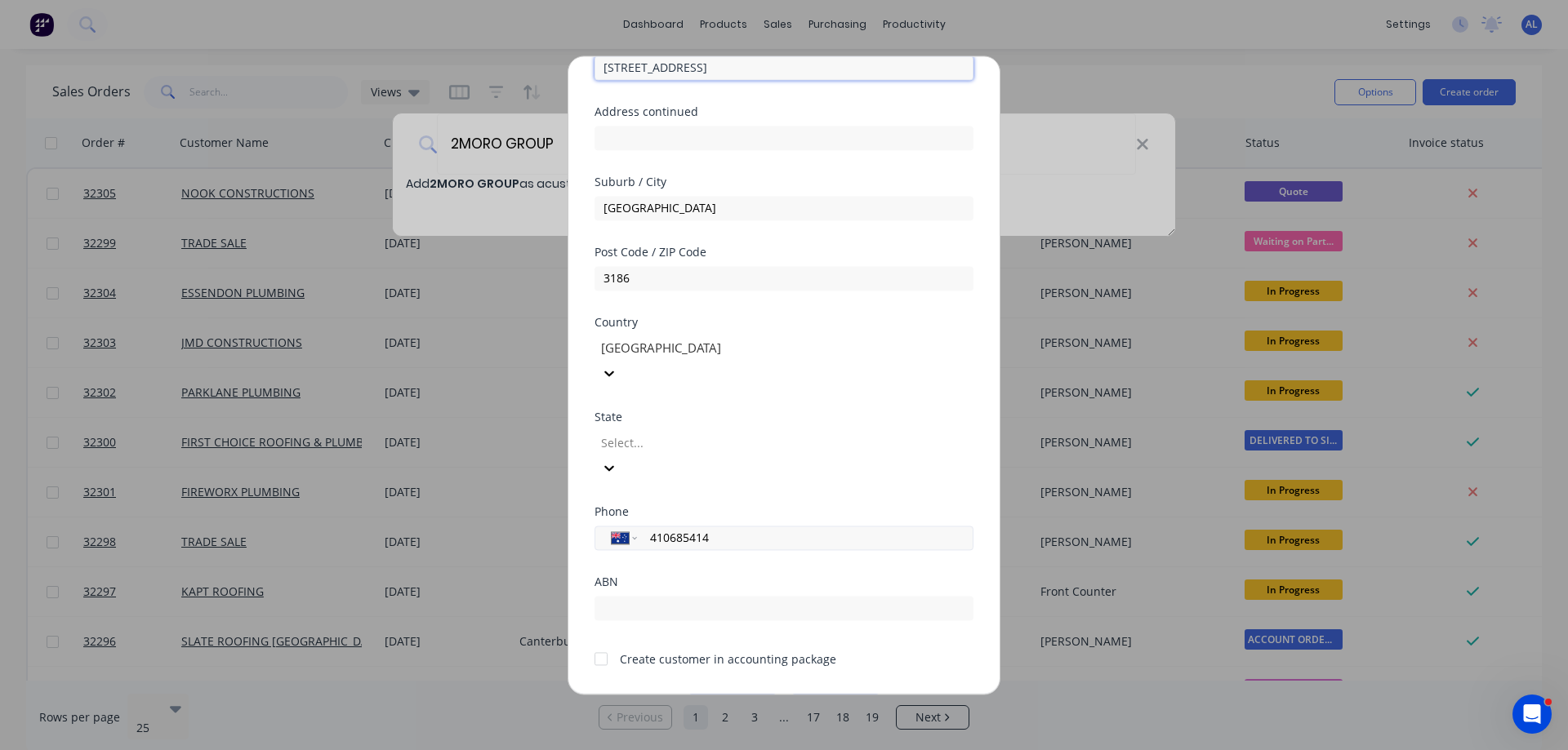
type input "61 Church Street"
click at [748, 528] on input "410685414" at bounding box center [802, 537] width 308 height 19
type input "4"
click at [702, 576] on div "ABN" at bounding box center [784, 582] width 379 height 11
drag, startPoint x: 603, startPoint y: 611, endPoint x: 620, endPoint y: 619, distance: 18.8
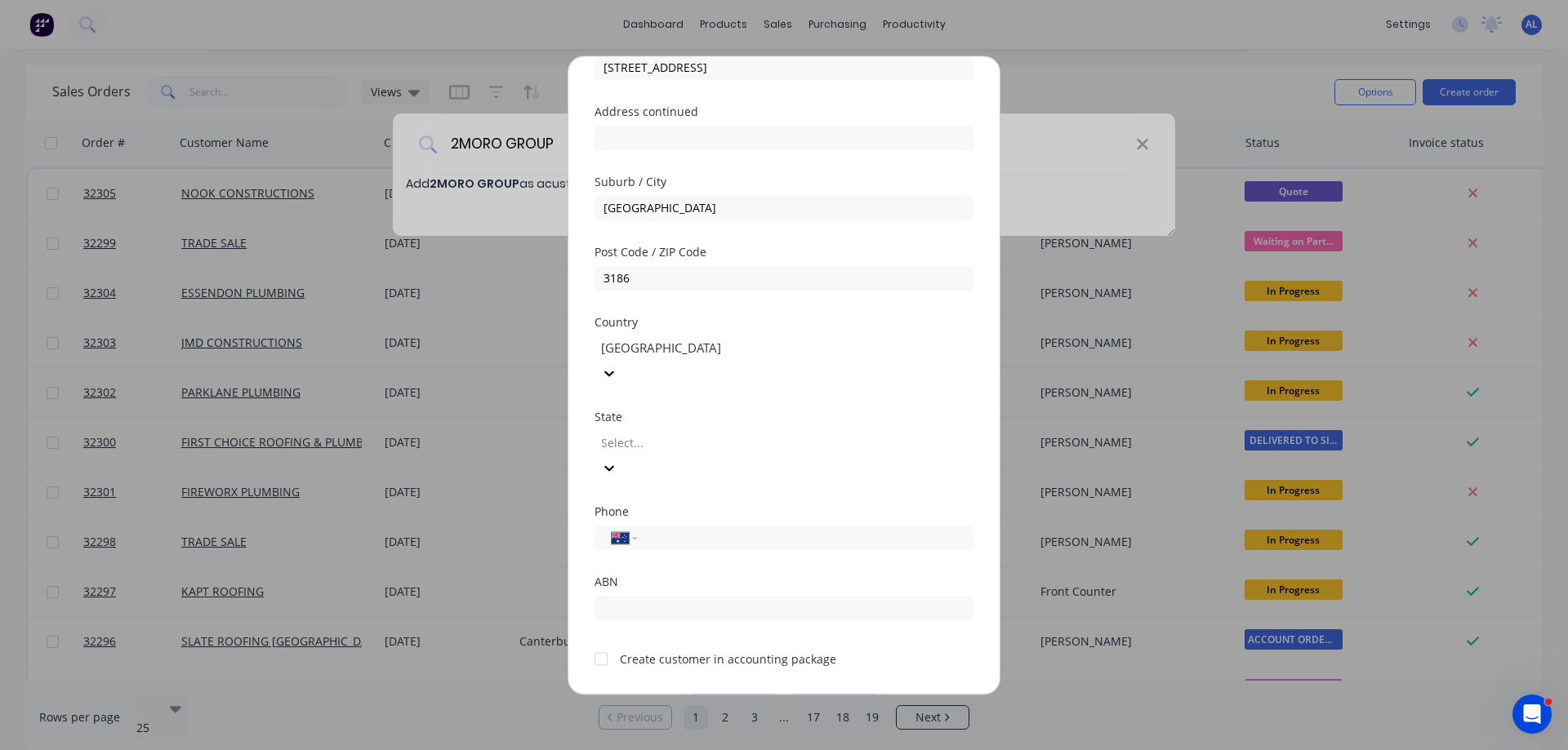
click at [604, 643] on div at bounding box center [601, 659] width 33 height 33
click at [732, 693] on button "Save" at bounding box center [732, 707] width 90 height 26
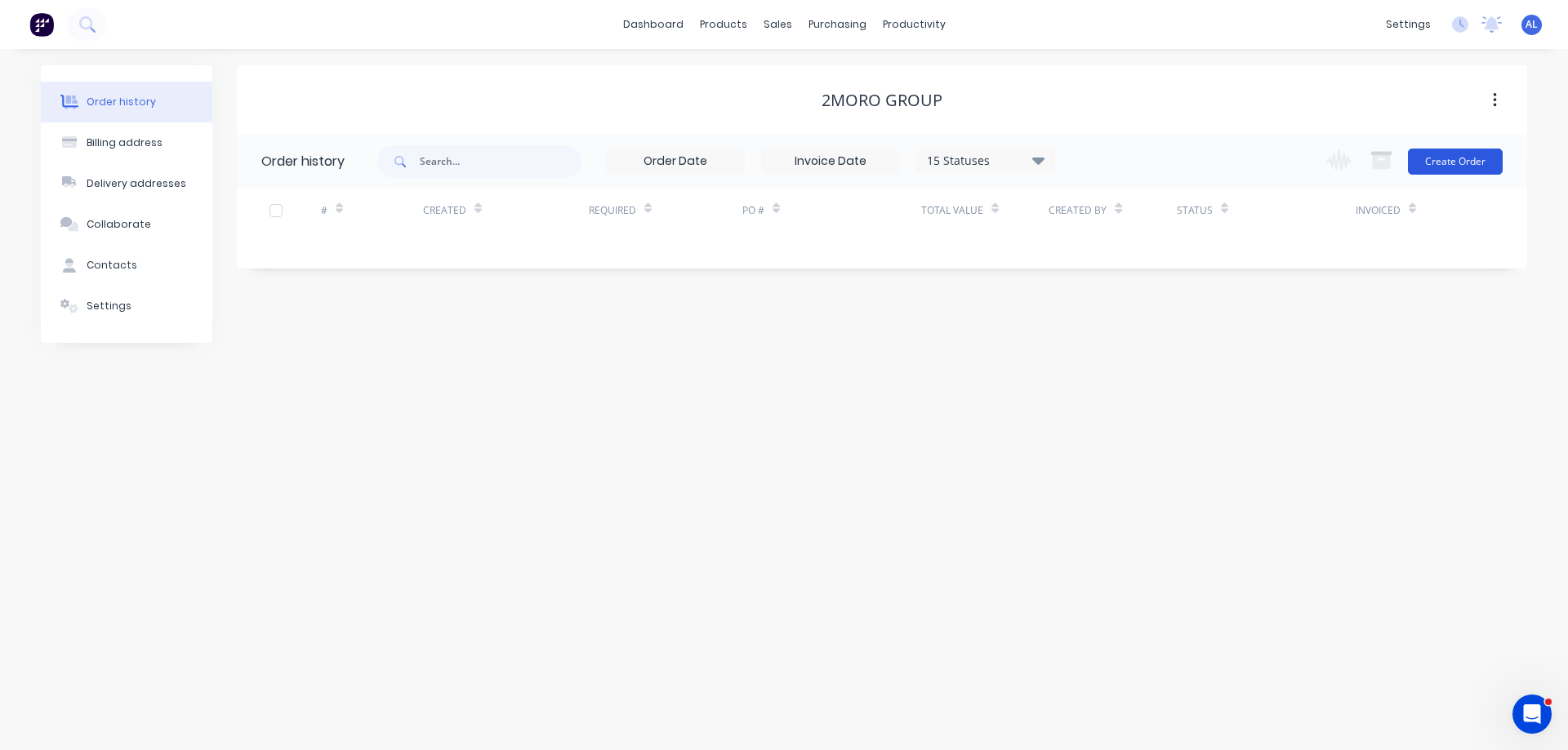
click at [1451, 163] on button "Create Order" at bounding box center [1455, 161] width 94 height 26
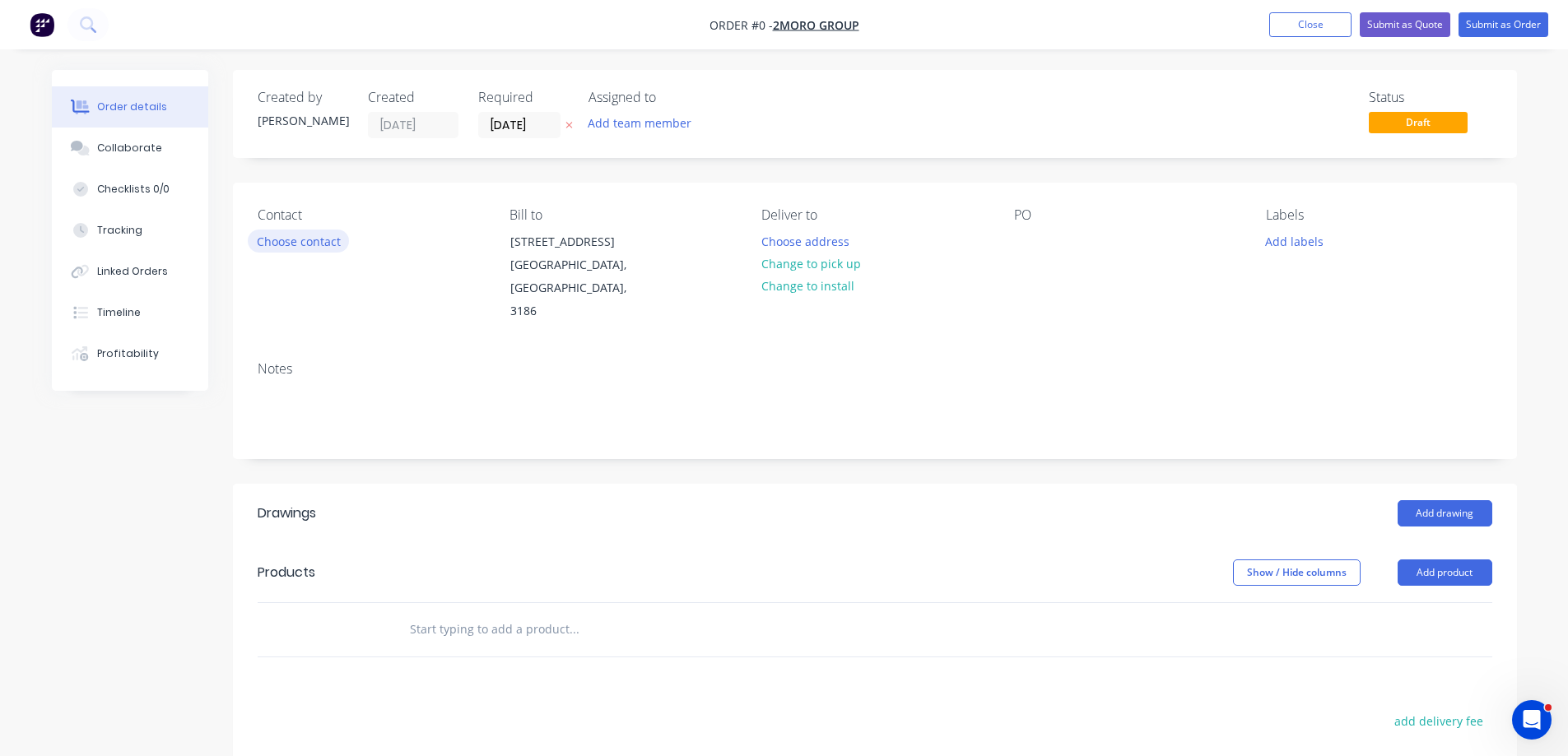
click at [279, 240] on button "Choose contact" at bounding box center [298, 240] width 101 height 22
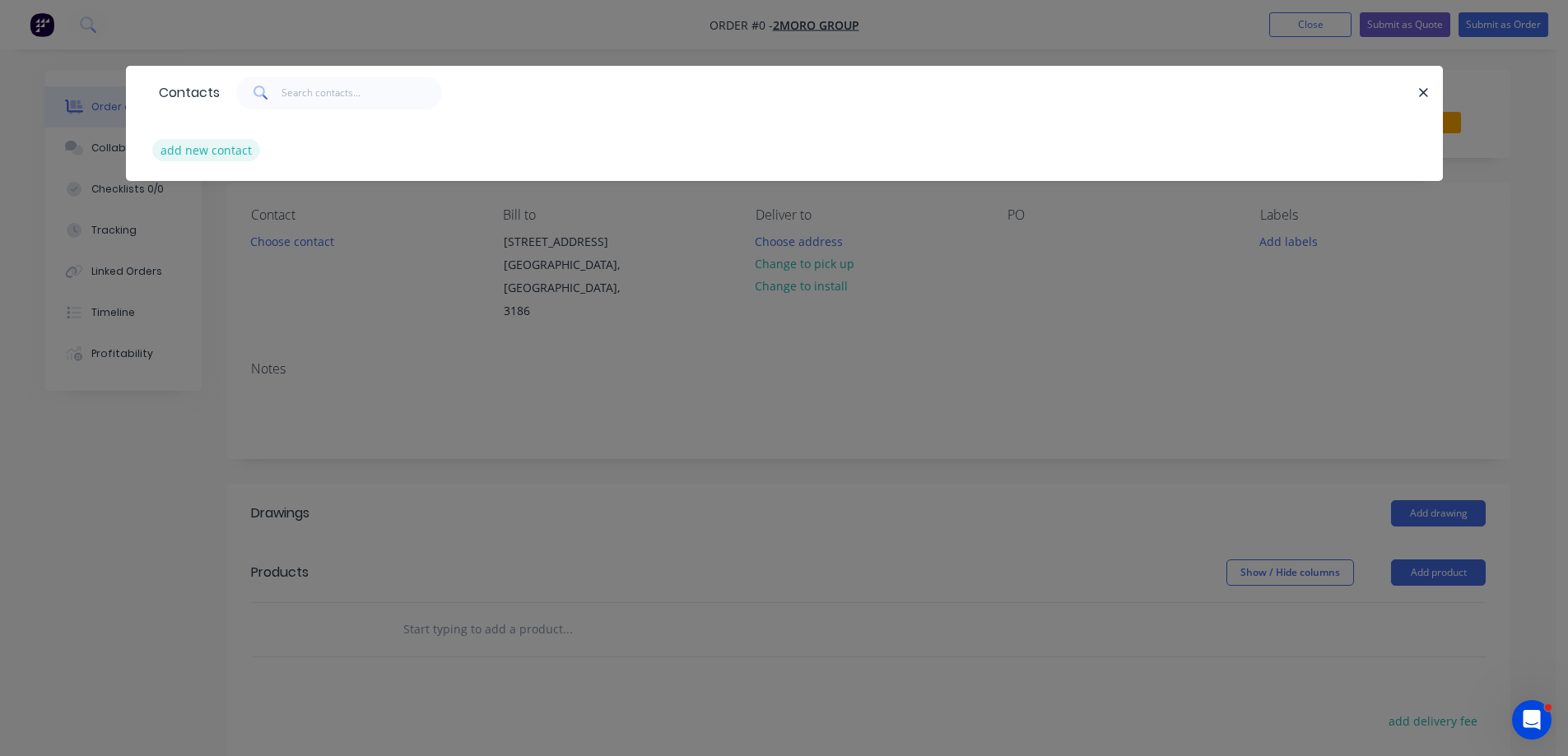
click at [183, 145] on button "add new contact" at bounding box center [206, 150] width 108 height 22
select select "AU"
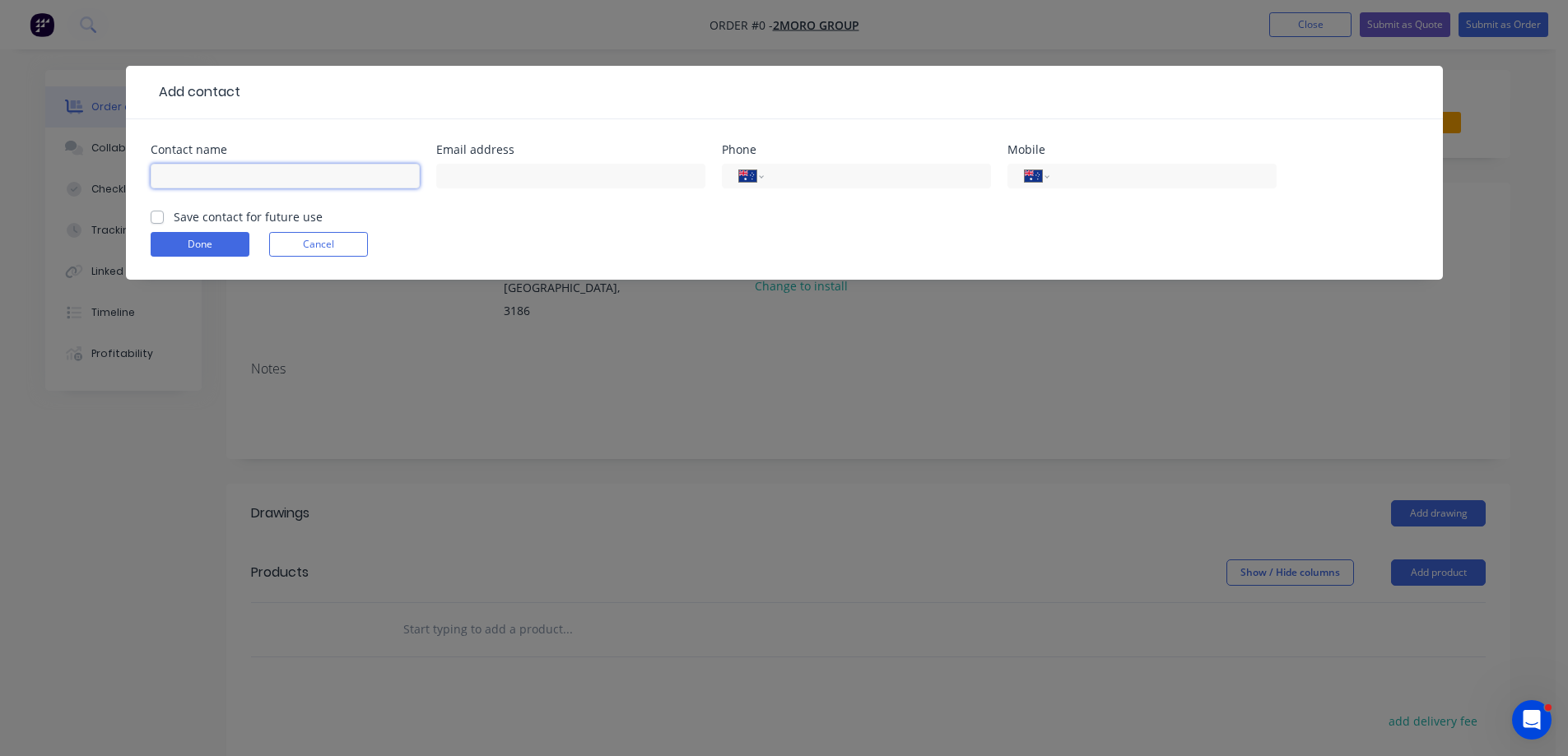
click at [188, 174] on input "text" at bounding box center [285, 176] width 269 height 25
type input "LEE BICKLE"
click at [590, 175] on input "text" at bounding box center [571, 176] width 269 height 25
paste input "lee.bickle@2morogroup.com.au"
type input "lee.bickle@2morogroup.com.au"
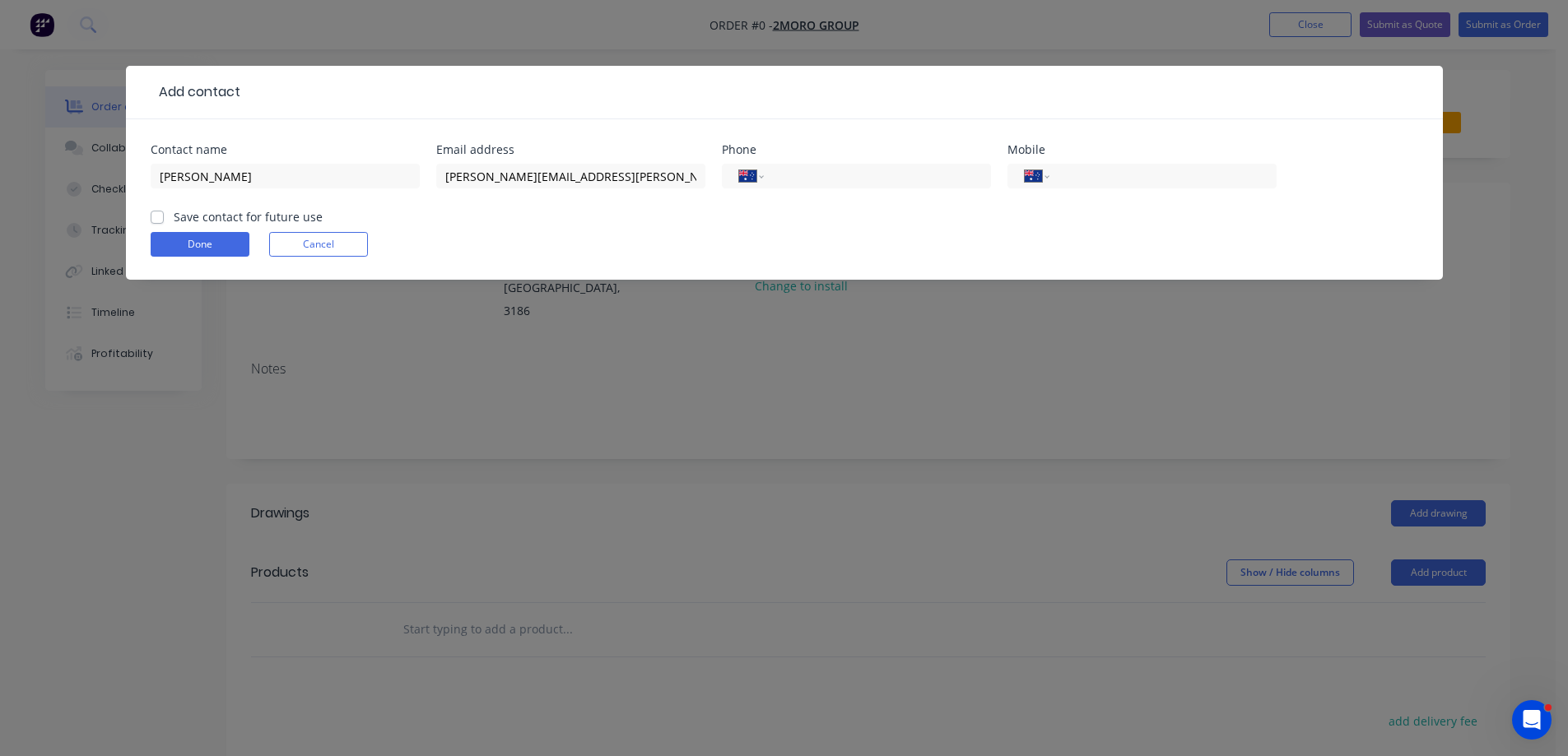
drag, startPoint x: 1109, startPoint y: 177, endPoint x: 1126, endPoint y: 219, distance: 45.3
click at [1109, 177] on input "tel" at bounding box center [1159, 176] width 198 height 19
type input "0403 475 680"
click at [174, 219] on label "Save contact for future use" at bounding box center [248, 216] width 149 height 17
click at [154, 219] on input "Save contact for future use" at bounding box center [157, 216] width 13 height 16
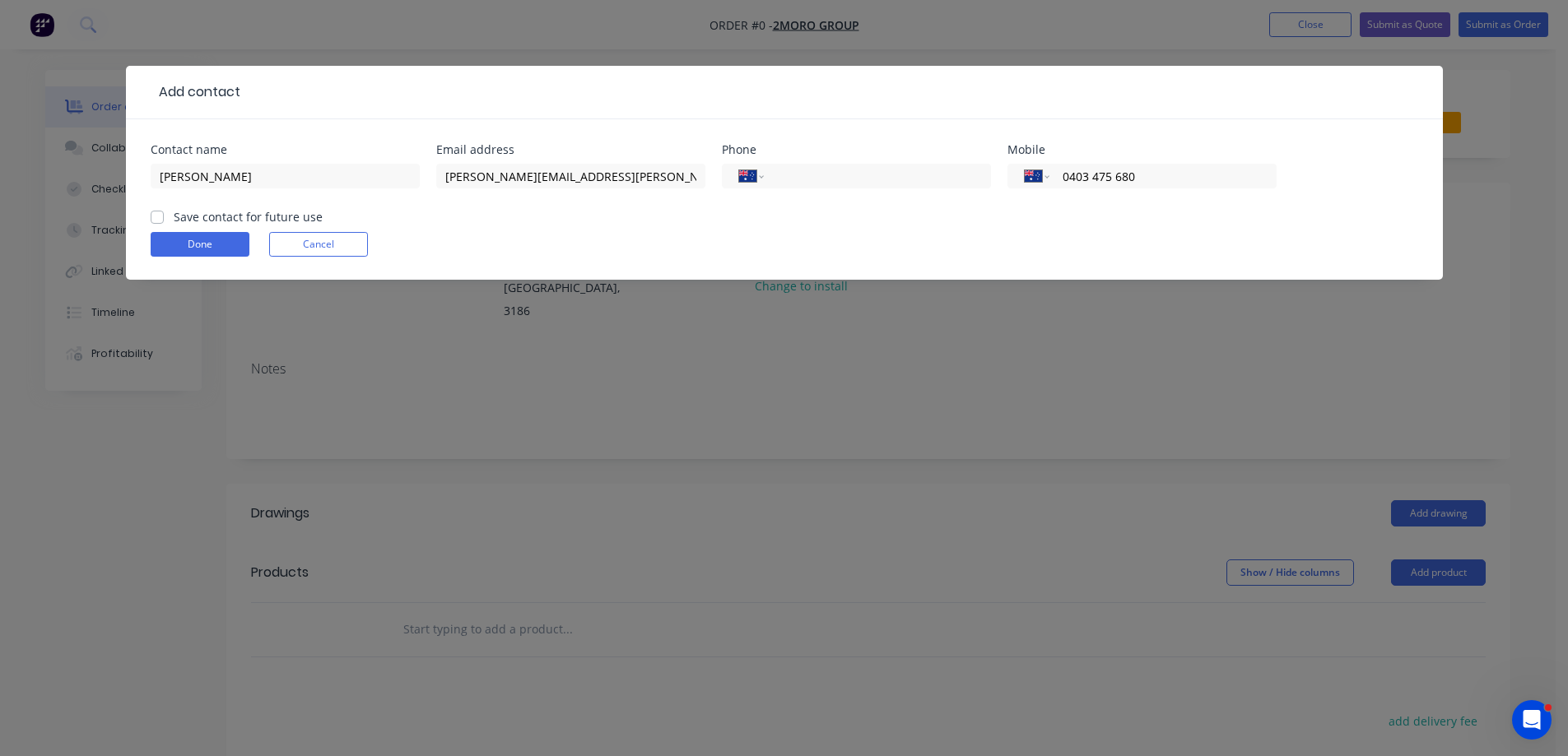
checkbox input "true"
click at [210, 248] on button "Done" at bounding box center [199, 245] width 98 height 25
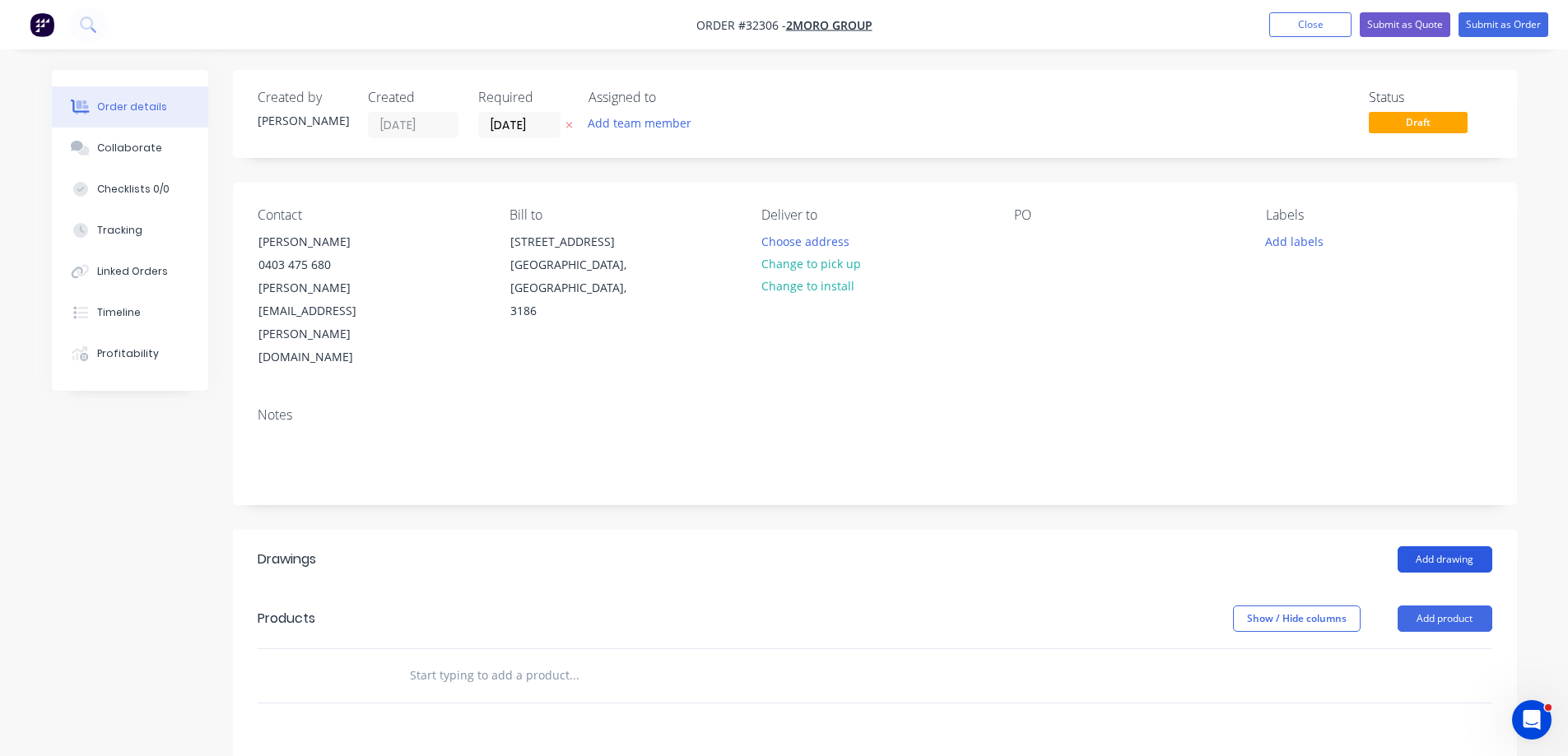
click at [1437, 546] on button "Add drawing" at bounding box center [1445, 559] width 95 height 26
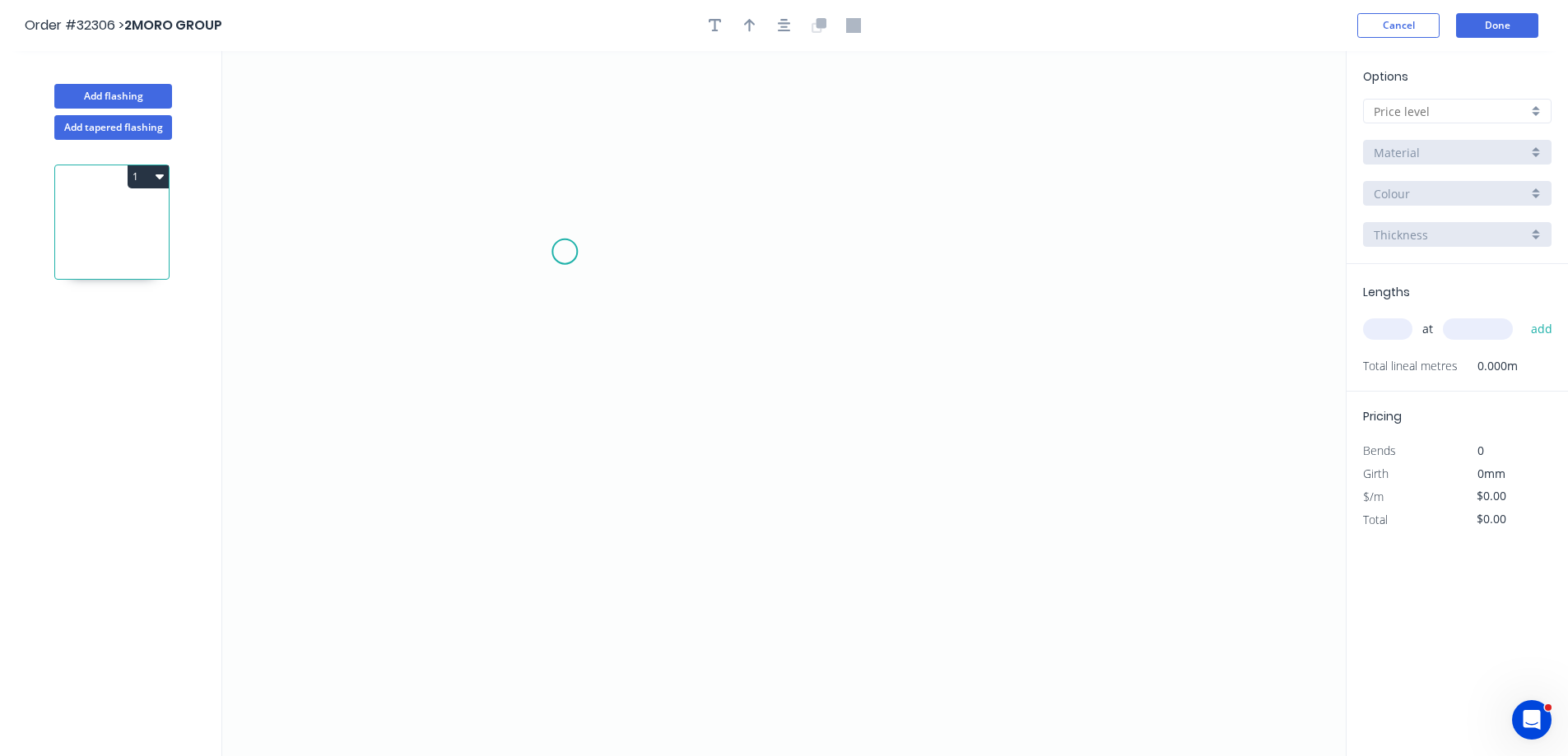
click at [565, 252] on icon "0" at bounding box center [784, 403] width 1123 height 705
click at [927, 253] on icon "0" at bounding box center [784, 403] width 1123 height 705
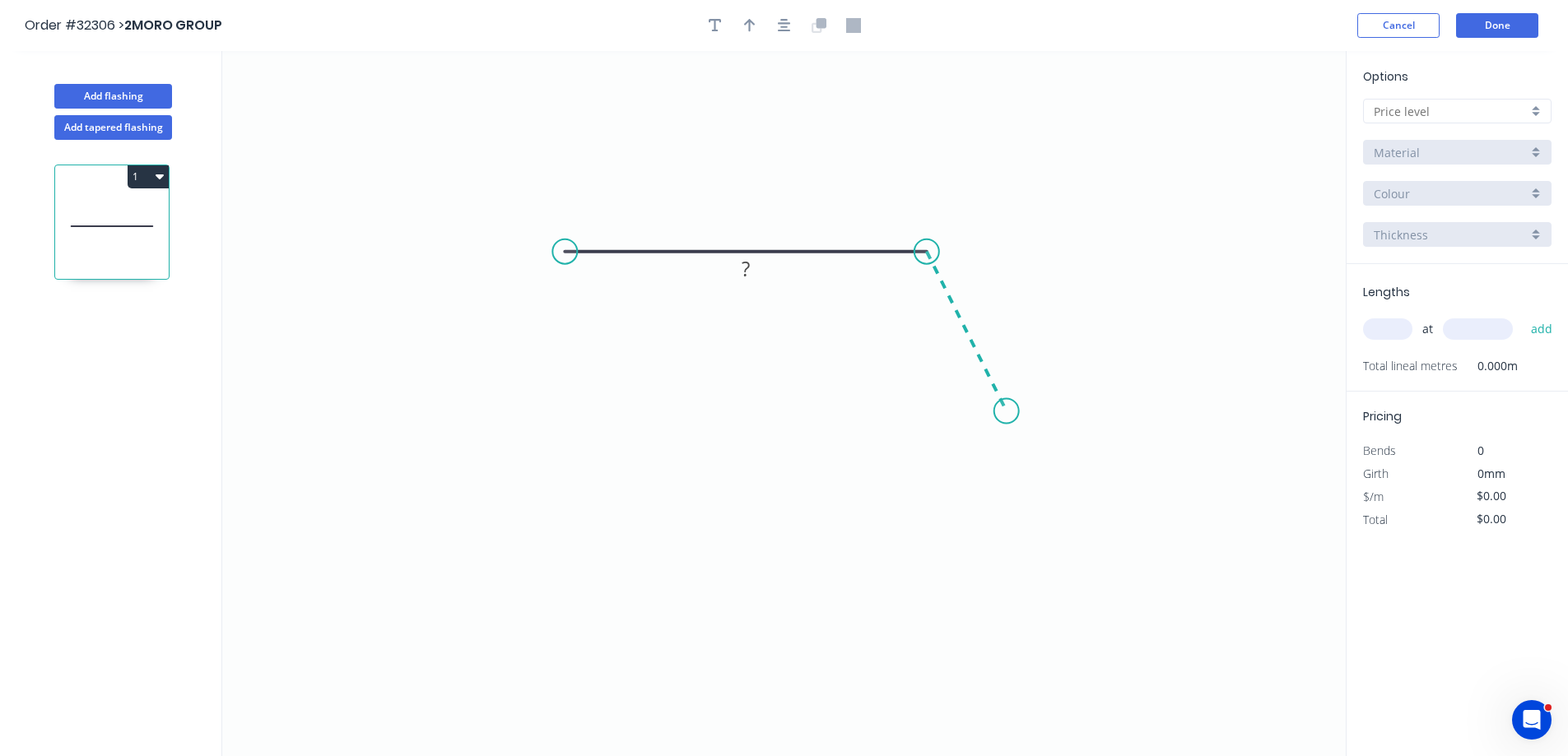
click at [1007, 411] on icon "0 ?" at bounding box center [784, 403] width 1123 height 705
click at [1126, 409] on icon "0 ? ? ? º" at bounding box center [784, 403] width 1123 height 705
click at [1131, 498] on icon "0 ? ? ? ? º ? º" at bounding box center [784, 403] width 1123 height 705
click at [784, 29] on icon "button" at bounding box center [784, 26] width 13 height 15
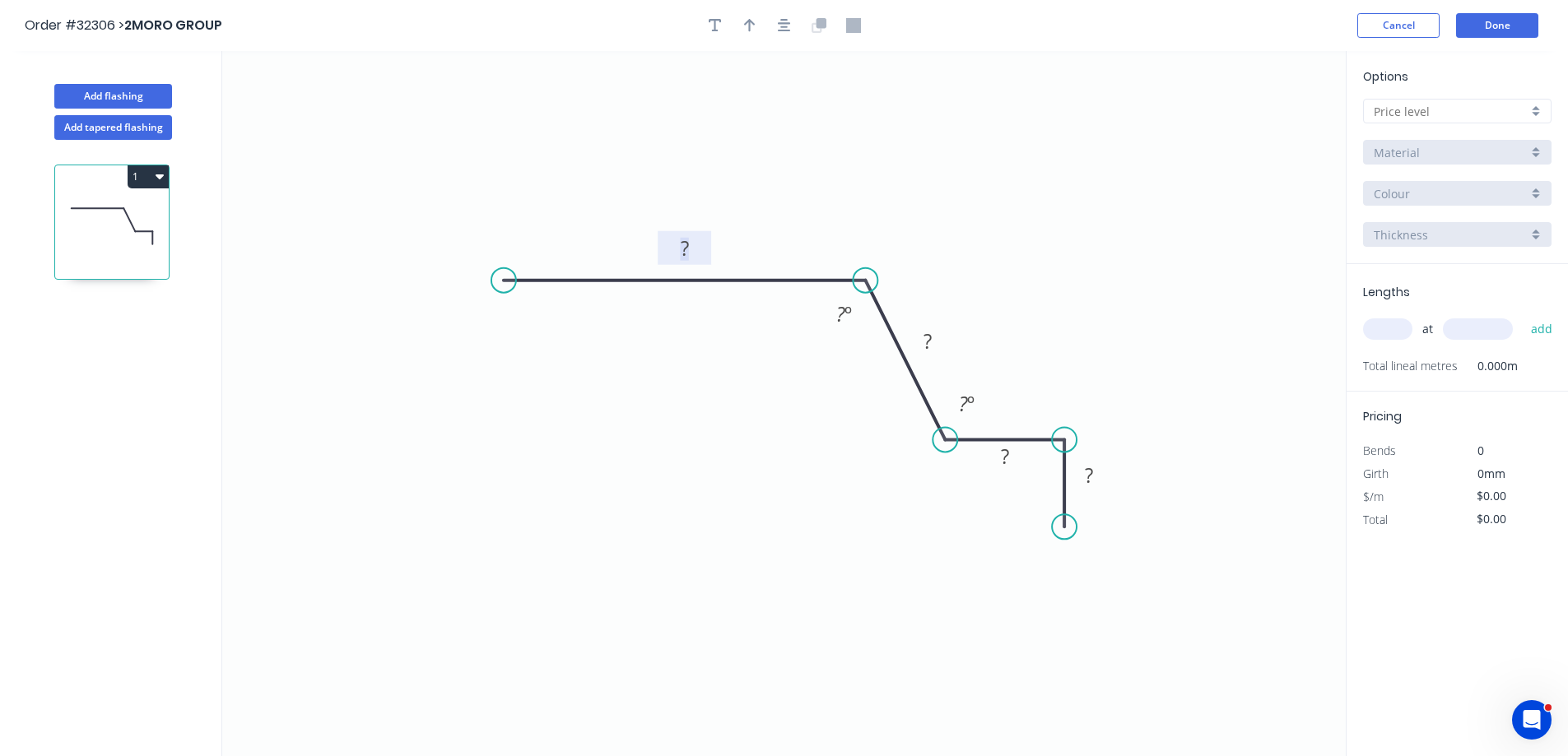
drag, startPoint x: 694, startPoint y: 244, endPoint x: 786, endPoint y: 168, distance: 119.3
click at [698, 240] on rect at bounding box center [684, 250] width 33 height 23
drag, startPoint x: 986, startPoint y: 415, endPoint x: 909, endPoint y: 483, distance: 102.7
click at [913, 486] on rect at bounding box center [893, 476] width 54 height 34
click at [1532, 111] on div at bounding box center [1457, 111] width 188 height 25
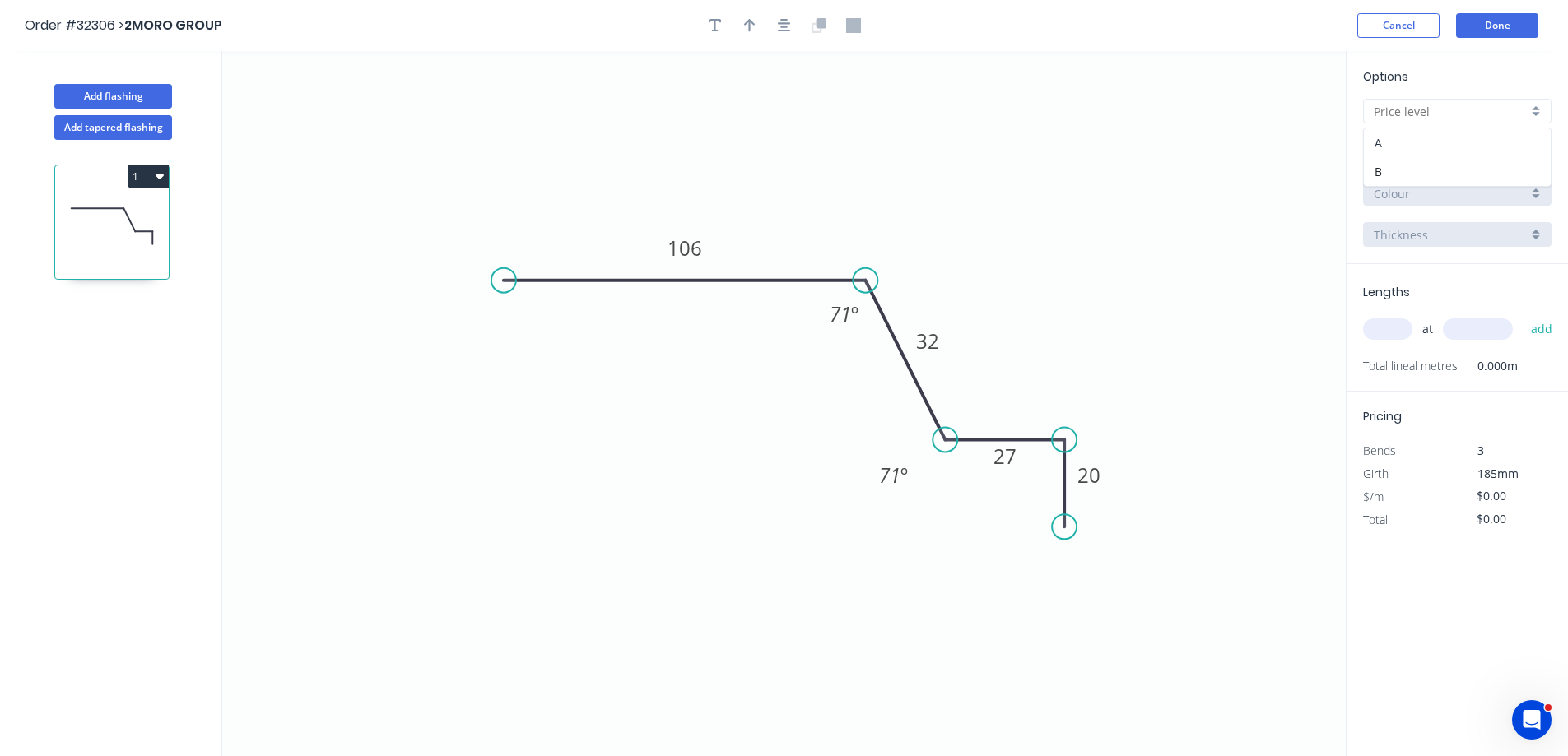
click at [1479, 144] on div "A" at bounding box center [1457, 142] width 187 height 29
type input "A"
type input "$12.73"
click at [1532, 193] on div "Basalt" at bounding box center [1457, 193] width 188 height 25
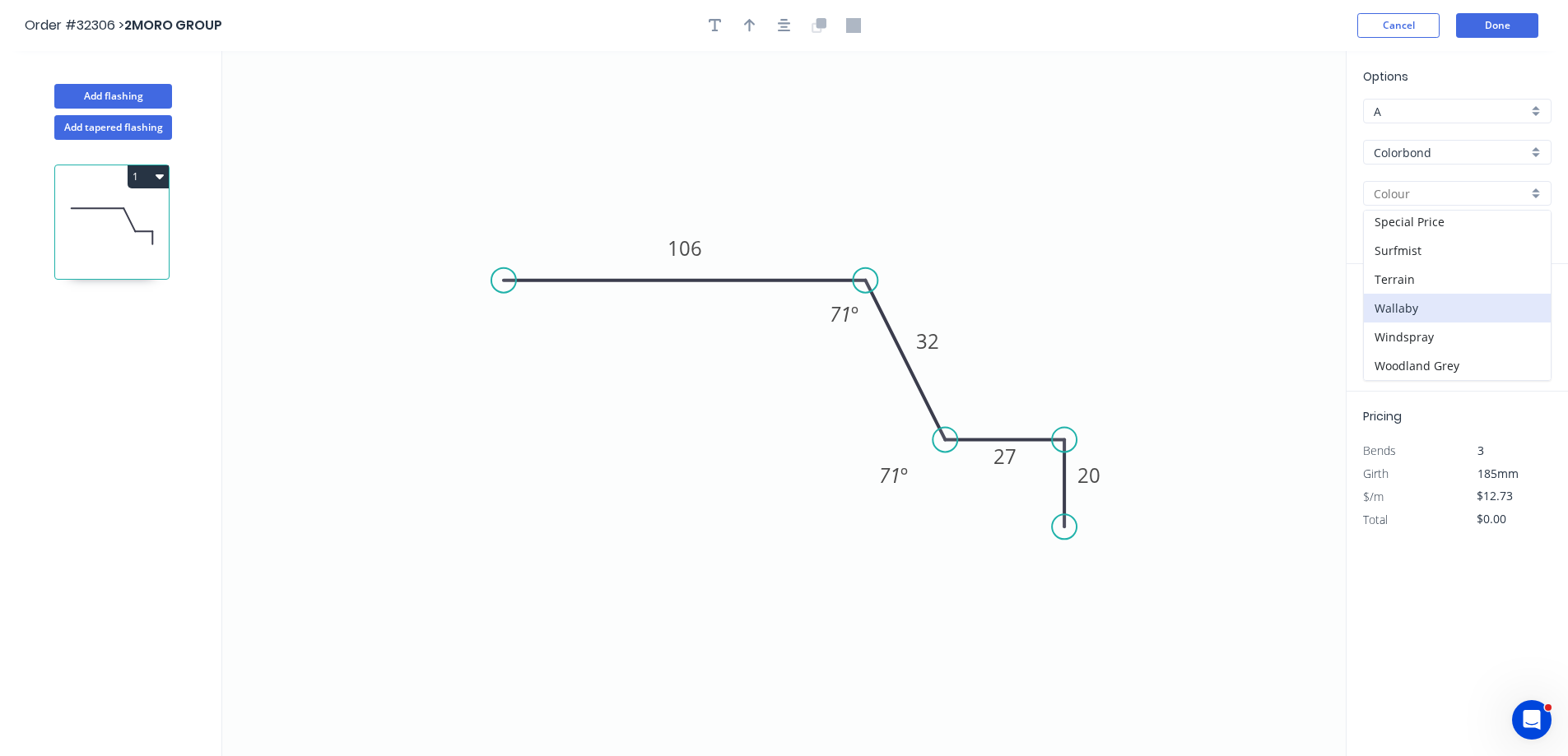
scroll to position [497, 0]
click at [1437, 328] on div "Surfmist" at bounding box center [1457, 332] width 187 height 29
type input "Surfmist"
click at [1388, 330] on input "text" at bounding box center [1388, 329] width 50 height 21
type input "8"
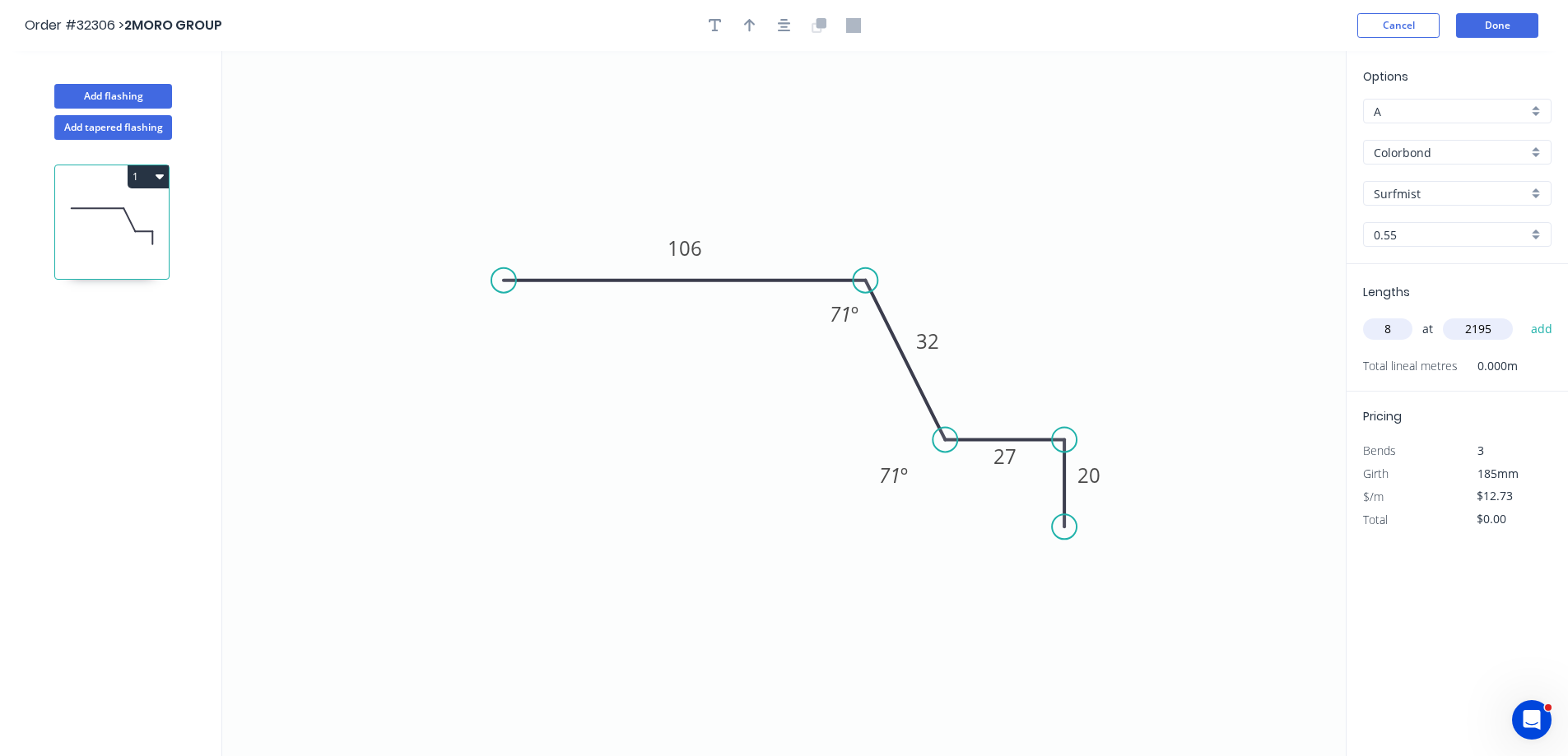
type input "2195"
click at [1523, 315] on button "add" at bounding box center [1542, 329] width 39 height 28
type input "$223.54"
type input "14"
type input "995"
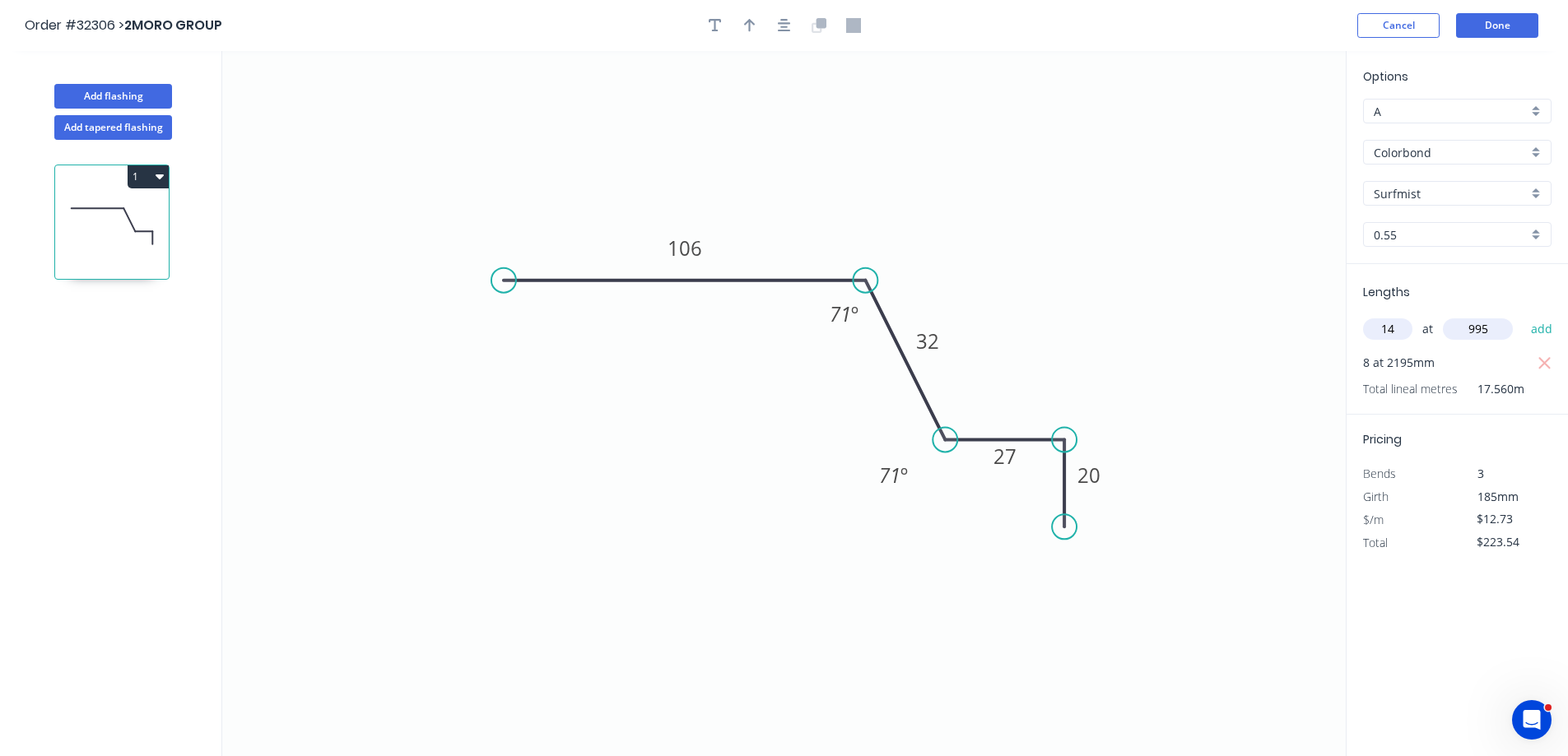
click at [1523, 315] on button "add" at bounding box center [1542, 329] width 39 height 28
type input "$401.76"
type input "4"
type input "1395"
click at [1523, 315] on button "add" at bounding box center [1542, 329] width 39 height 28
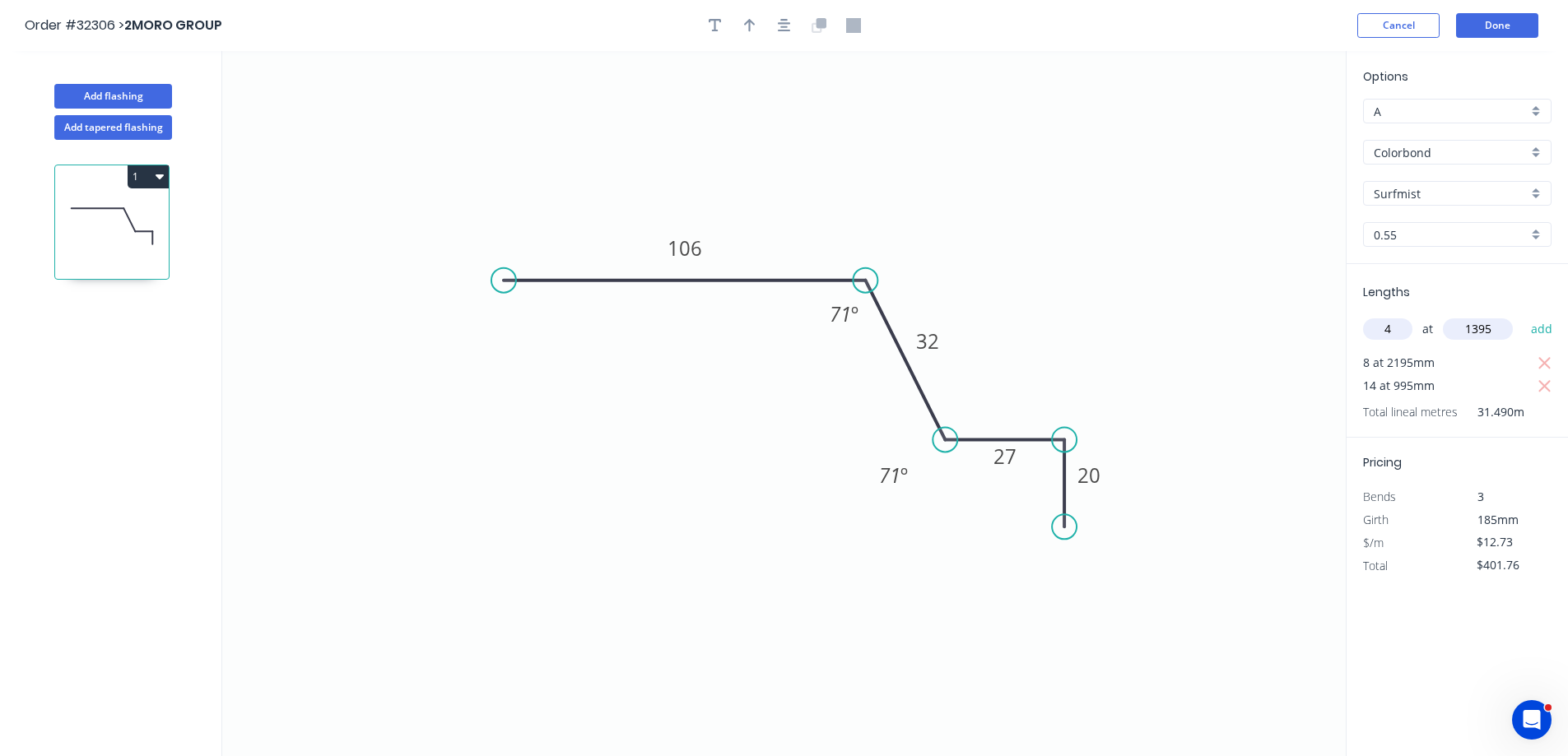
type input "$472.79"
click at [752, 25] on icon "button" at bounding box center [750, 26] width 12 height 15
click at [1261, 130] on icon at bounding box center [1262, 115] width 15 height 53
drag, startPoint x: 1265, startPoint y: 131, endPoint x: 935, endPoint y: 257, distance: 353.2
click at [935, 257] on icon at bounding box center [948, 244] width 48 height 48
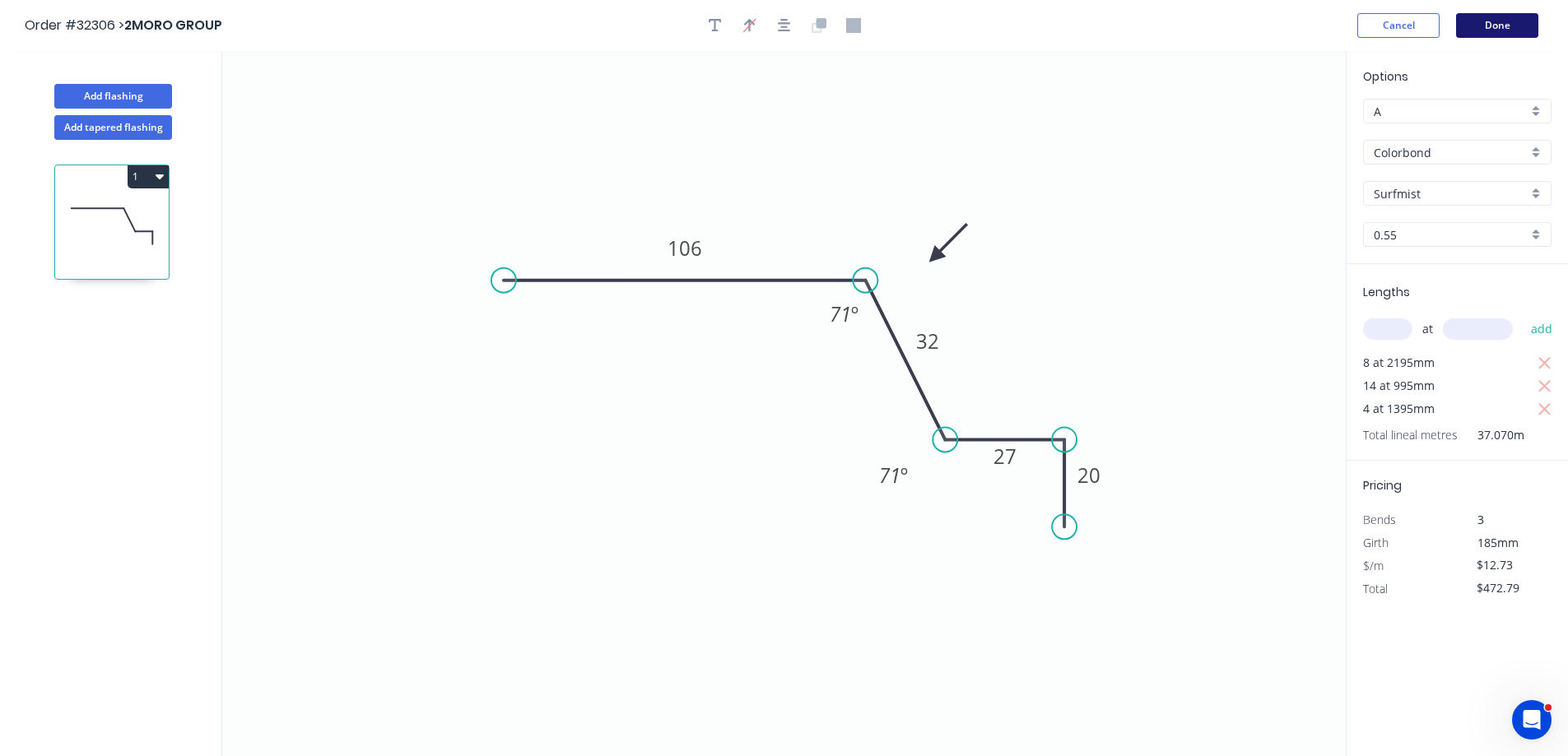
click at [1513, 26] on button "Done" at bounding box center [1497, 26] width 83 height 25
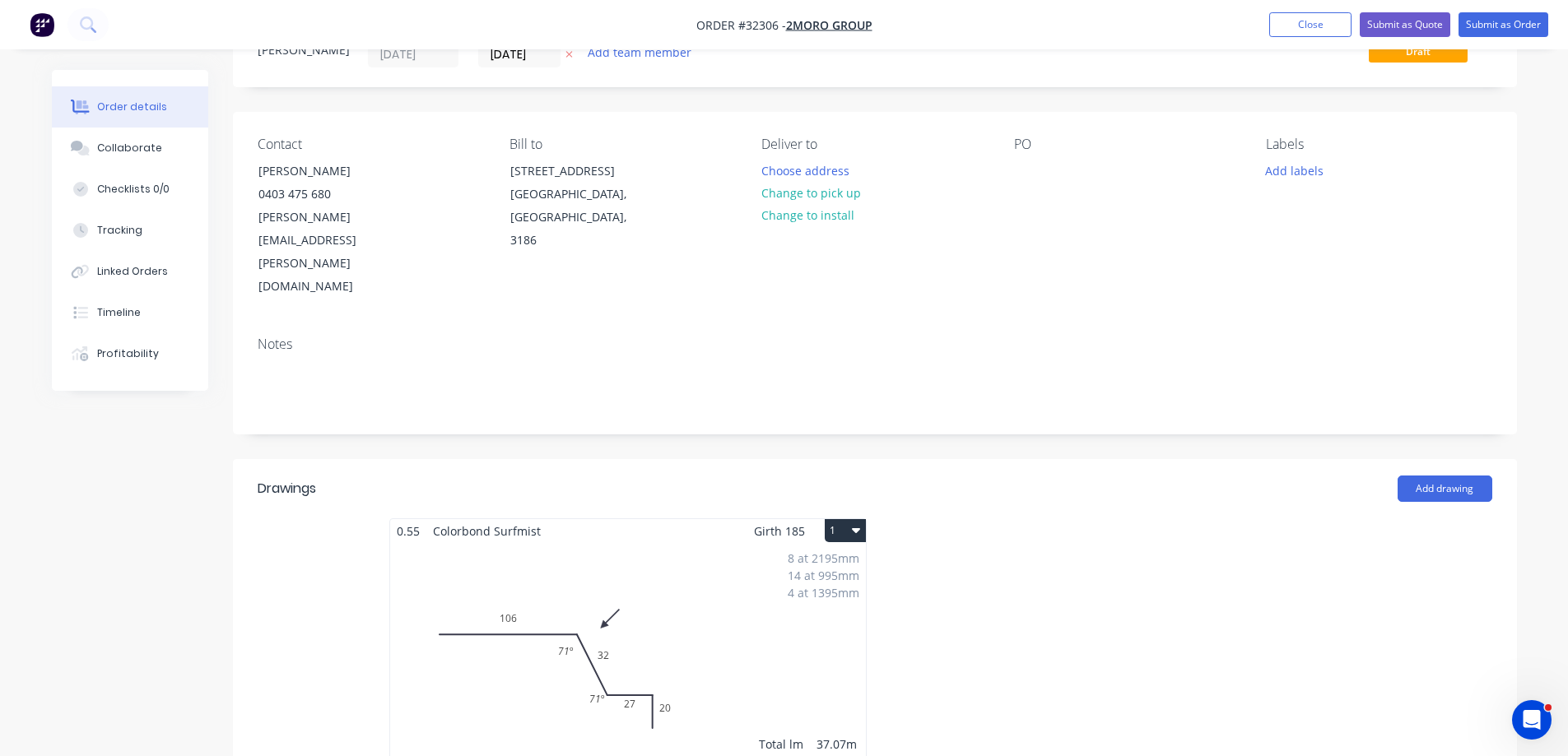
scroll to position [411, 0]
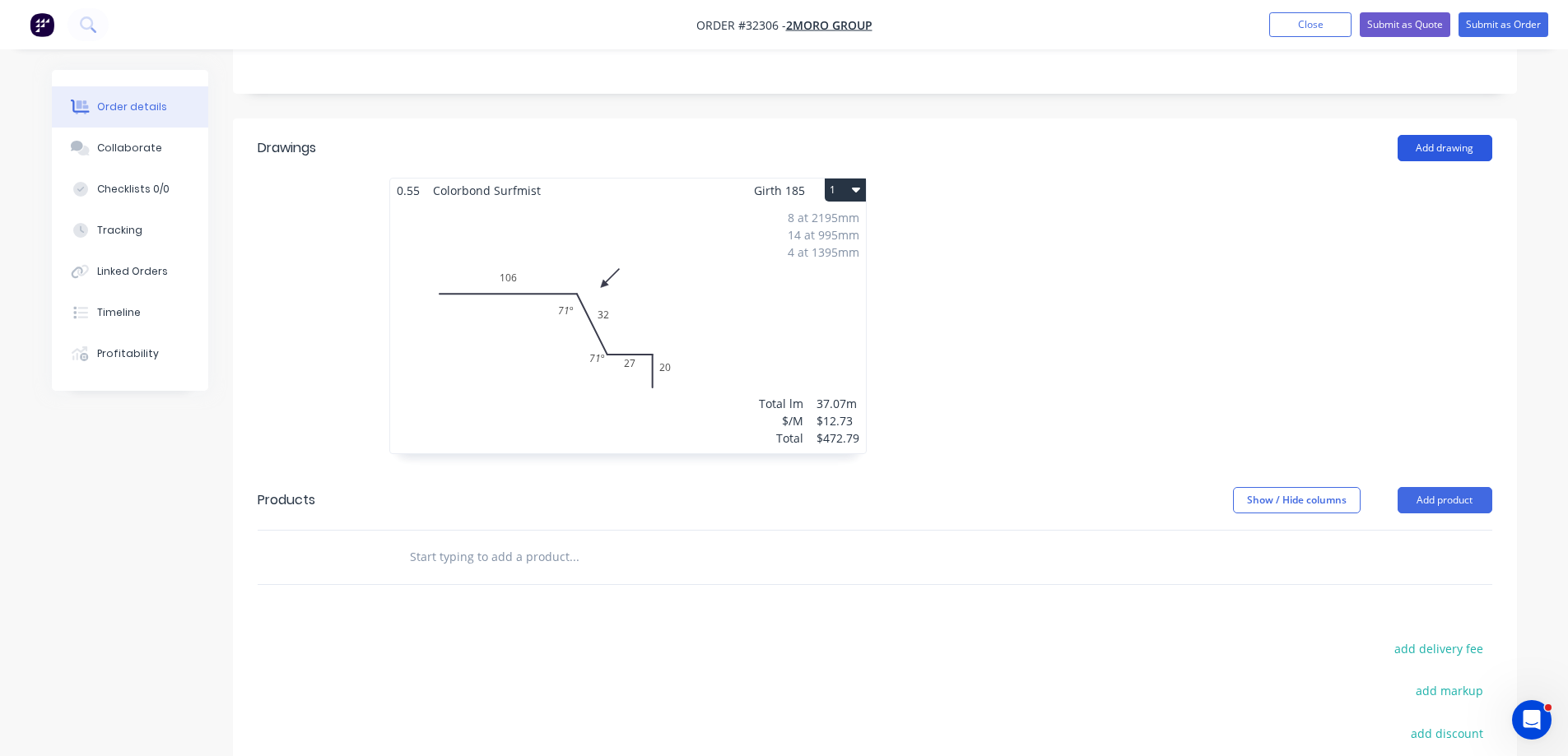
click at [1436, 135] on button "Add drawing" at bounding box center [1445, 148] width 95 height 26
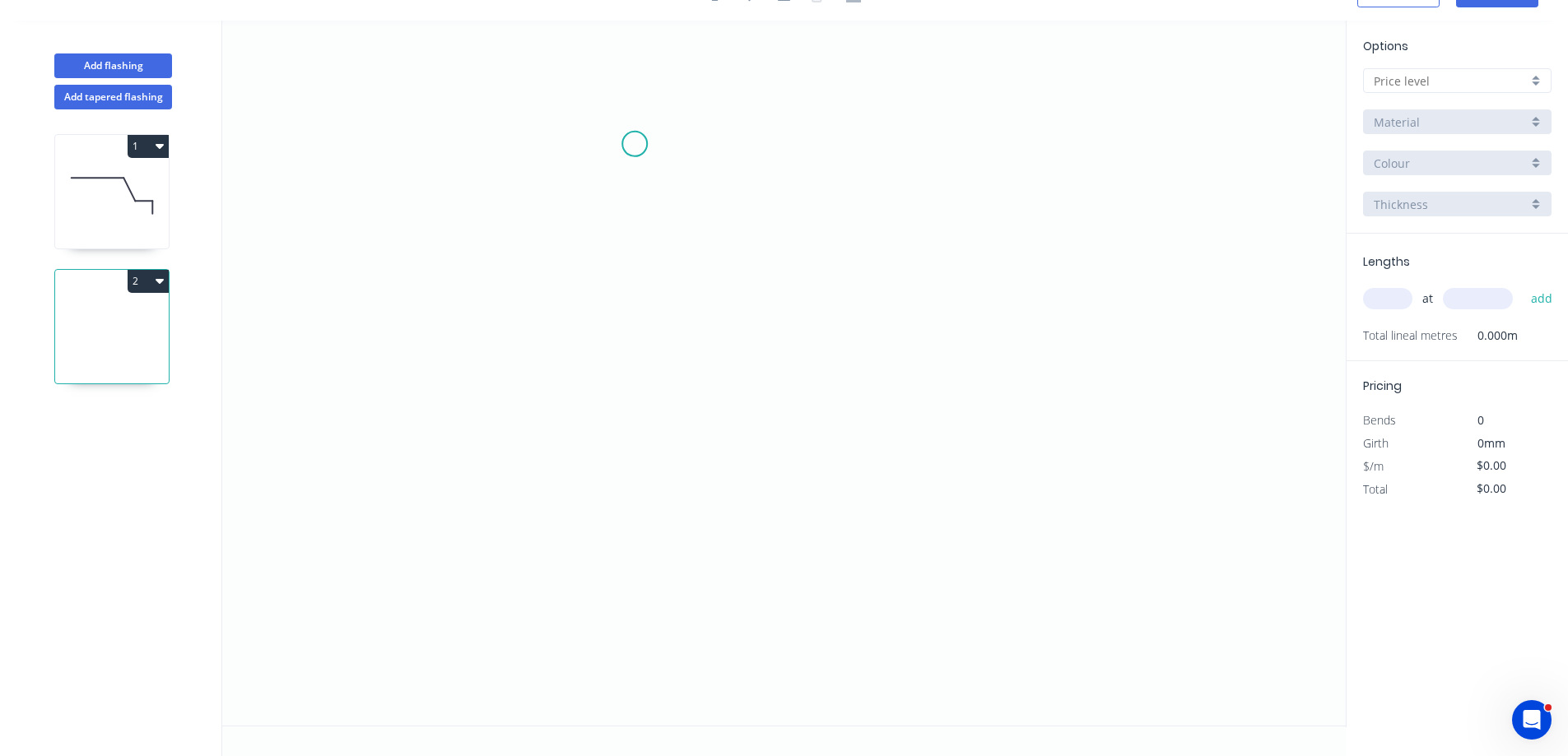
click at [635, 144] on icon "0" at bounding box center [784, 373] width 1123 height 705
click at [651, 403] on icon "0" at bounding box center [784, 373] width 1123 height 705
click at [892, 472] on icon "0 ?" at bounding box center [784, 373] width 1123 height 705
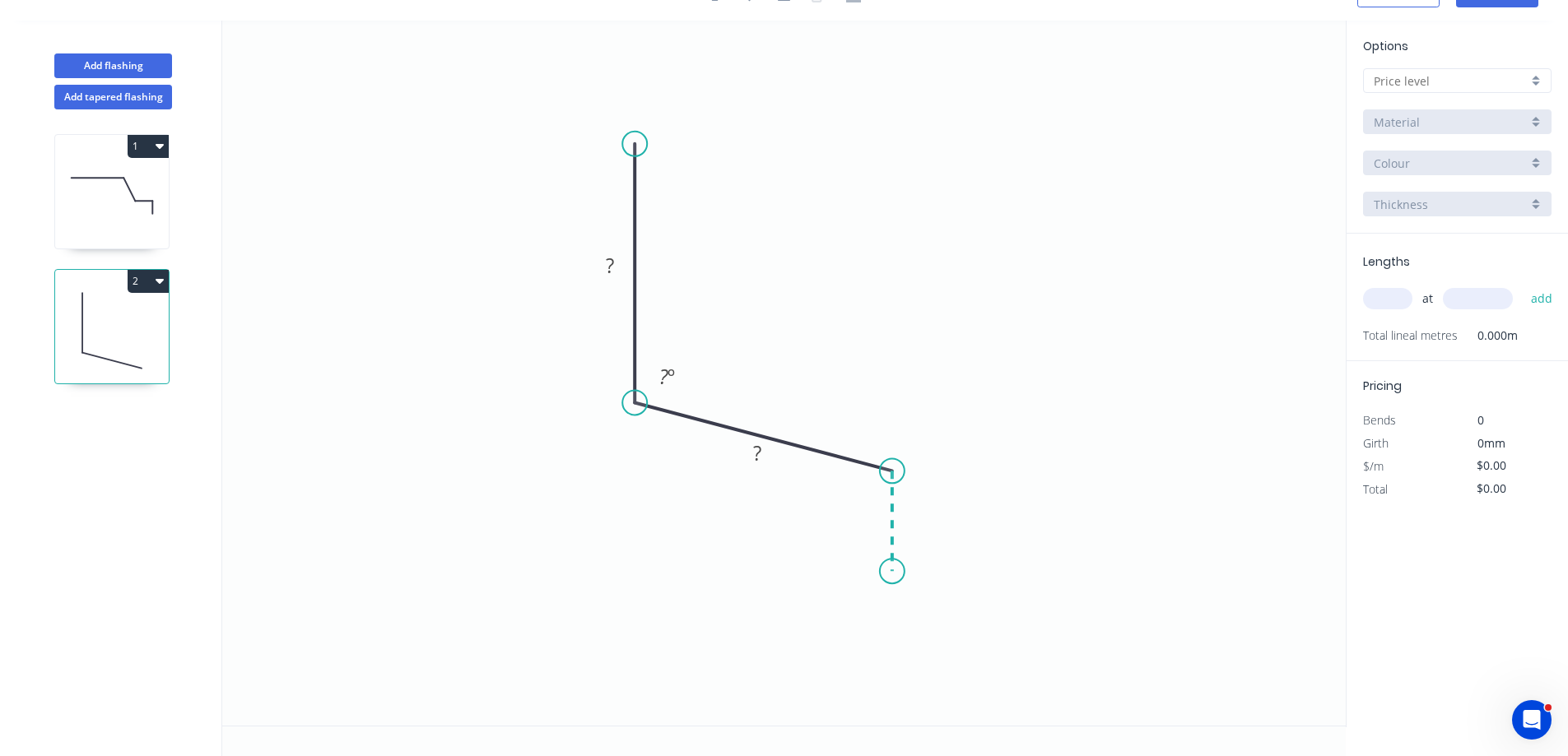
click at [898, 572] on icon "0 ? ? ? º" at bounding box center [784, 373] width 1123 height 705
click at [616, 260] on rect at bounding box center [610, 267] width 33 height 23
type input "$9.56"
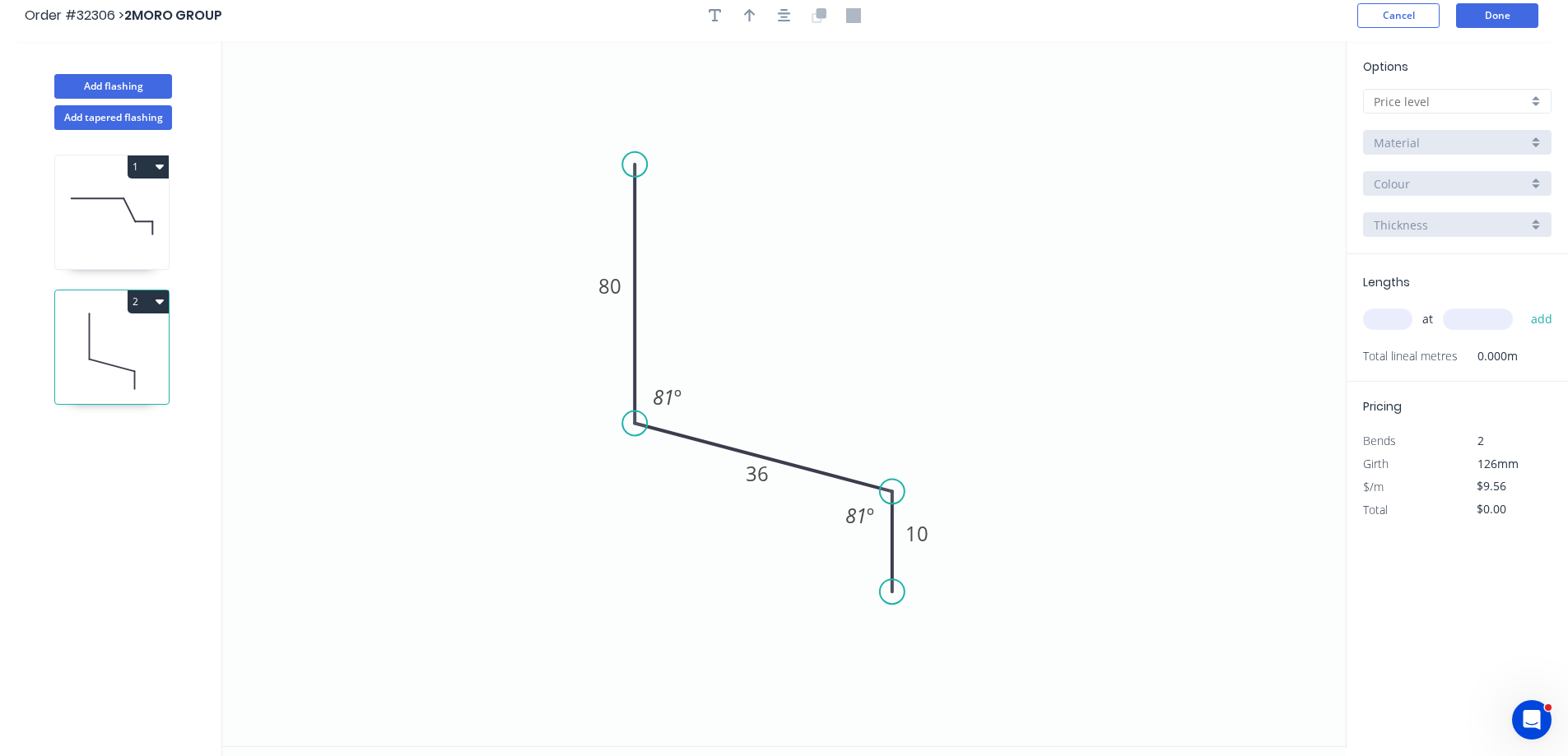
scroll to position [0, 0]
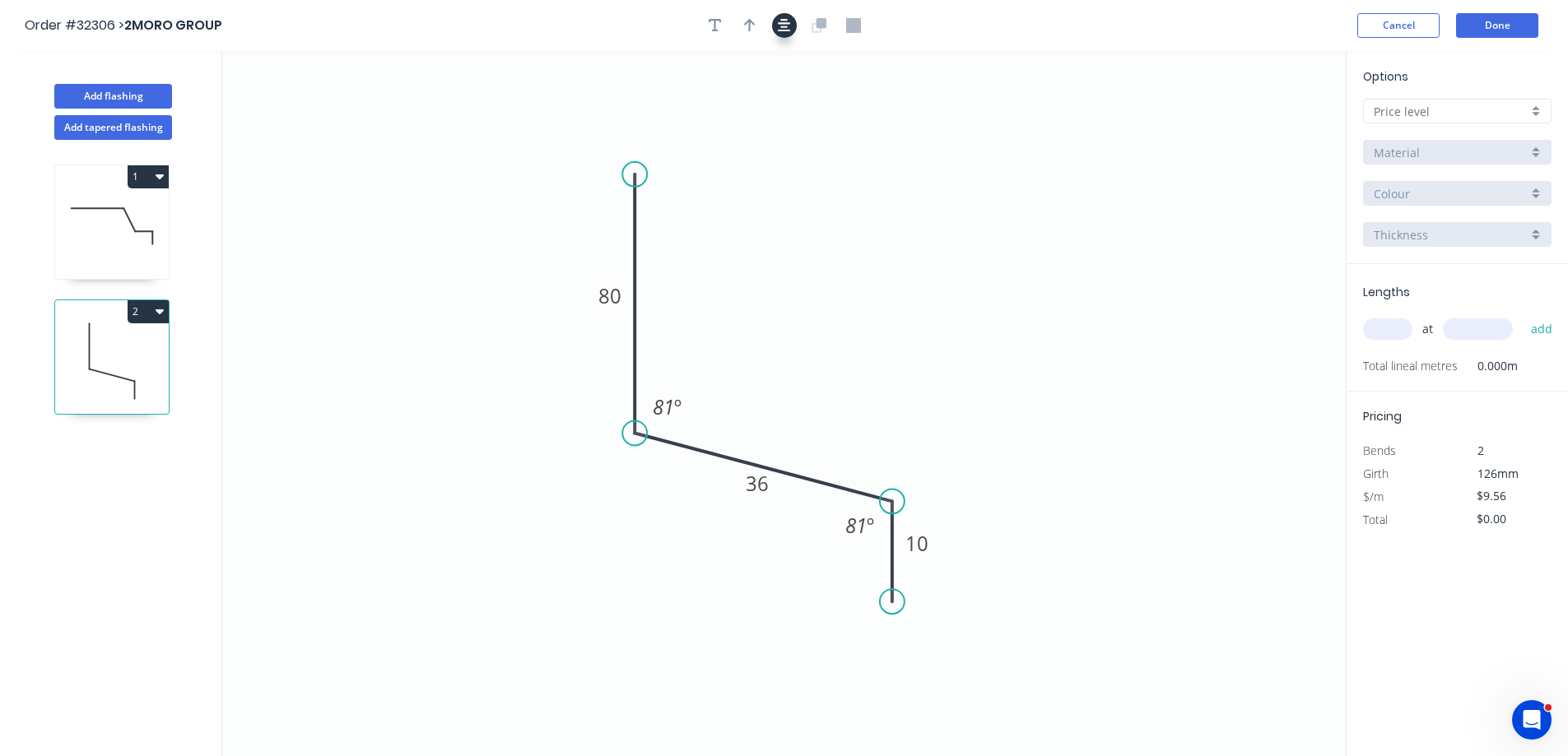
click at [781, 29] on icon "button" at bounding box center [784, 26] width 13 height 15
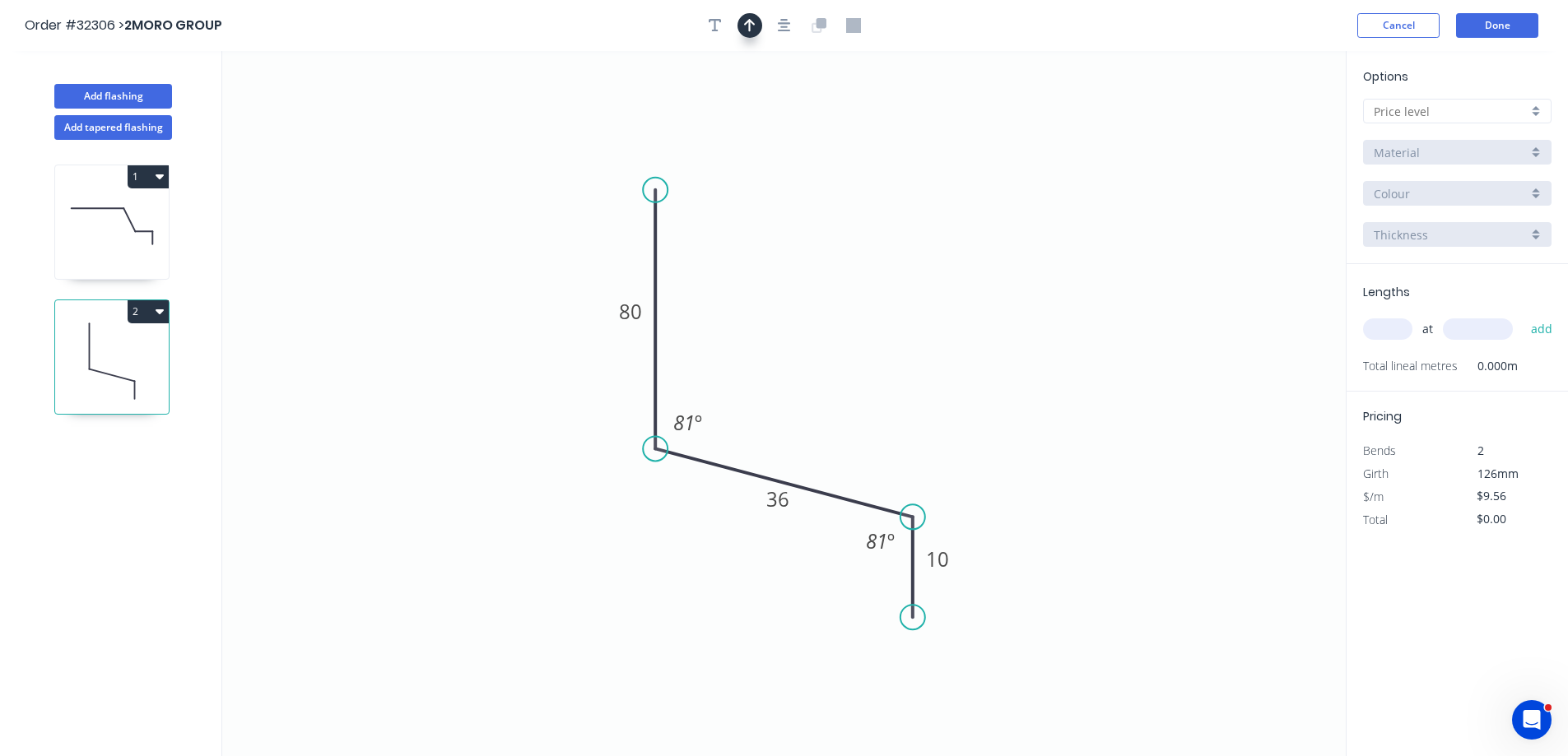
click at [750, 28] on icon "button" at bounding box center [750, 26] width 12 height 13
drag, startPoint x: 1261, startPoint y: 131, endPoint x: 808, endPoint y: 390, distance: 521.8
click at [808, 390] on icon at bounding box center [809, 373] width 15 height 53
click at [1539, 107] on div at bounding box center [1457, 111] width 188 height 25
click at [1456, 146] on div "A" at bounding box center [1457, 142] width 187 height 29
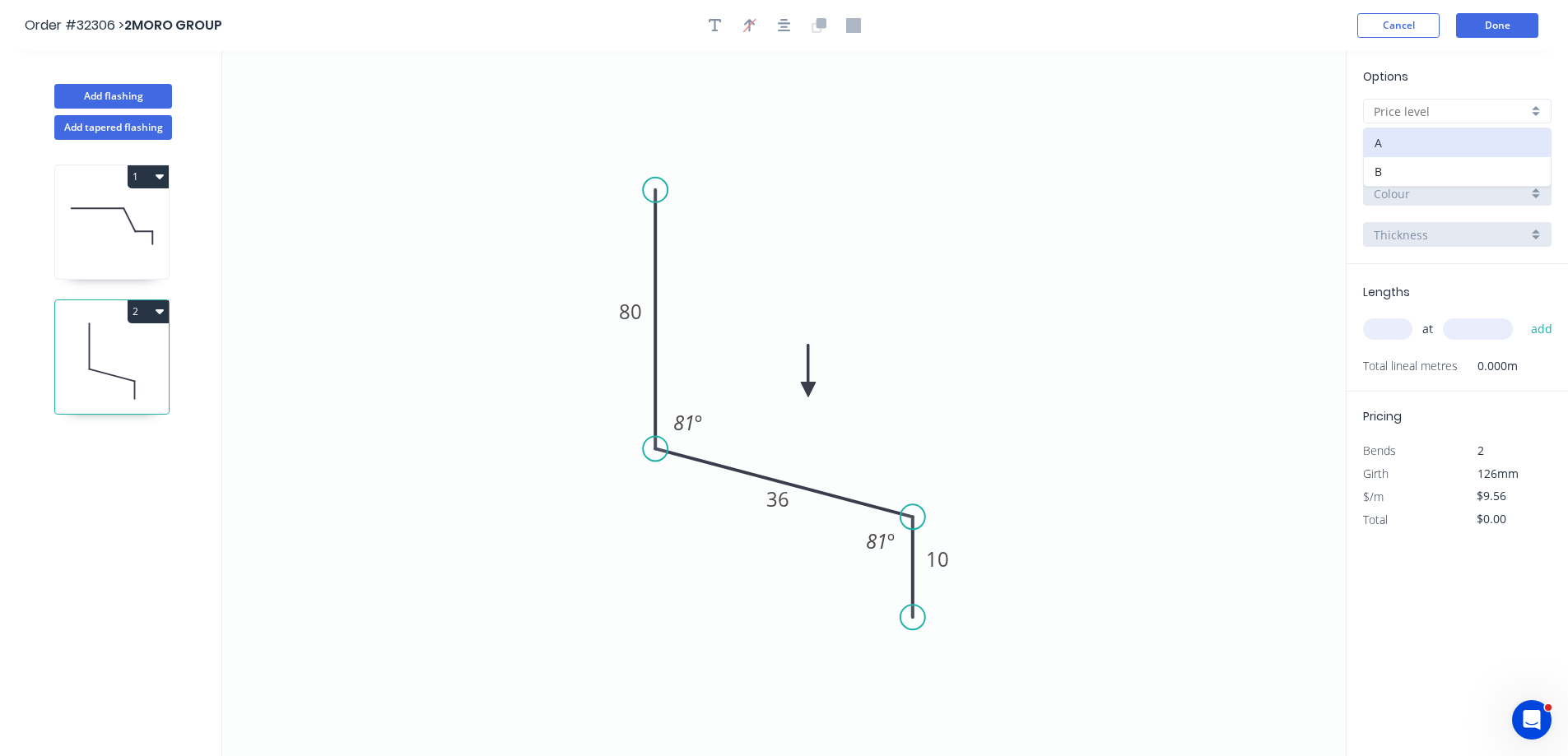
type input "A"
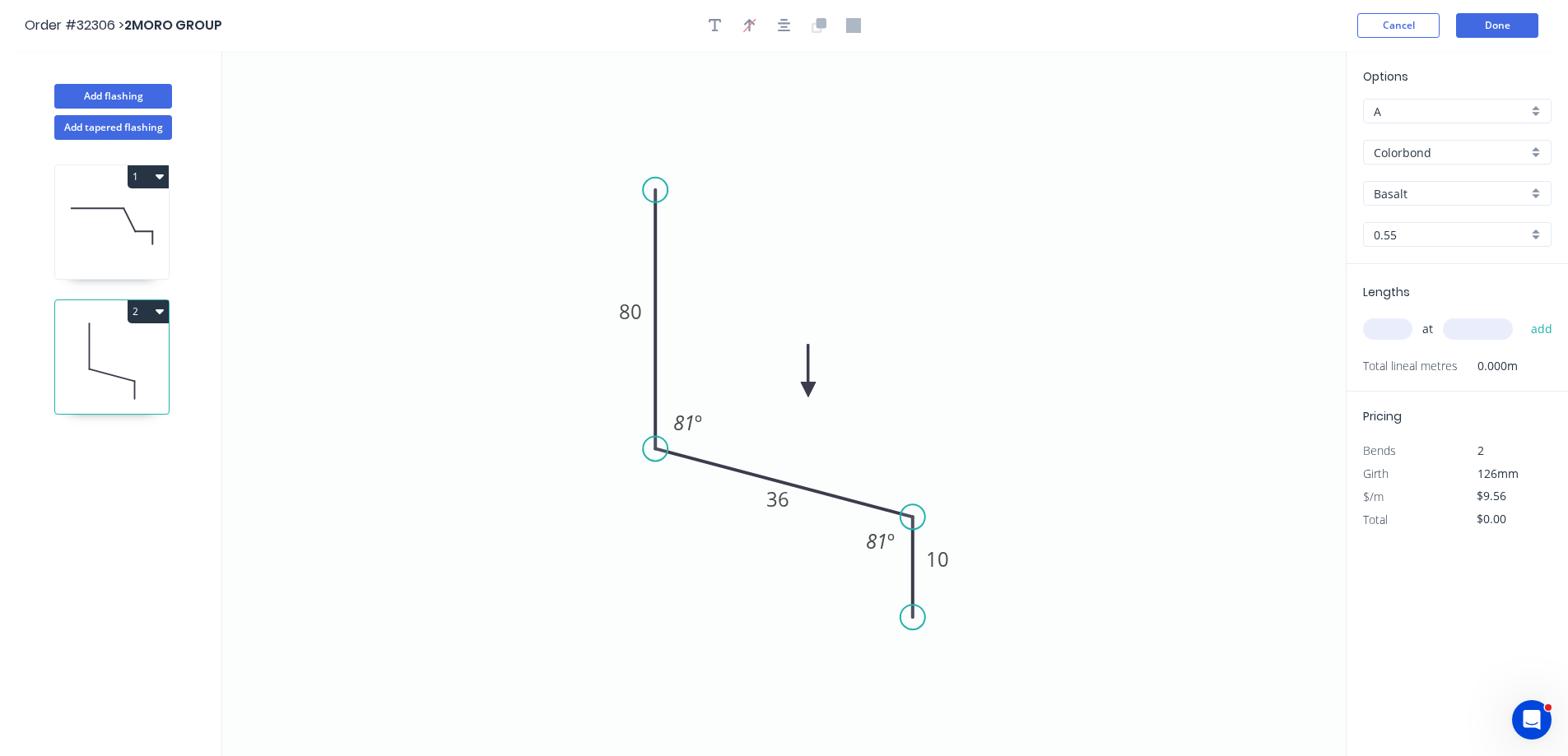
click at [1537, 193] on div "Basalt" at bounding box center [1457, 193] width 188 height 25
click at [1457, 329] on div "Surfmist" at bounding box center [1457, 335] width 187 height 29
type input "Surfmist"
click at [1385, 321] on input "text" at bounding box center [1388, 329] width 50 height 21
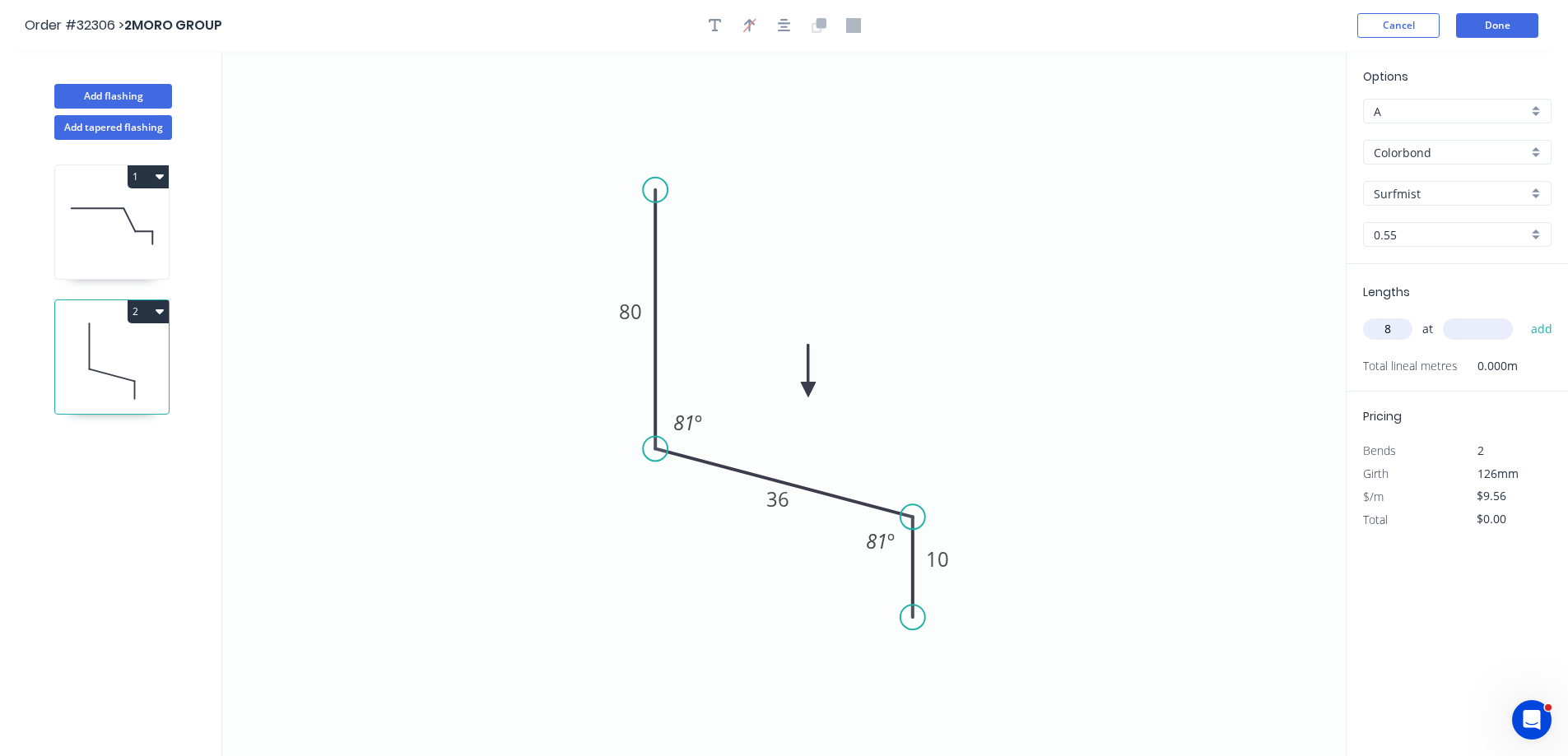
type input "8"
type input "2195"
click at [1523, 315] on button "add" at bounding box center [1542, 329] width 39 height 28
type input "$167.87"
type input "14"
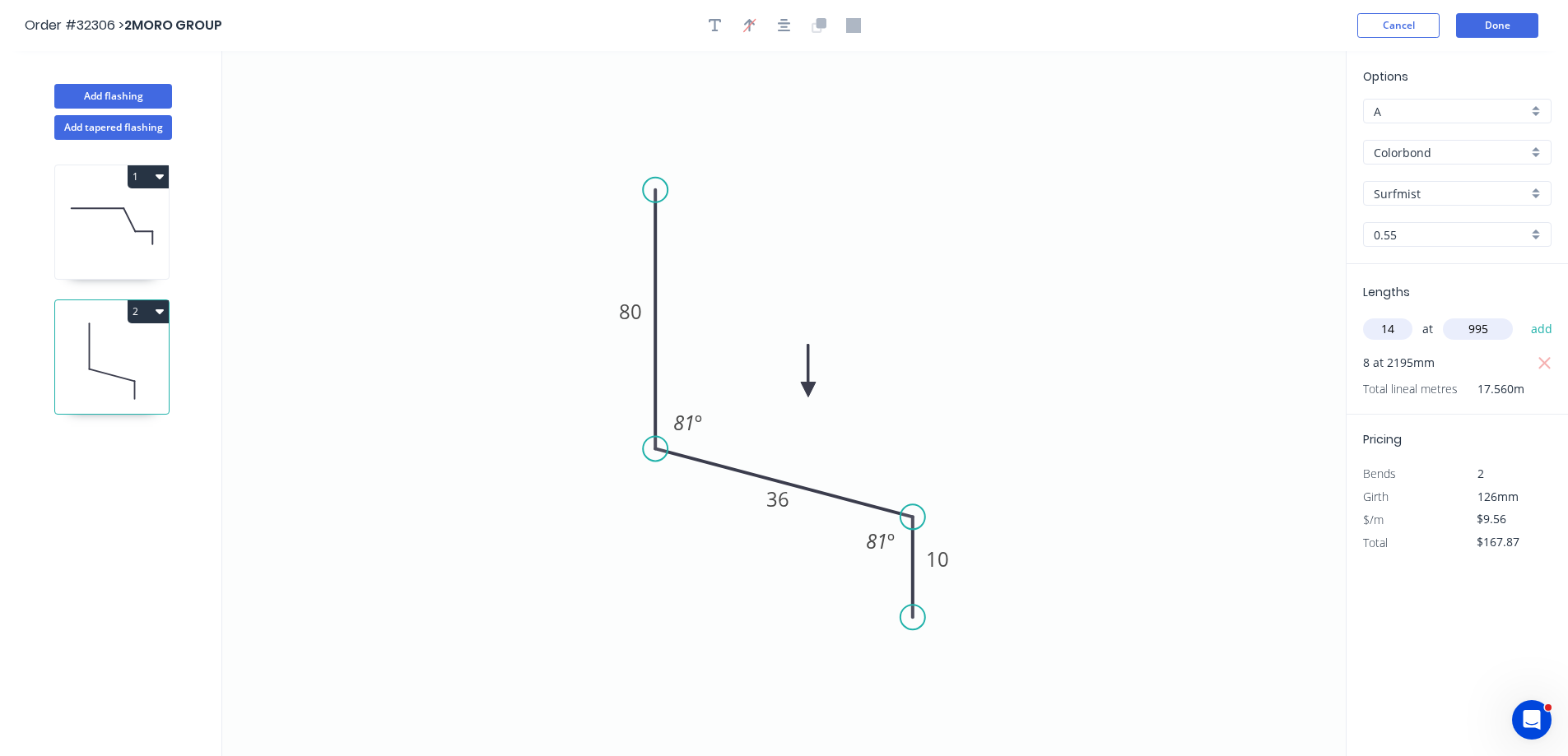
type input "995"
click at [1523, 315] on button "add" at bounding box center [1542, 329] width 39 height 28
type input "$301.71"
type input "4"
type input "13956"
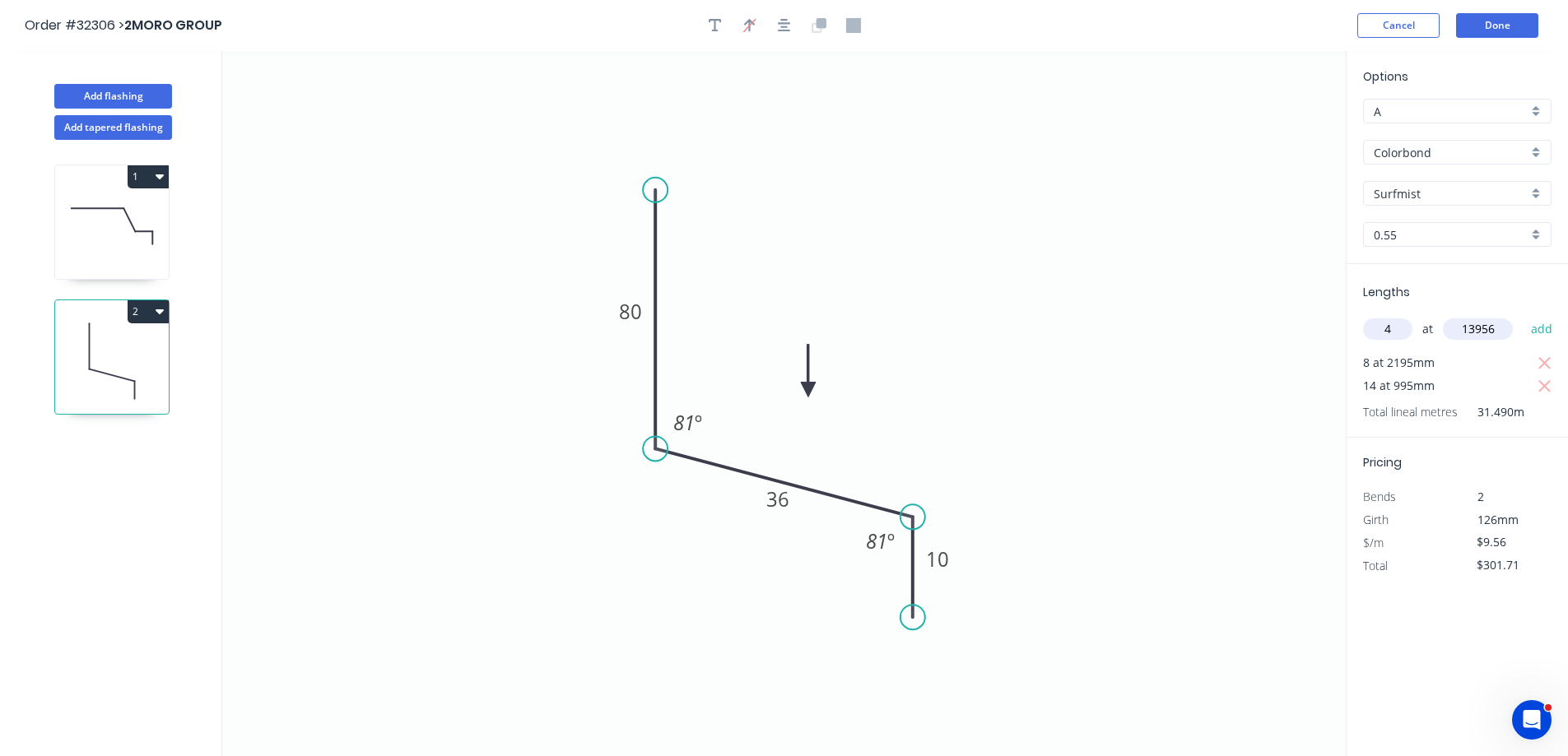
click at [1523, 315] on button "add" at bounding box center [1542, 329] width 39 height 28
click at [1540, 407] on icon "button" at bounding box center [1545, 410] width 15 height 20
type input "$301.71"
click at [1388, 321] on input "text" at bounding box center [1388, 329] width 50 height 21
type input "4"
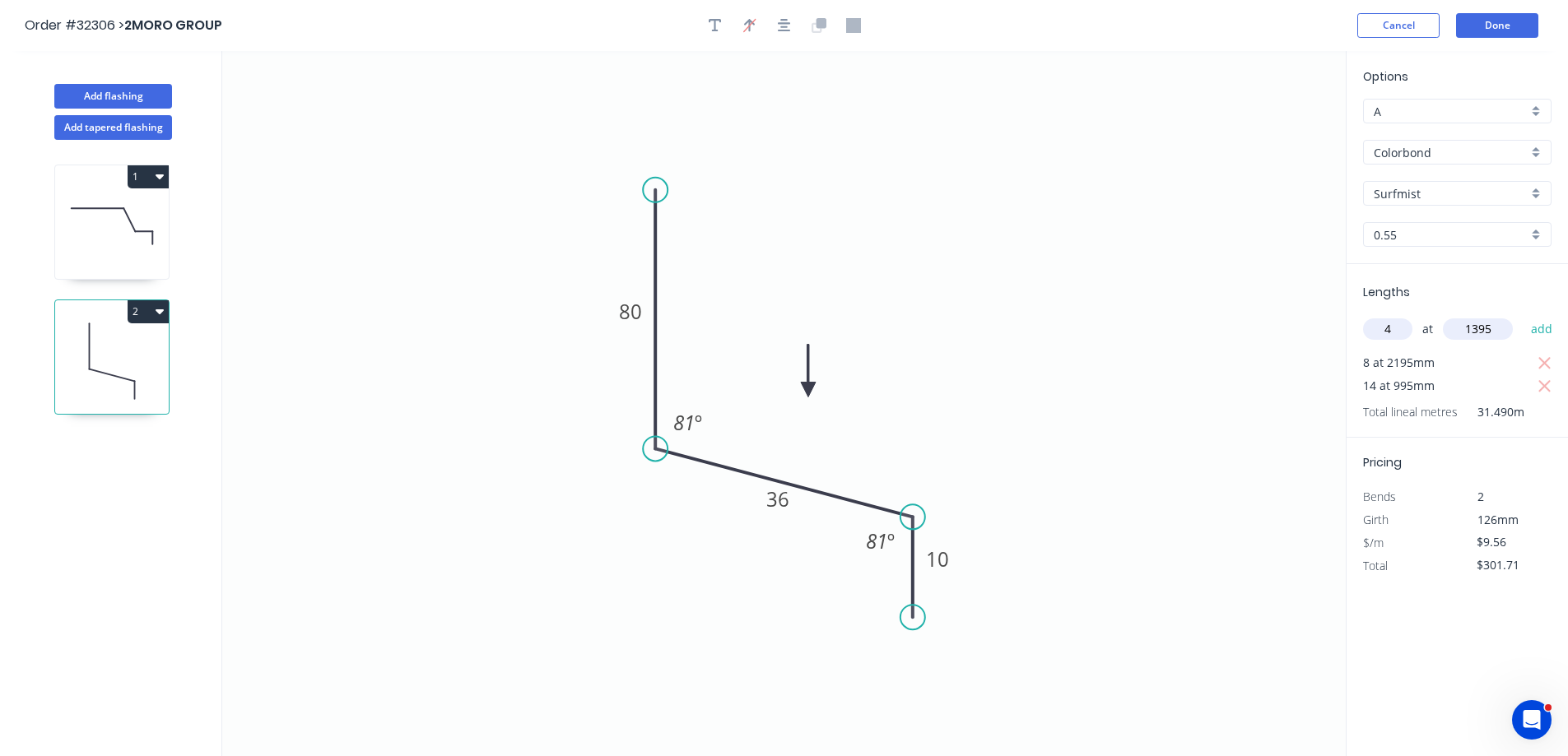
type input "1395"
click at [1523, 315] on button "add" at bounding box center [1542, 329] width 39 height 28
type input "$355.06"
click at [1485, 27] on button "Done" at bounding box center [1497, 26] width 83 height 25
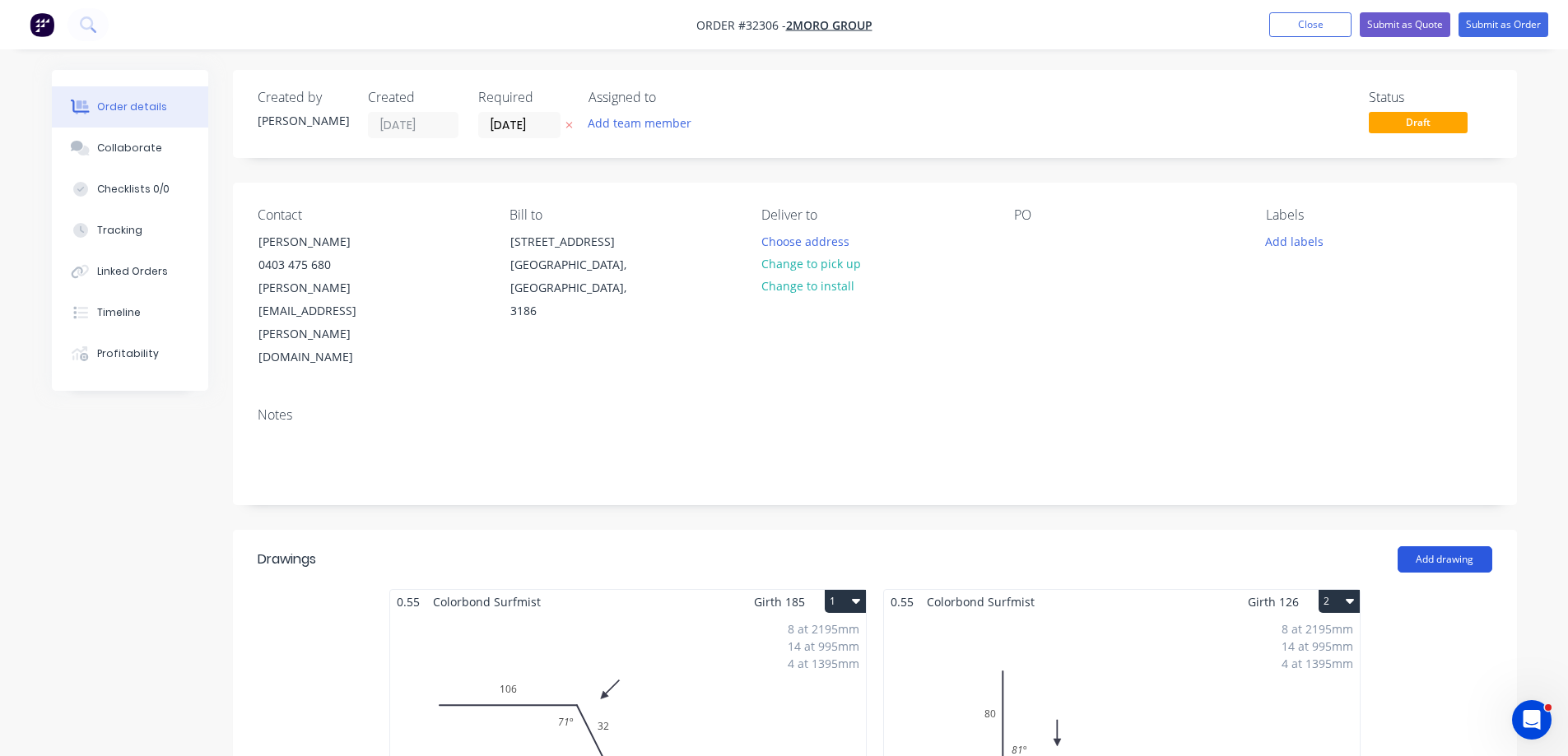
click at [1457, 546] on button "Add drawing" at bounding box center [1445, 559] width 95 height 26
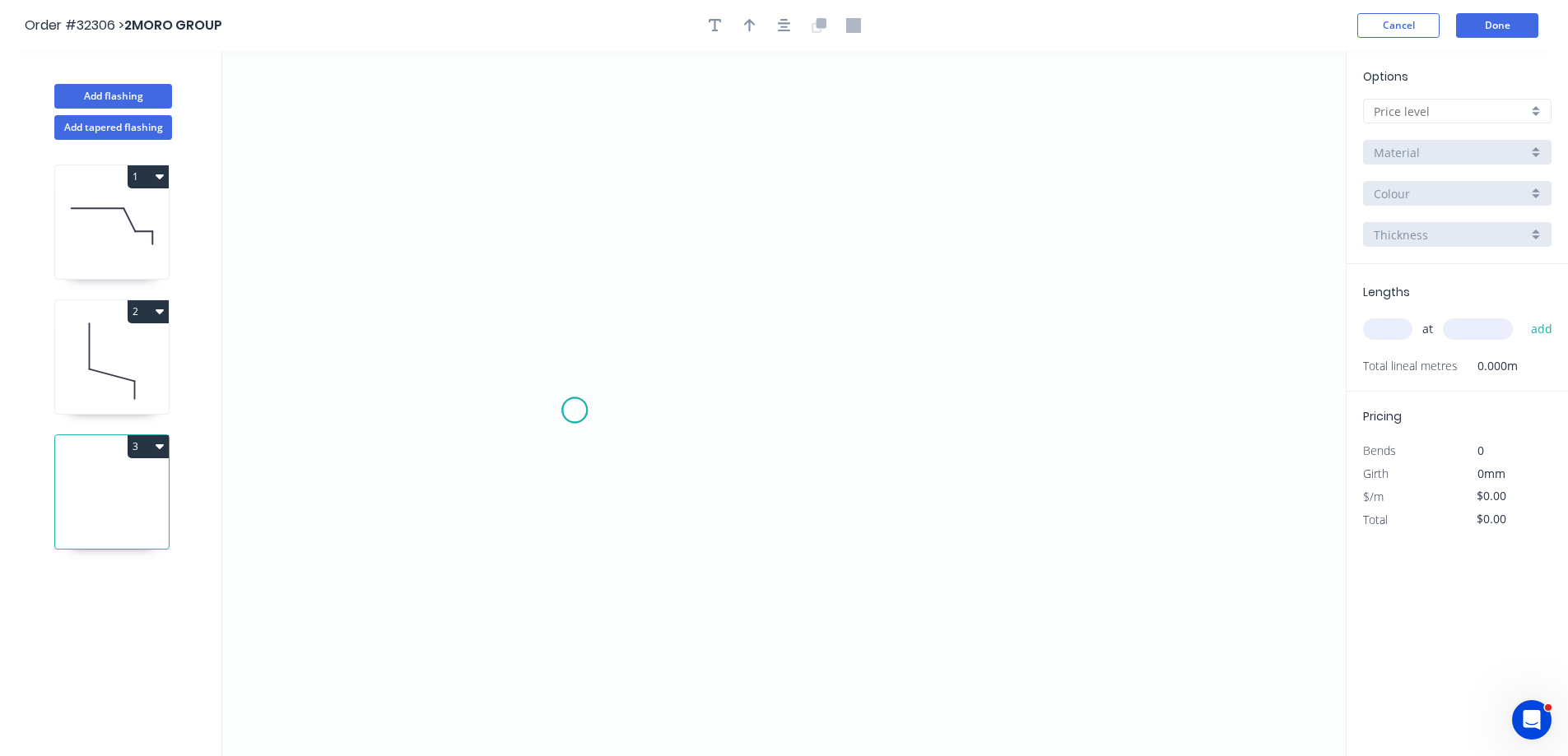
drag, startPoint x: 574, startPoint y: 411, endPoint x: 579, endPoint y: 378, distance: 33.4
click at [578, 401] on icon "0" at bounding box center [784, 403] width 1123 height 705
click at [568, 263] on icon "0" at bounding box center [784, 403] width 1123 height 705
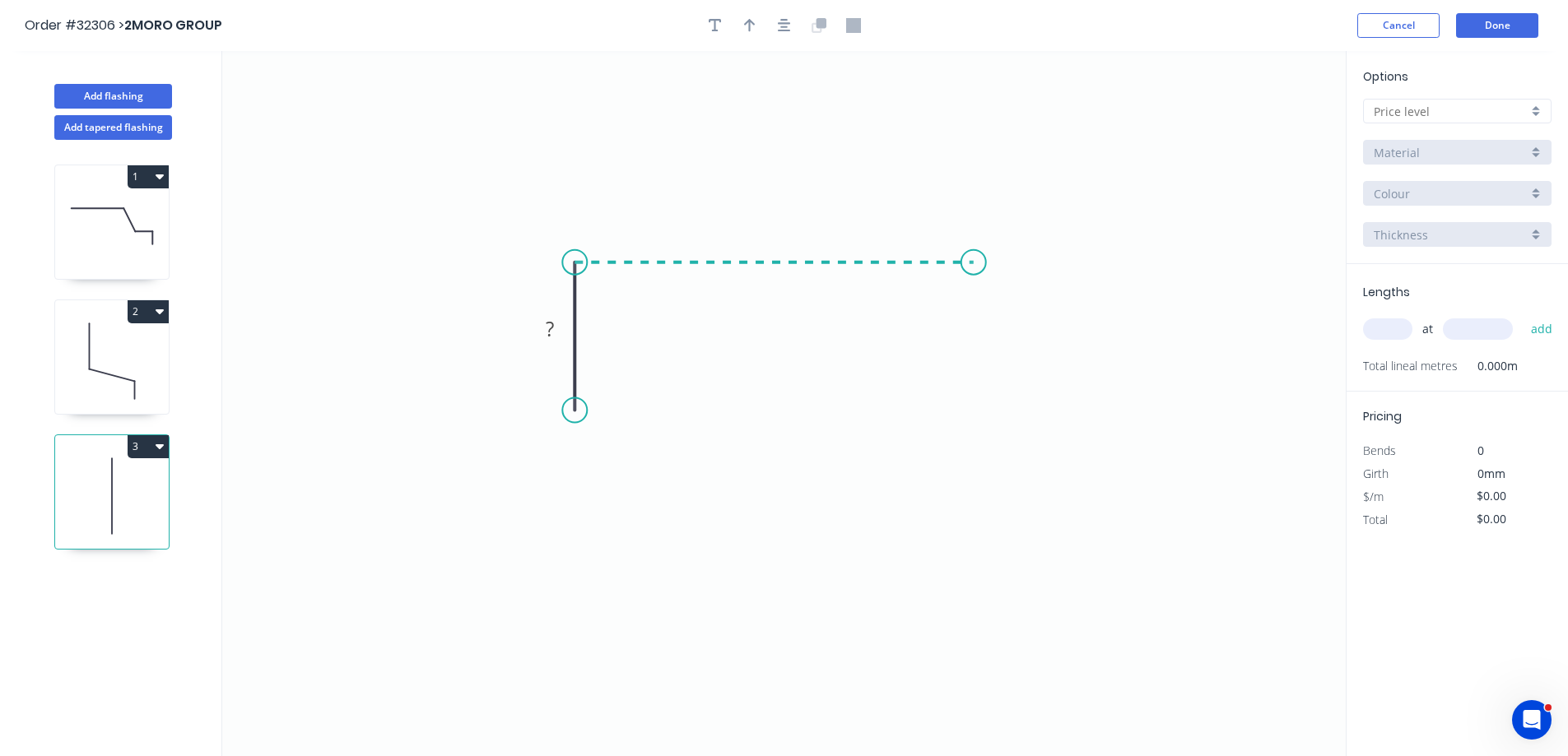
click at [975, 274] on icon "0 ?" at bounding box center [784, 403] width 1123 height 705
click at [971, 326] on icon "0 ? ?" at bounding box center [784, 403] width 1123 height 705
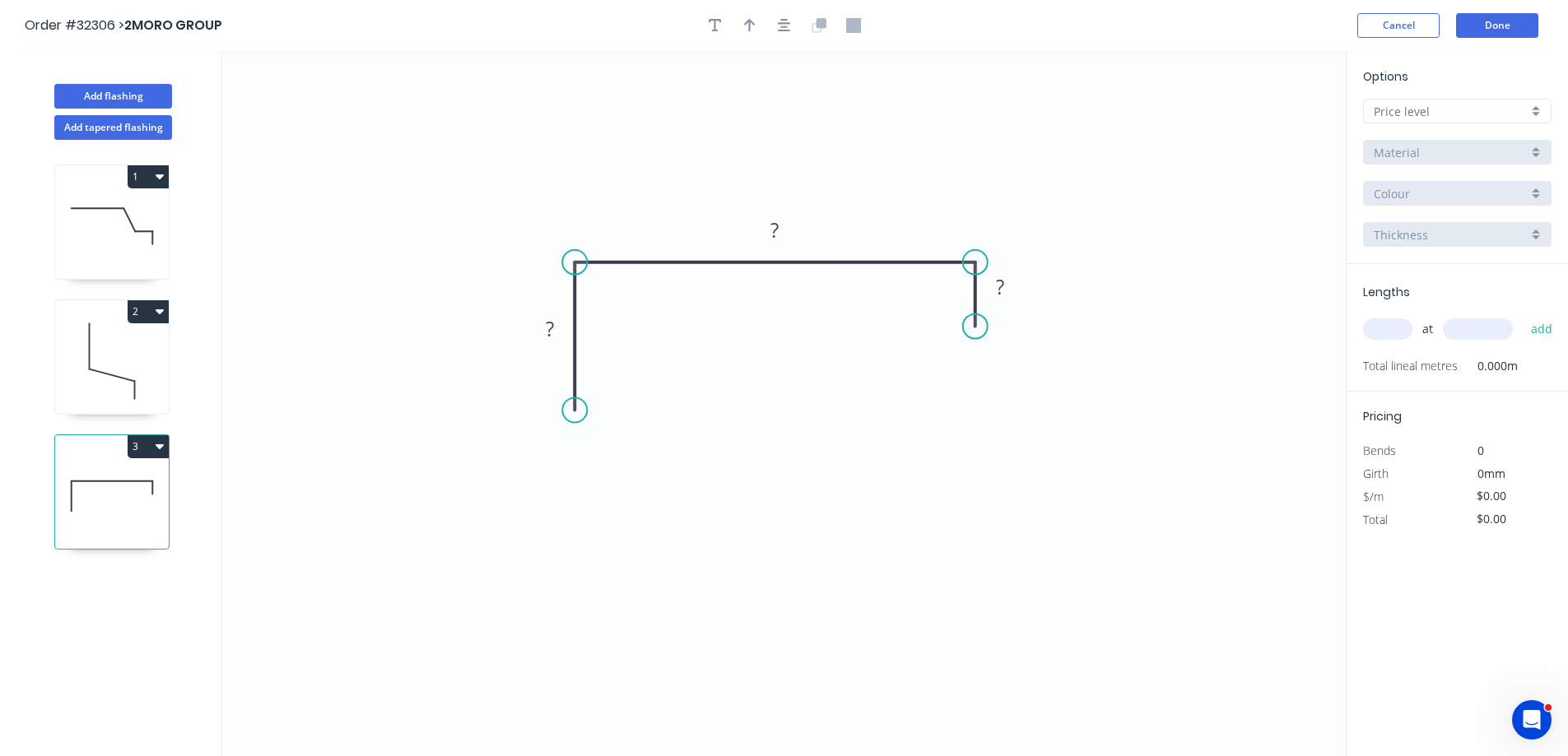
drag, startPoint x: 552, startPoint y: 328, endPoint x: 591, endPoint y: 322, distance: 39.5
click at [558, 326] on g "?" at bounding box center [550, 328] width 33 height 27
type input "$15.61"
click at [779, 15] on button "button" at bounding box center [784, 26] width 25 height 25
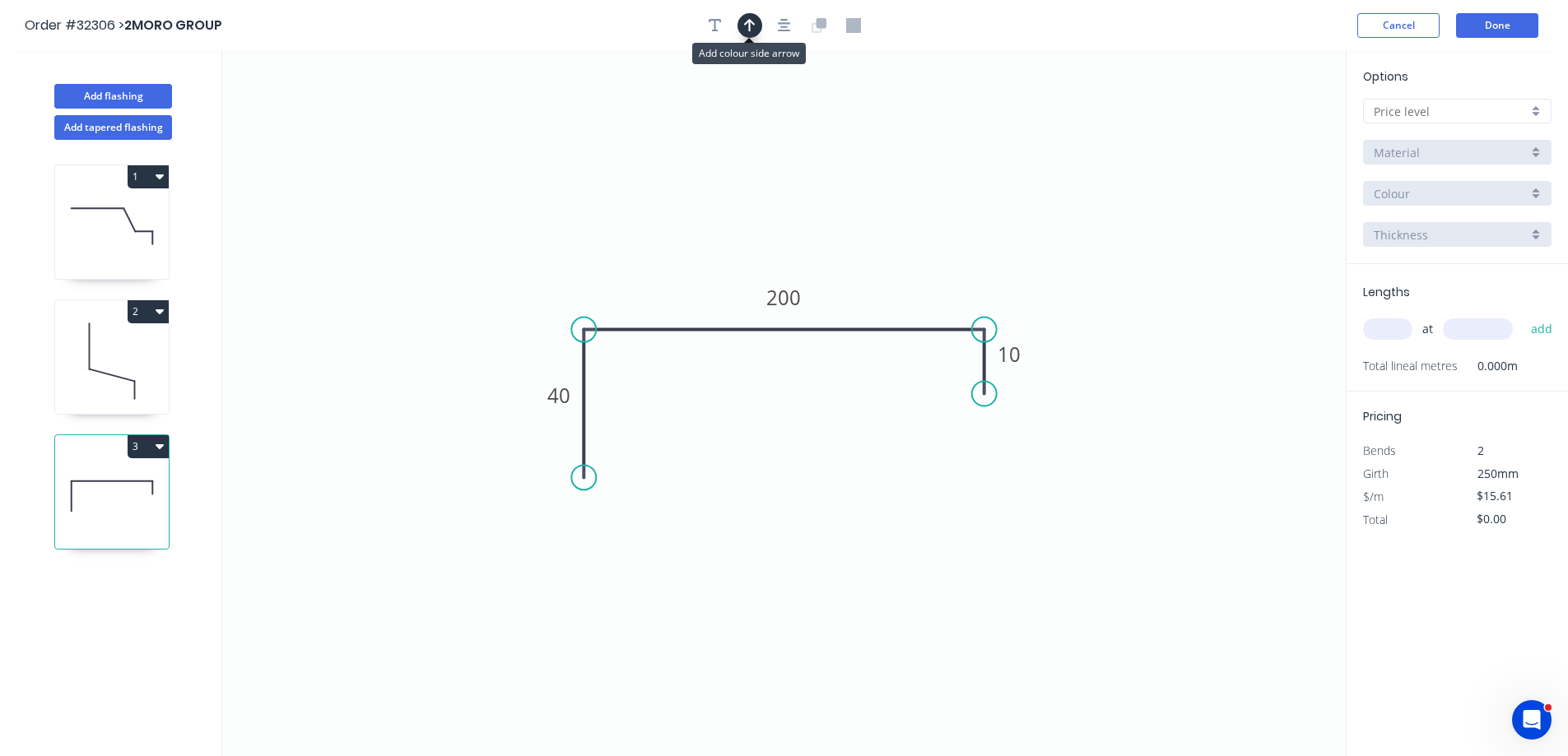
click at [751, 22] on icon "button" at bounding box center [750, 26] width 12 height 13
drag, startPoint x: 1261, startPoint y: 128, endPoint x: 879, endPoint y: 285, distance: 413.0
click at [879, 285] on icon at bounding box center [876, 262] width 15 height 53
click at [1542, 105] on div at bounding box center [1457, 111] width 188 height 25
click at [1474, 136] on div "A" at bounding box center [1457, 142] width 187 height 29
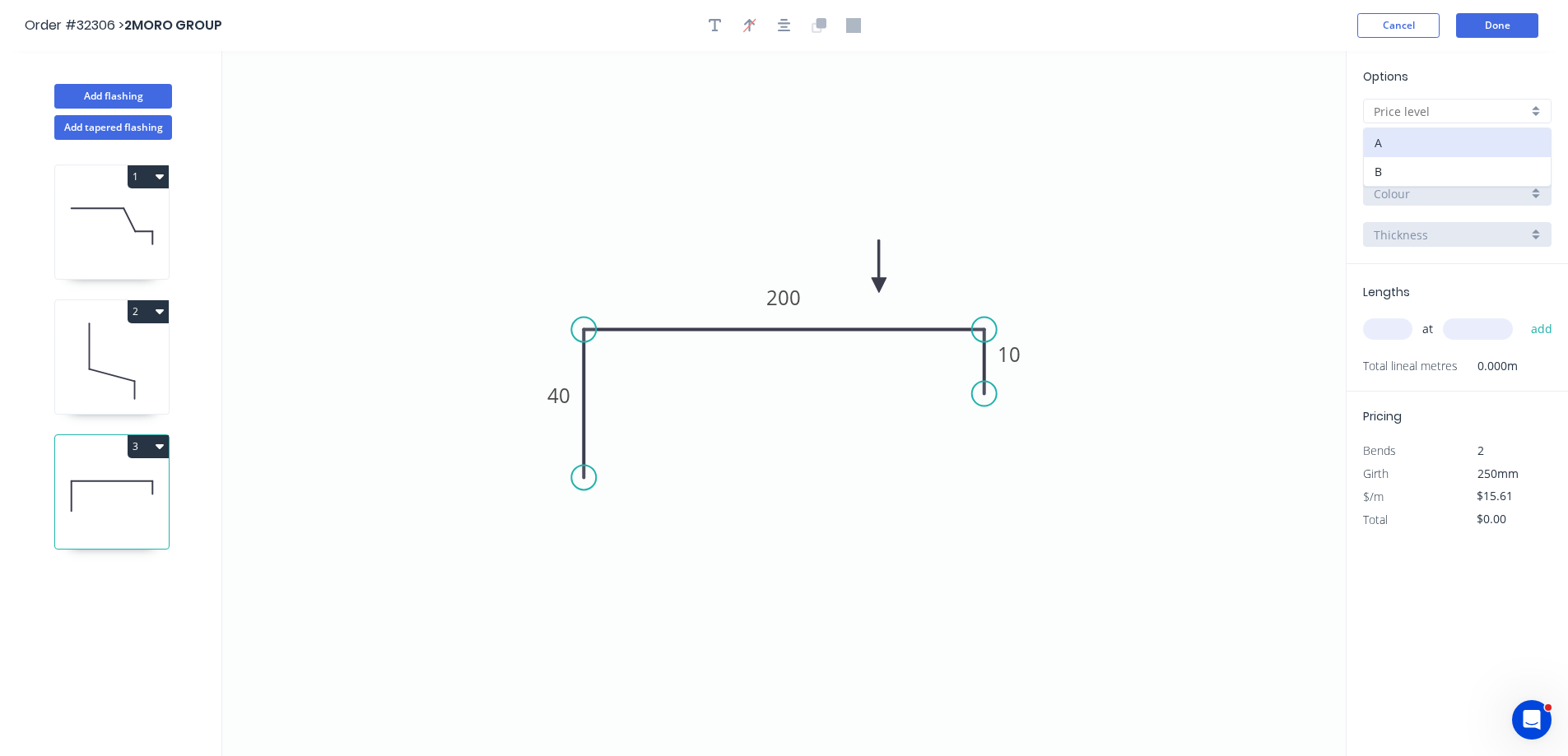
type input "A"
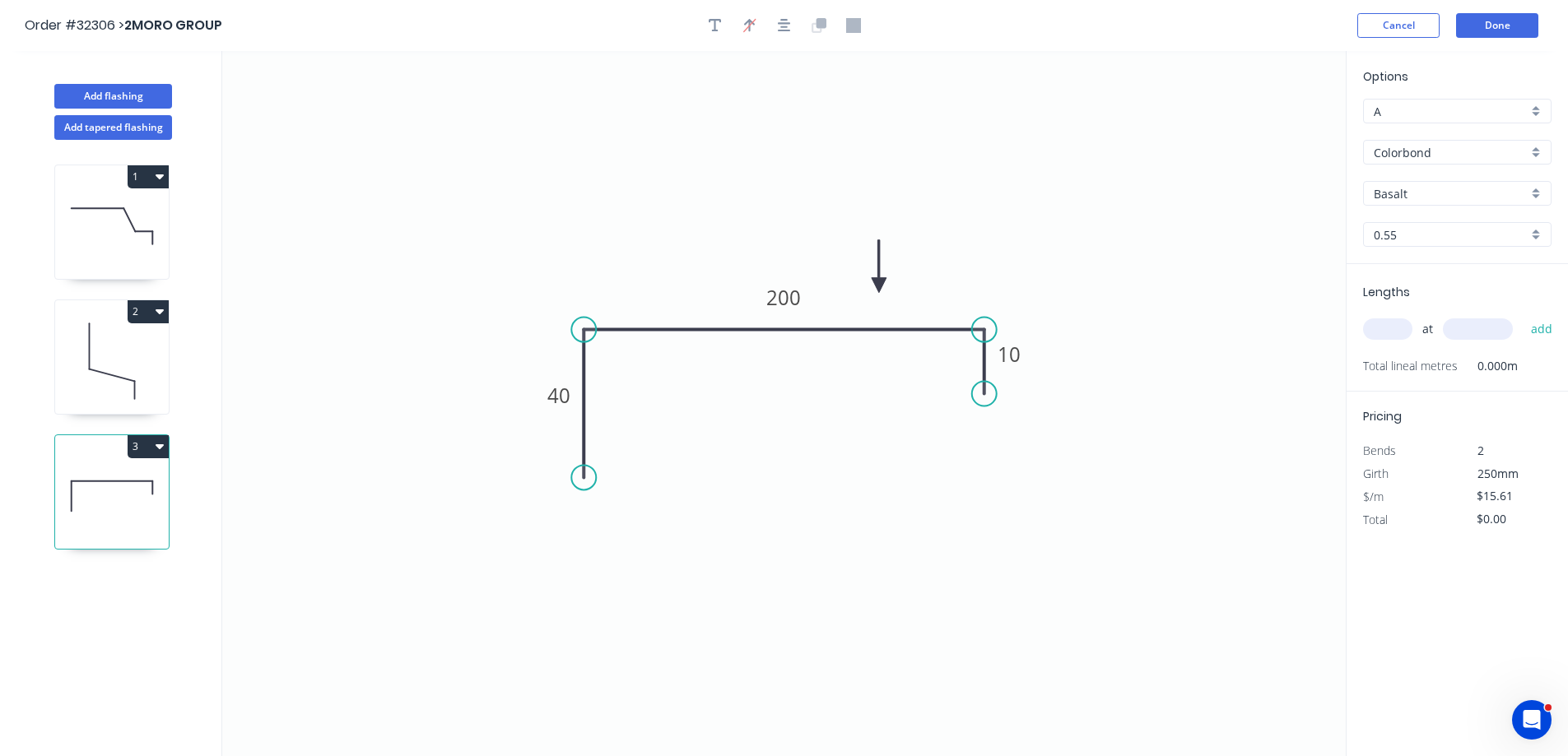
click at [1533, 191] on div "Basalt" at bounding box center [1457, 193] width 188 height 25
click at [1455, 320] on div "Night Sky" at bounding box center [1457, 327] width 187 height 29
type input "Night Sky"
drag, startPoint x: 1399, startPoint y: 334, endPoint x: 1268, endPoint y: 330, distance: 131.1
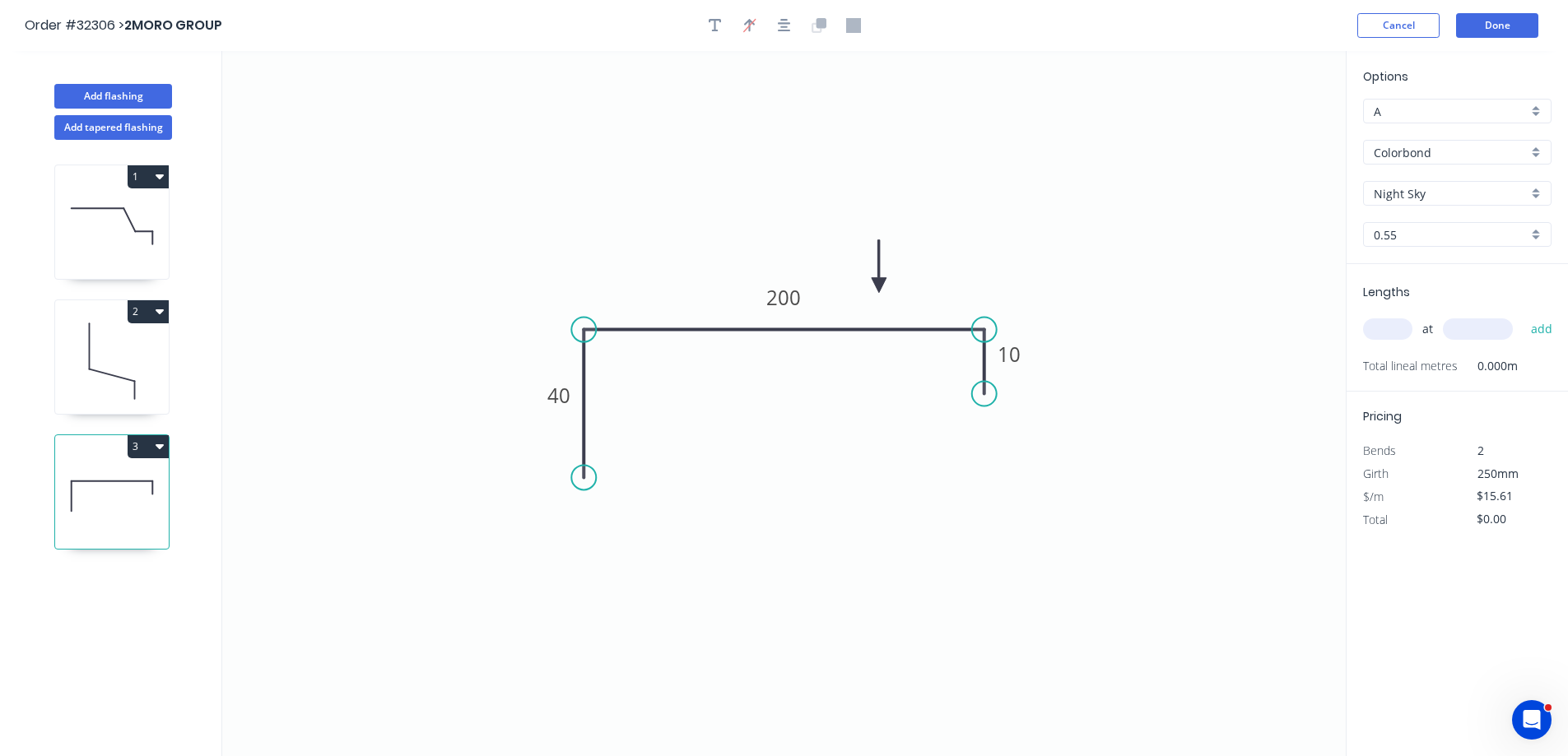
click at [1384, 333] on input "text" at bounding box center [1388, 329] width 50 height 21
type input "1"
type input "3220"
click at [1523, 315] on button "add" at bounding box center [1542, 329] width 39 height 28
type input "$50.26"
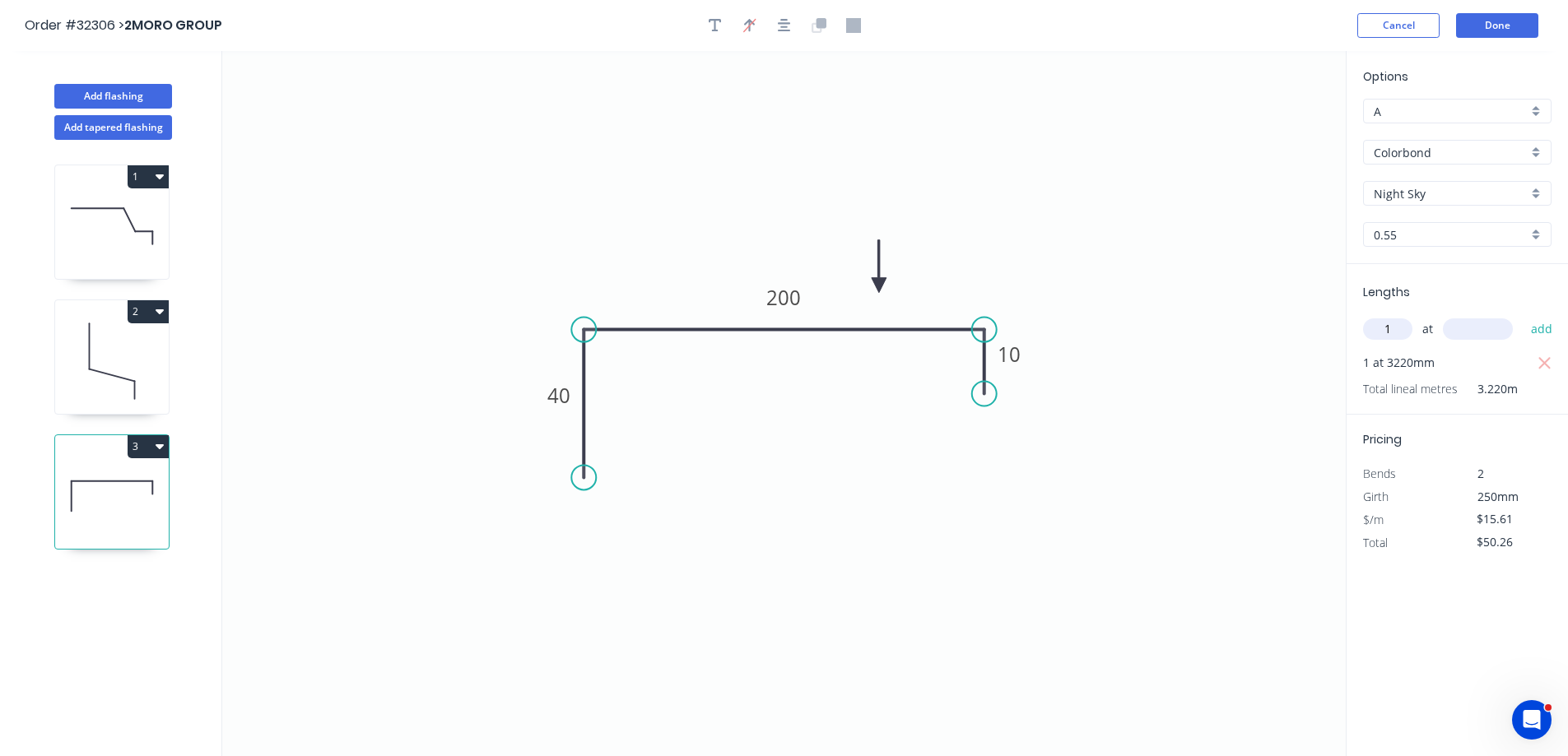
type input "1"
type input "3430"
click at [1523, 315] on button "add" at bounding box center [1542, 329] width 39 height 28
type input "$103.81"
type input "1"
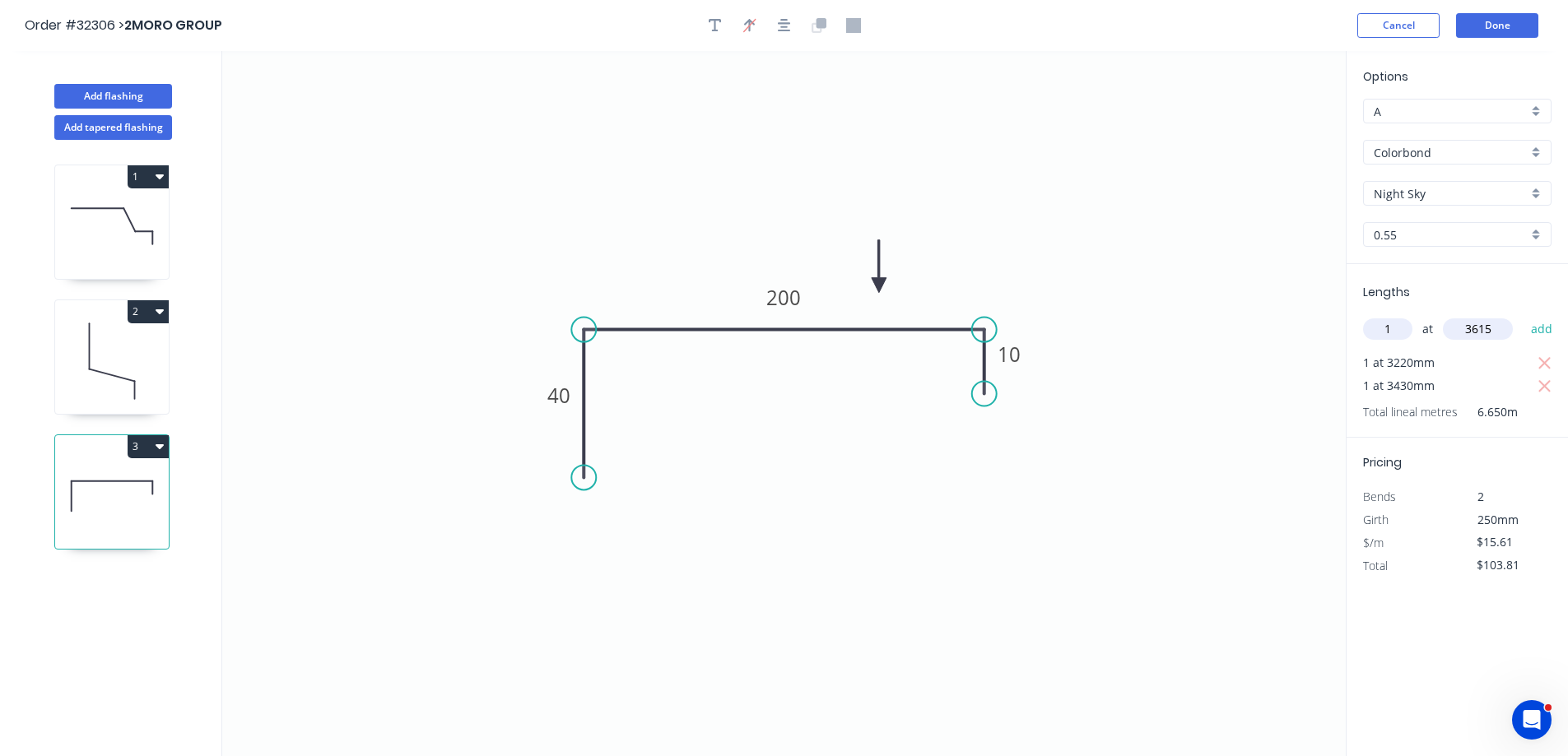
type input "3615"
click at [1523, 315] on button "add" at bounding box center [1542, 329] width 39 height 28
type input "$160.24"
type input "1"
type input "3150"
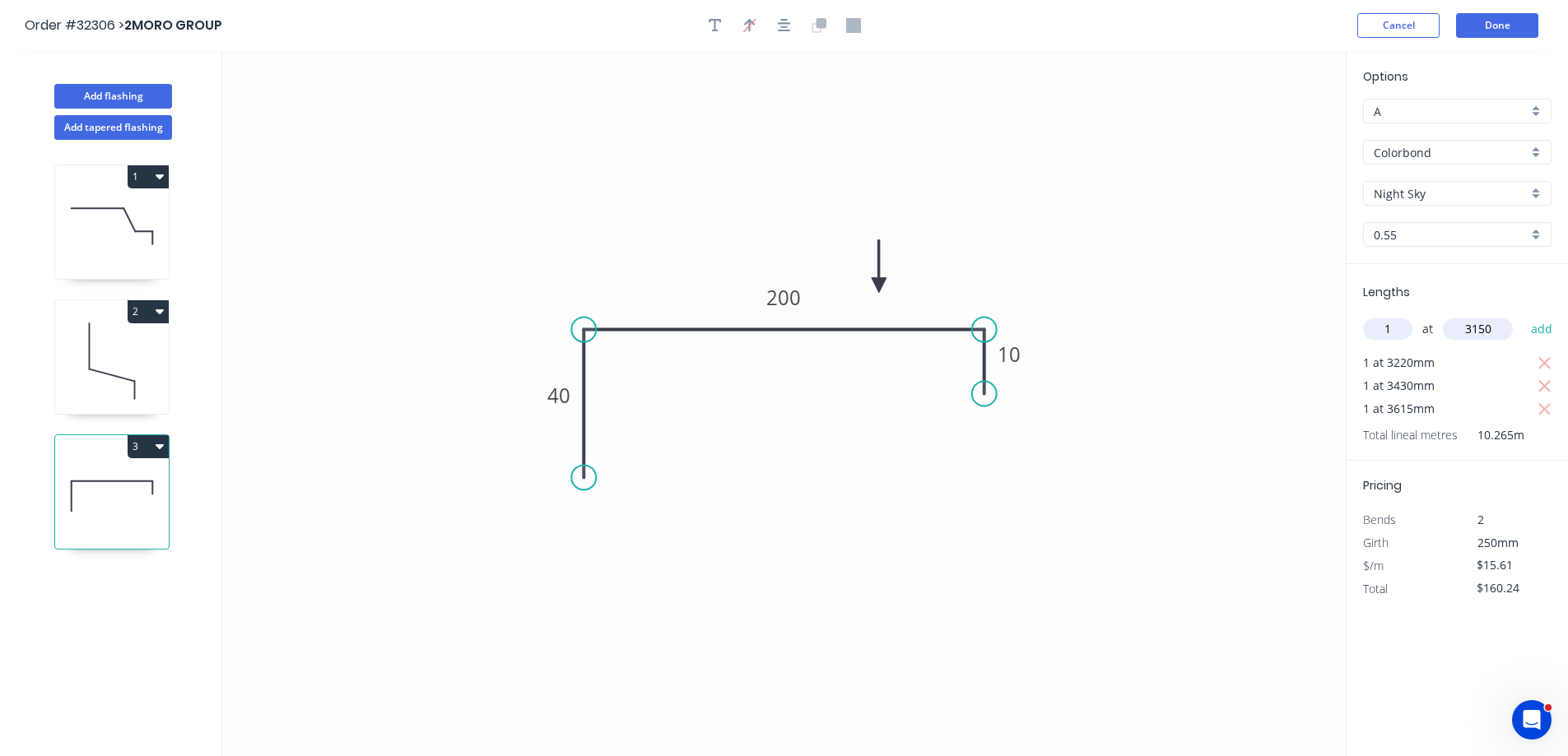
click at [1523, 315] on button "add" at bounding box center [1542, 329] width 39 height 28
type input "$209.41"
click at [1501, 31] on button "Done" at bounding box center [1497, 26] width 83 height 25
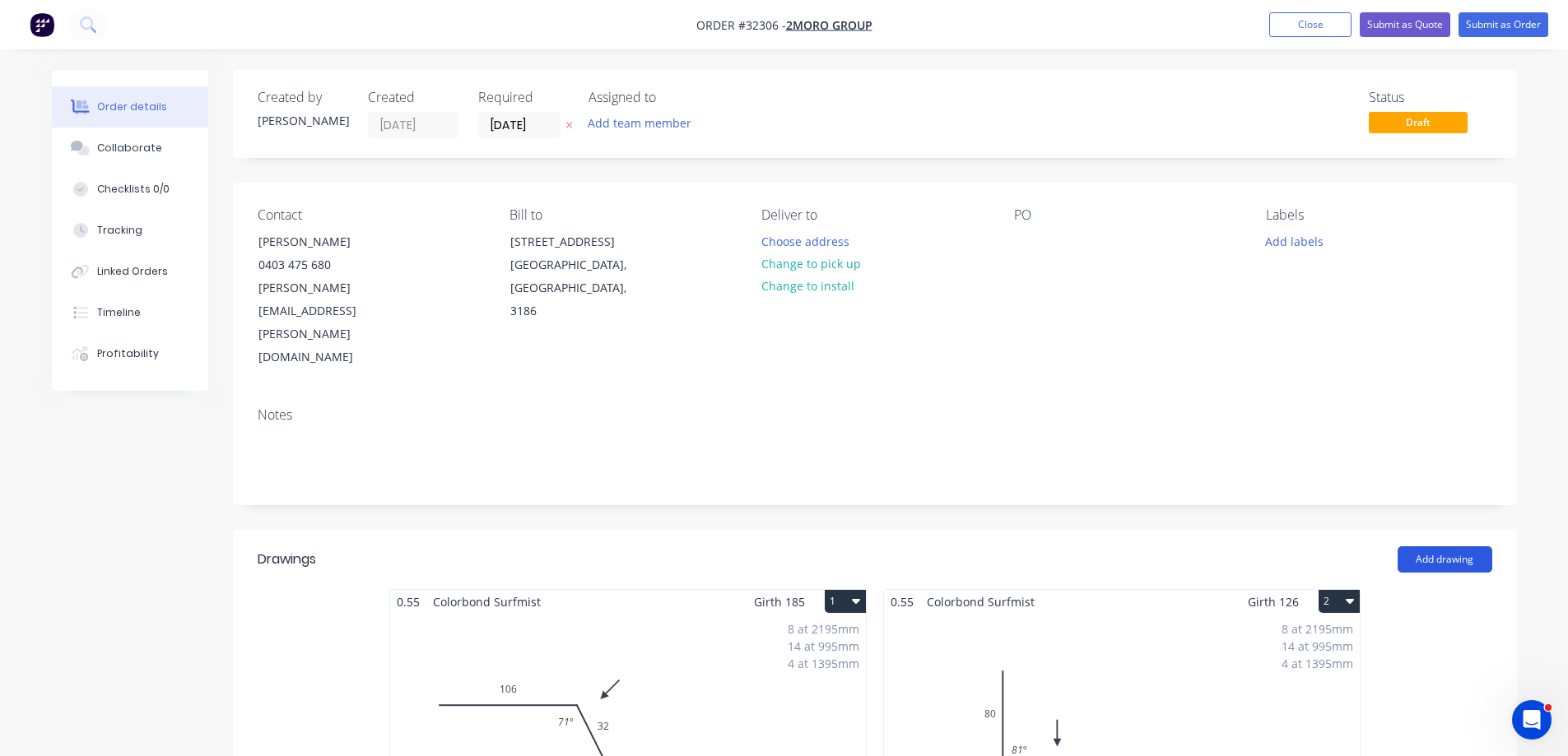
click at [1445, 546] on button "Add drawing" at bounding box center [1445, 559] width 95 height 26
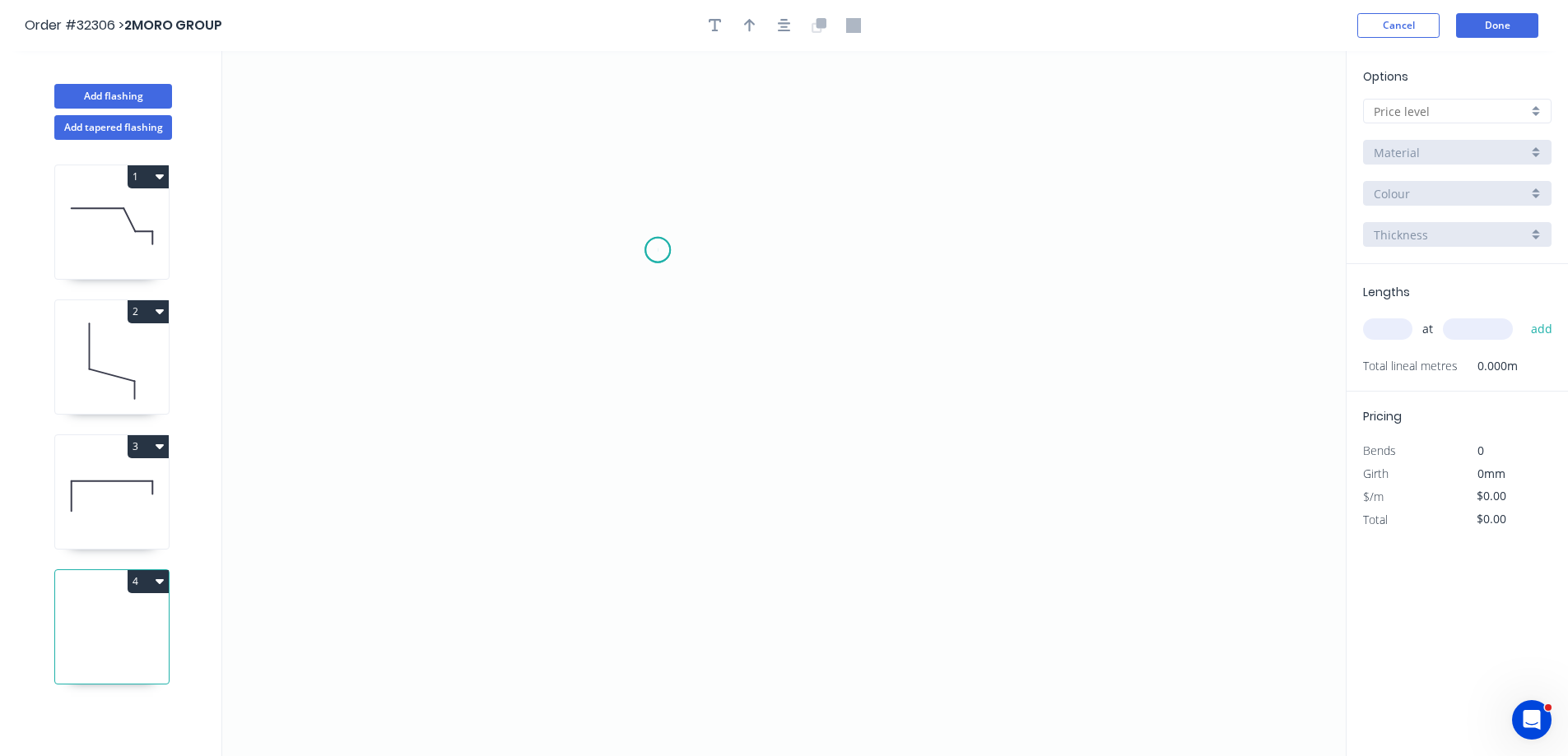
drag, startPoint x: 658, startPoint y: 250, endPoint x: 680, endPoint y: 383, distance: 134.8
click at [658, 251] on icon "0" at bounding box center [784, 403] width 1123 height 705
click at [652, 364] on icon "0" at bounding box center [784, 403] width 1123 height 705
click at [1006, 354] on icon "0 ?" at bounding box center [784, 403] width 1123 height 705
drag, startPoint x: 636, startPoint y: 297, endPoint x: 775, endPoint y: 276, distance: 140.6
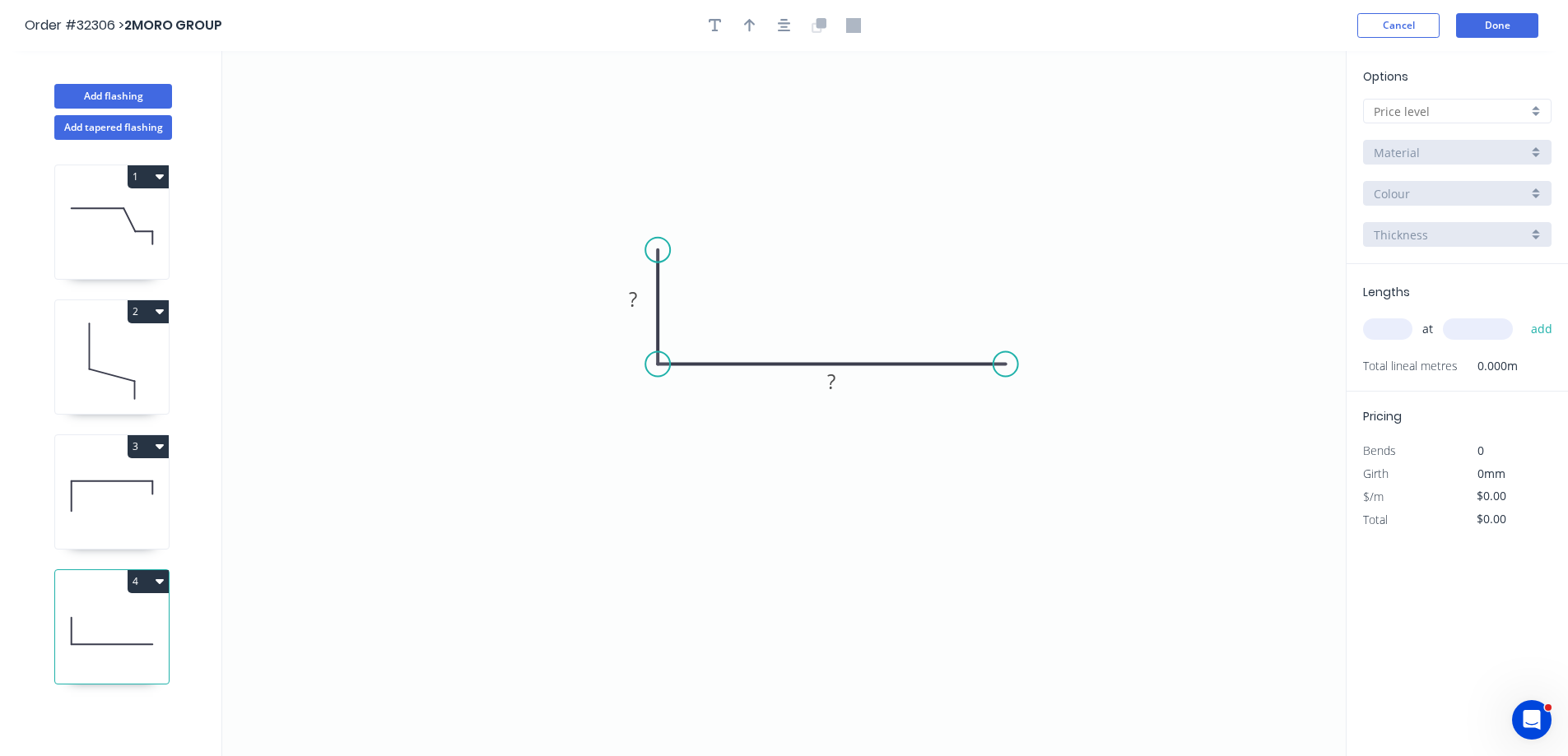
click at [639, 296] on g "?" at bounding box center [633, 298] width 33 height 27
type input "$7.97"
click at [784, 29] on icon "button" at bounding box center [784, 26] width 13 height 15
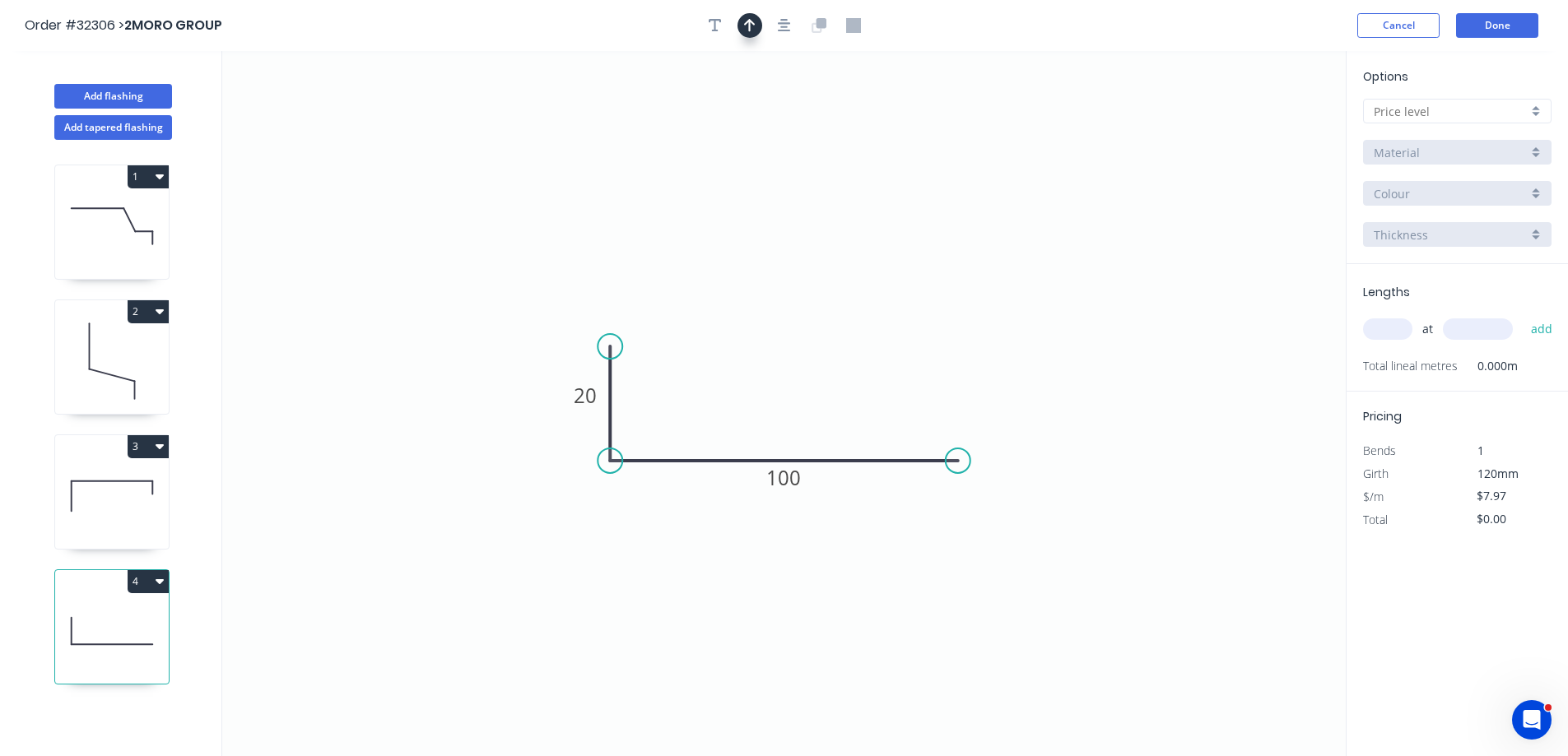
click at [751, 26] on icon "button" at bounding box center [750, 26] width 12 height 15
drag, startPoint x: 1256, startPoint y: 130, endPoint x: 1168, endPoint y: 143, distance: 89.0
click at [1035, 230] on icon "0 20 100" at bounding box center [784, 403] width 1123 height 705
drag, startPoint x: 1116, startPoint y: 210, endPoint x: 786, endPoint y: 385, distance: 373.5
click at [786, 378] on icon at bounding box center [790, 352] width 15 height 53
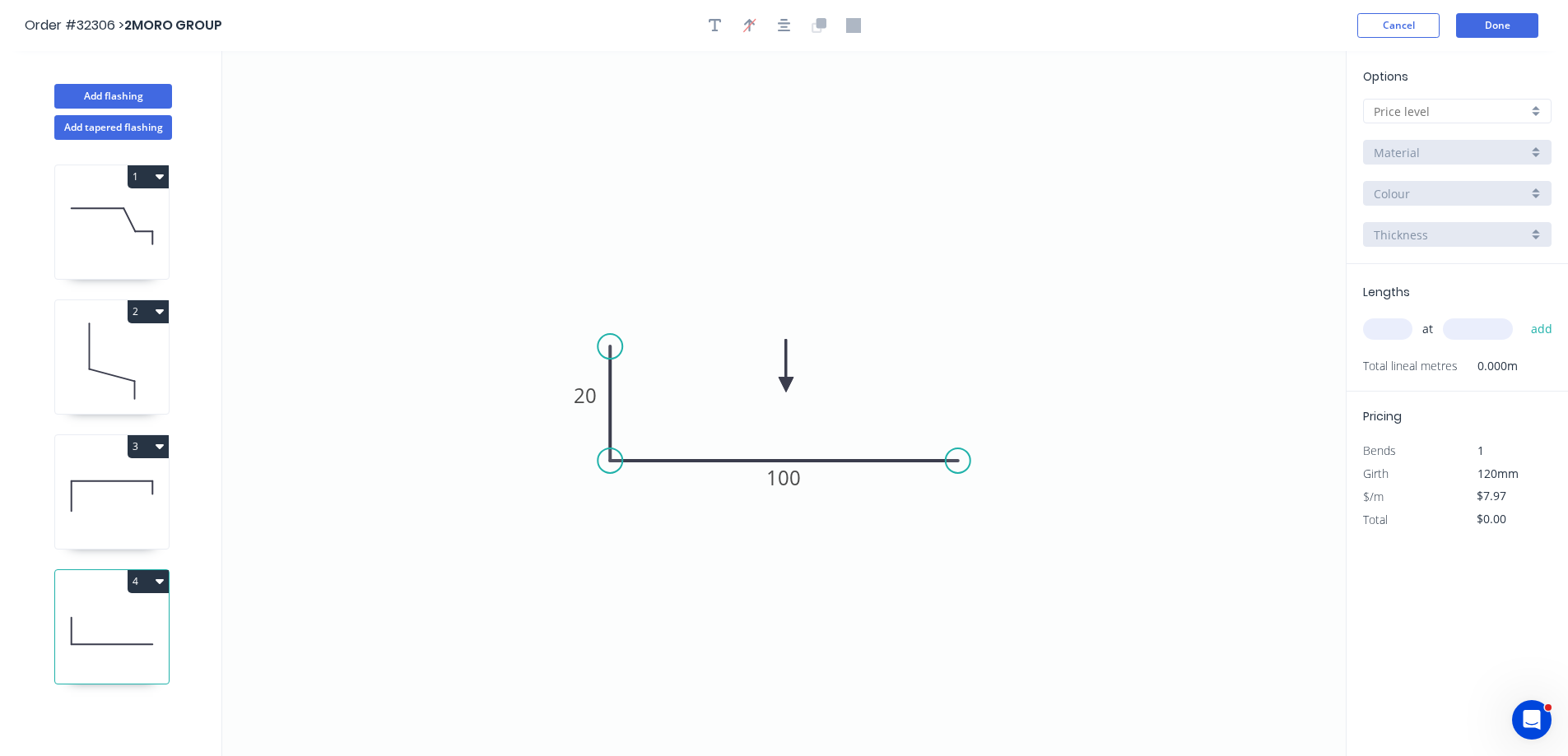
drag, startPoint x: 1547, startPoint y: 104, endPoint x: 1531, endPoint y: 116, distance: 20.0
click at [1542, 107] on div at bounding box center [1457, 111] width 188 height 25
click at [1473, 143] on div "A" at bounding box center [1457, 142] width 187 height 29
type input "A"
click at [1537, 190] on div "Basalt" at bounding box center [1457, 193] width 188 height 25
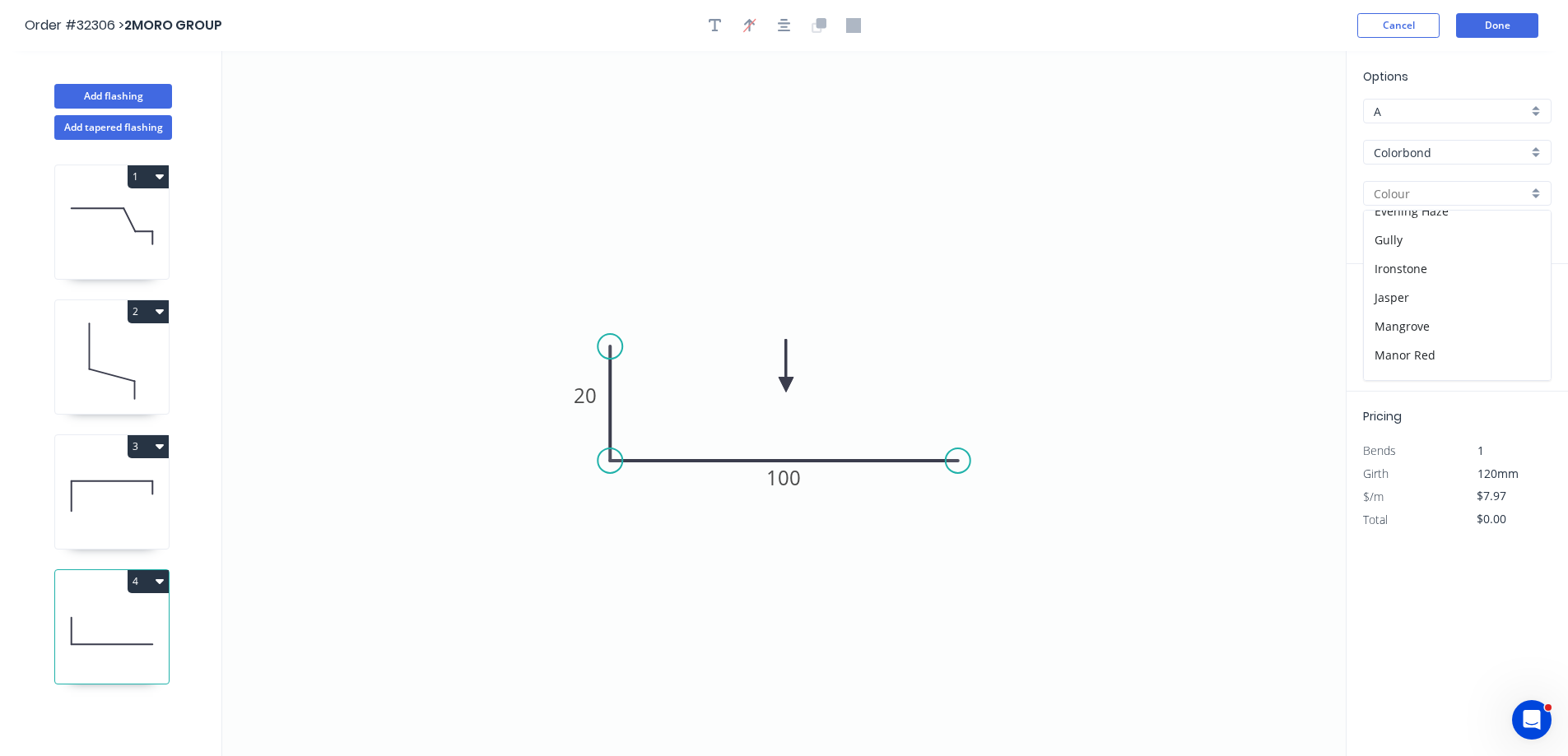
scroll to position [411, 0]
click at [1444, 241] on div "Night Sky" at bounding box center [1457, 245] width 187 height 29
type input "Night Sky"
drag, startPoint x: 1403, startPoint y: 332, endPoint x: 1275, endPoint y: 345, distance: 128.7
click at [1377, 338] on input "text" at bounding box center [1388, 329] width 50 height 21
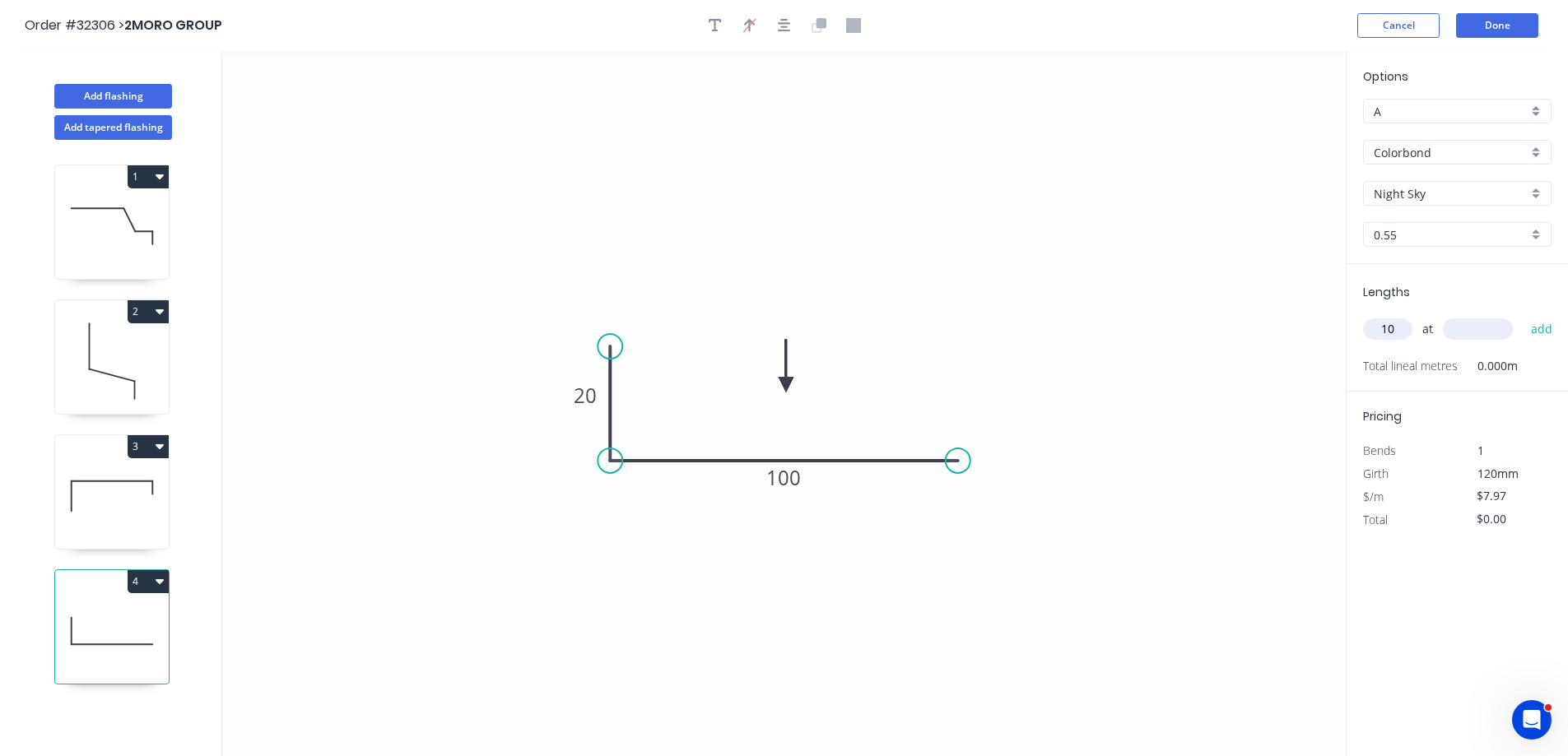
type input "10"
type input "210"
click at [1523, 315] on button "add" at bounding box center [1542, 329] width 39 height 28
type input "$79.70"
click at [1495, 25] on button "Done" at bounding box center [1497, 26] width 83 height 25
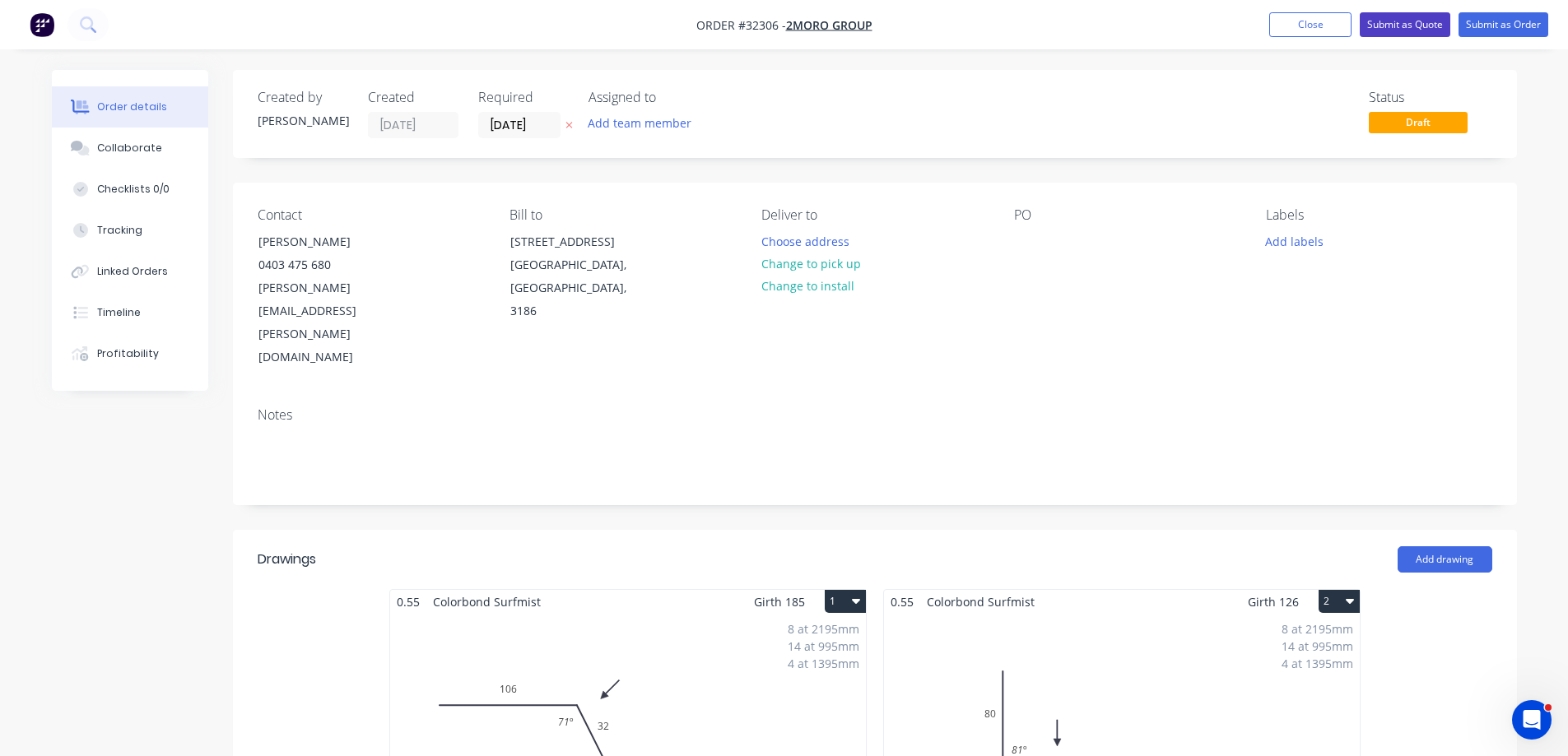
click at [1381, 23] on button "Submit as Quote" at bounding box center [1405, 25] width 91 height 25
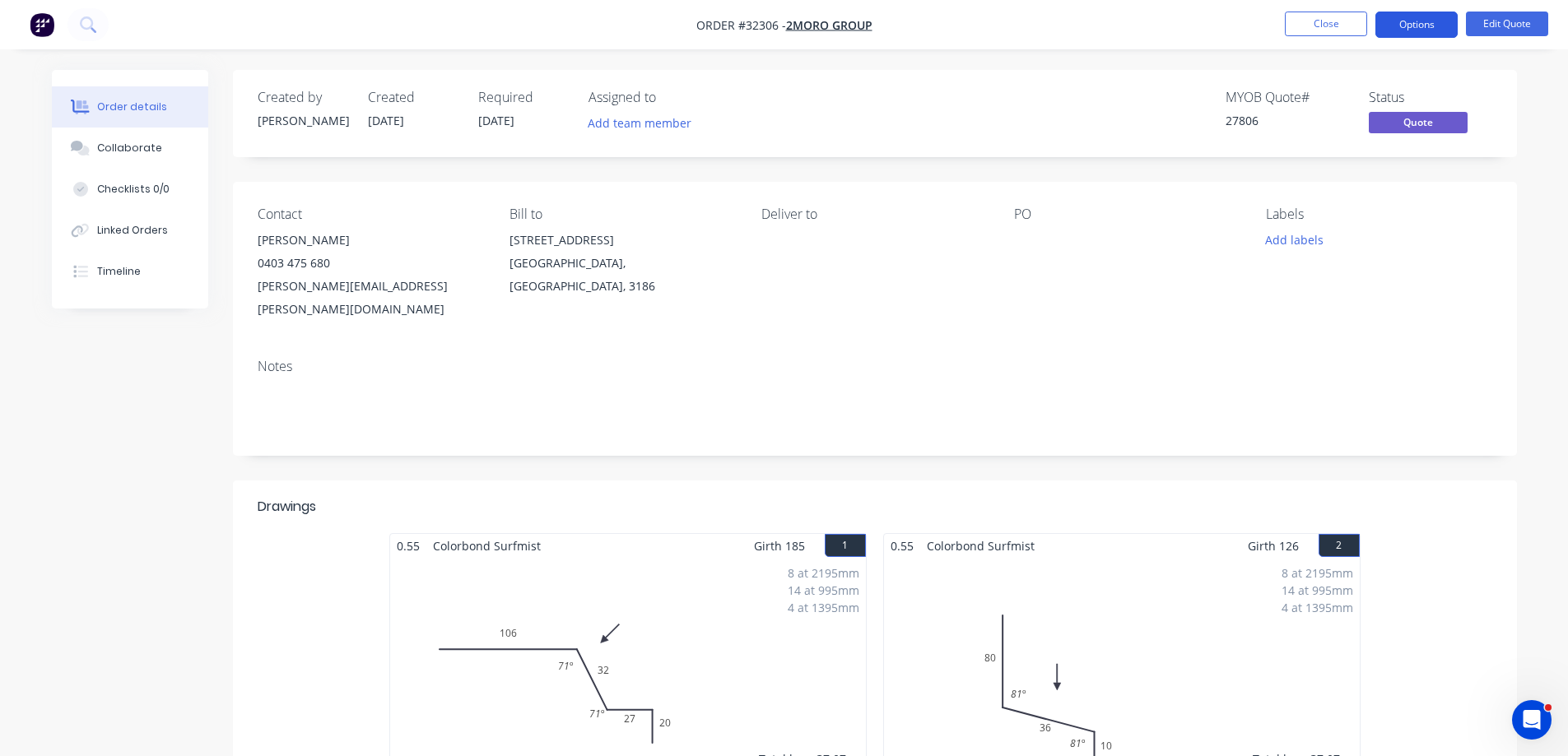
click at [1414, 36] on button "Options" at bounding box center [1417, 25] width 83 height 26
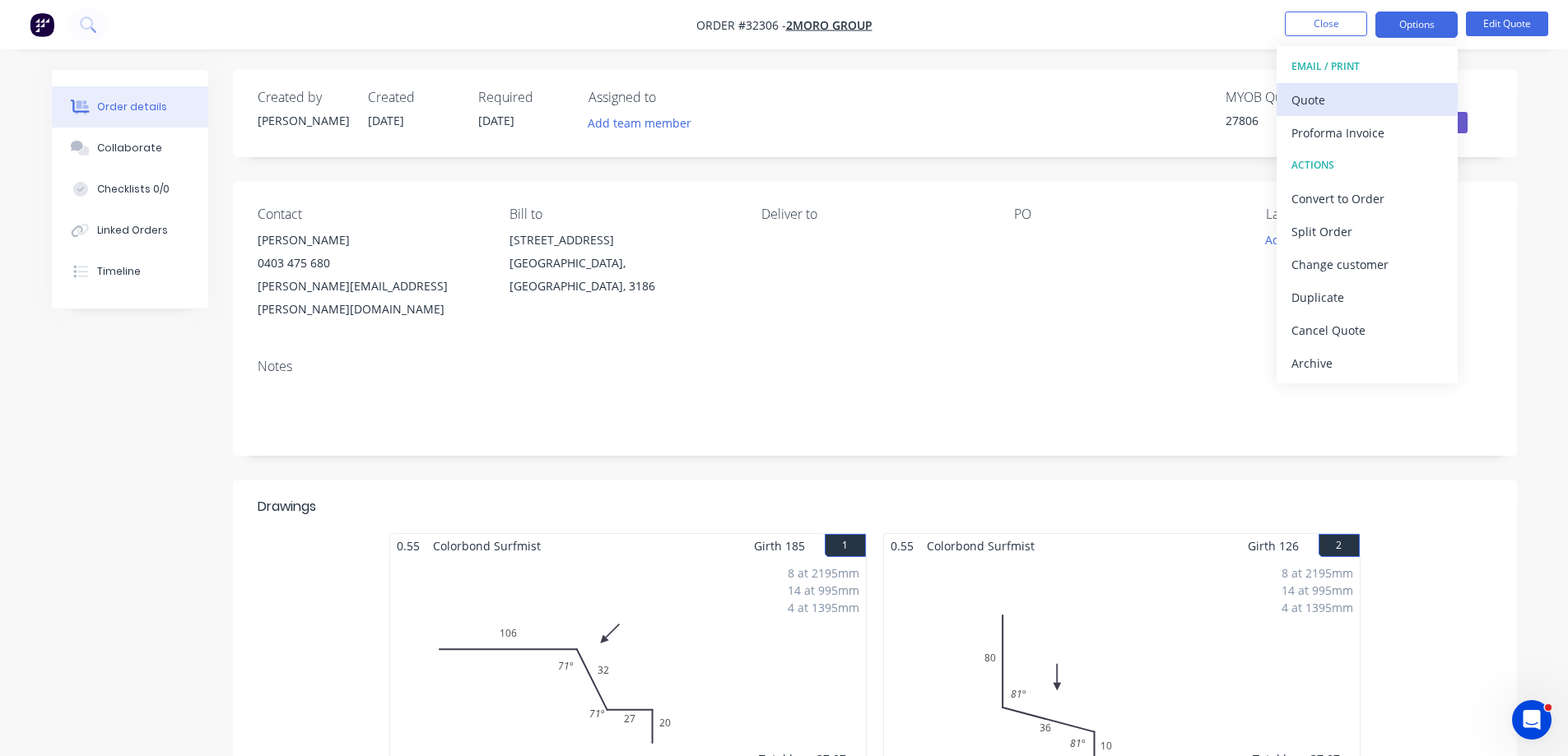
click at [1355, 101] on div "Quote" at bounding box center [1366, 100] width 151 height 24
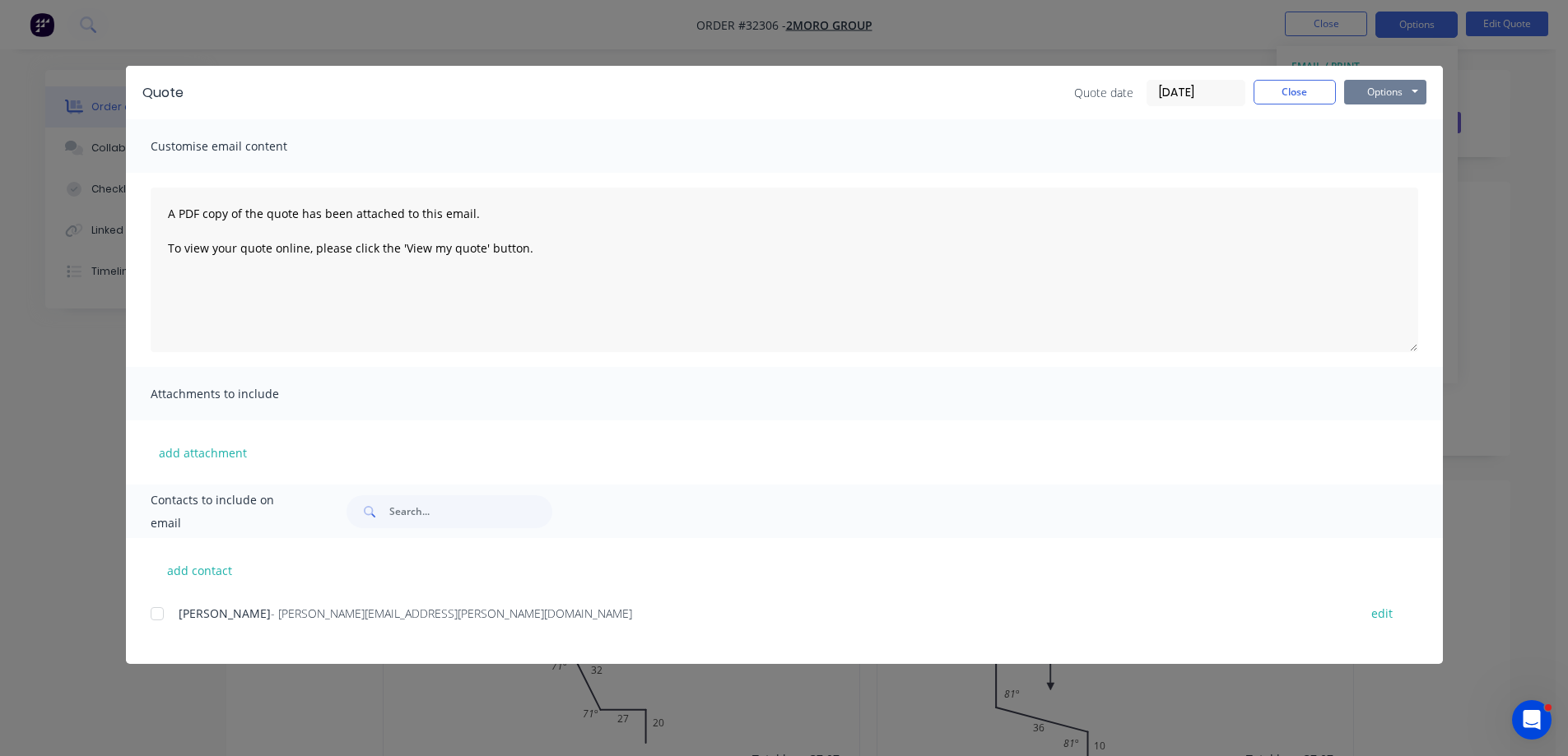
click at [1381, 95] on button "Options" at bounding box center [1385, 93] width 83 height 25
click at [1398, 150] on button "Print" at bounding box center [1396, 148] width 105 height 27
click at [1270, 84] on button "Close" at bounding box center [1294, 93] width 83 height 25
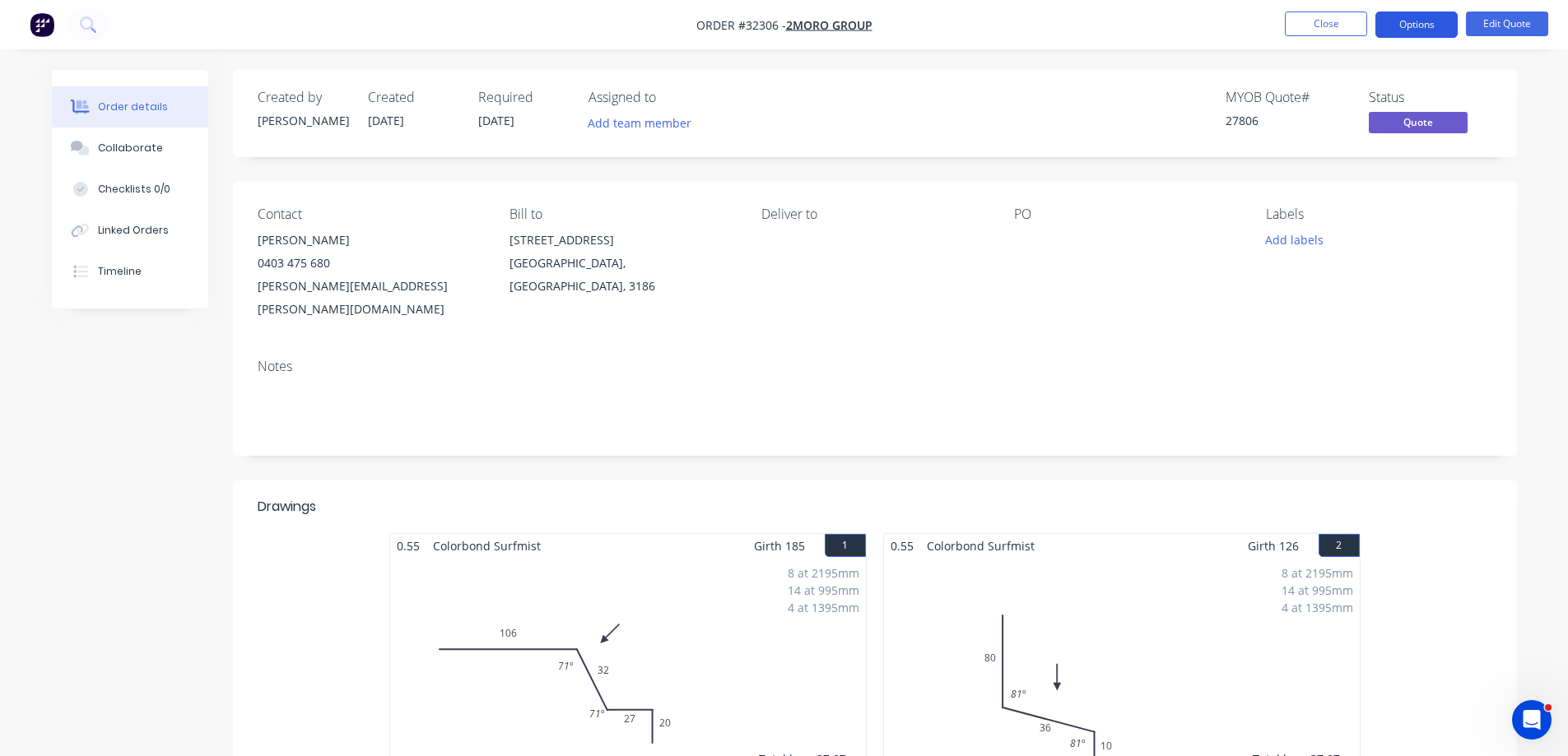
click at [1389, 20] on button "Options" at bounding box center [1417, 25] width 83 height 26
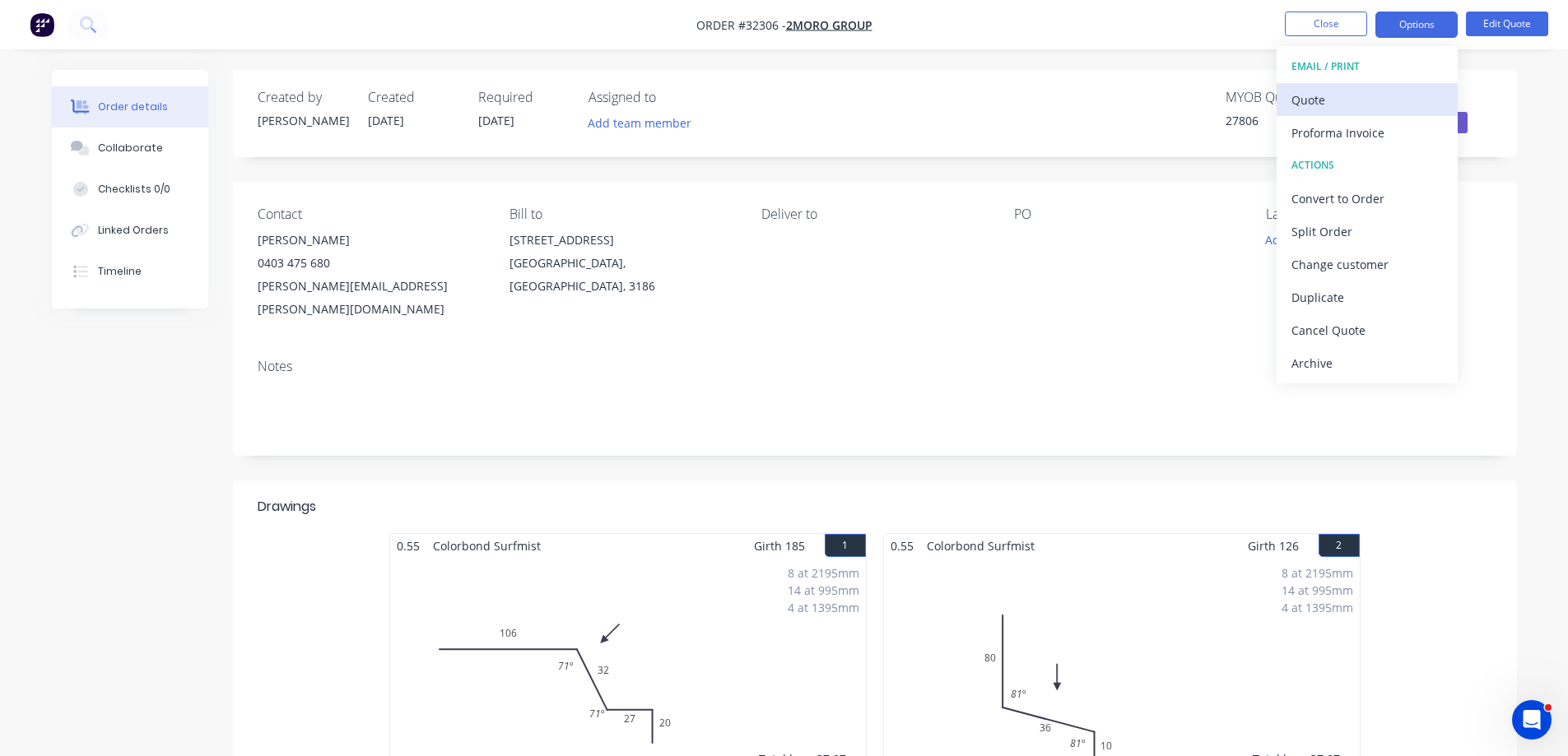
click at [1318, 100] on div "Quote" at bounding box center [1366, 100] width 151 height 24
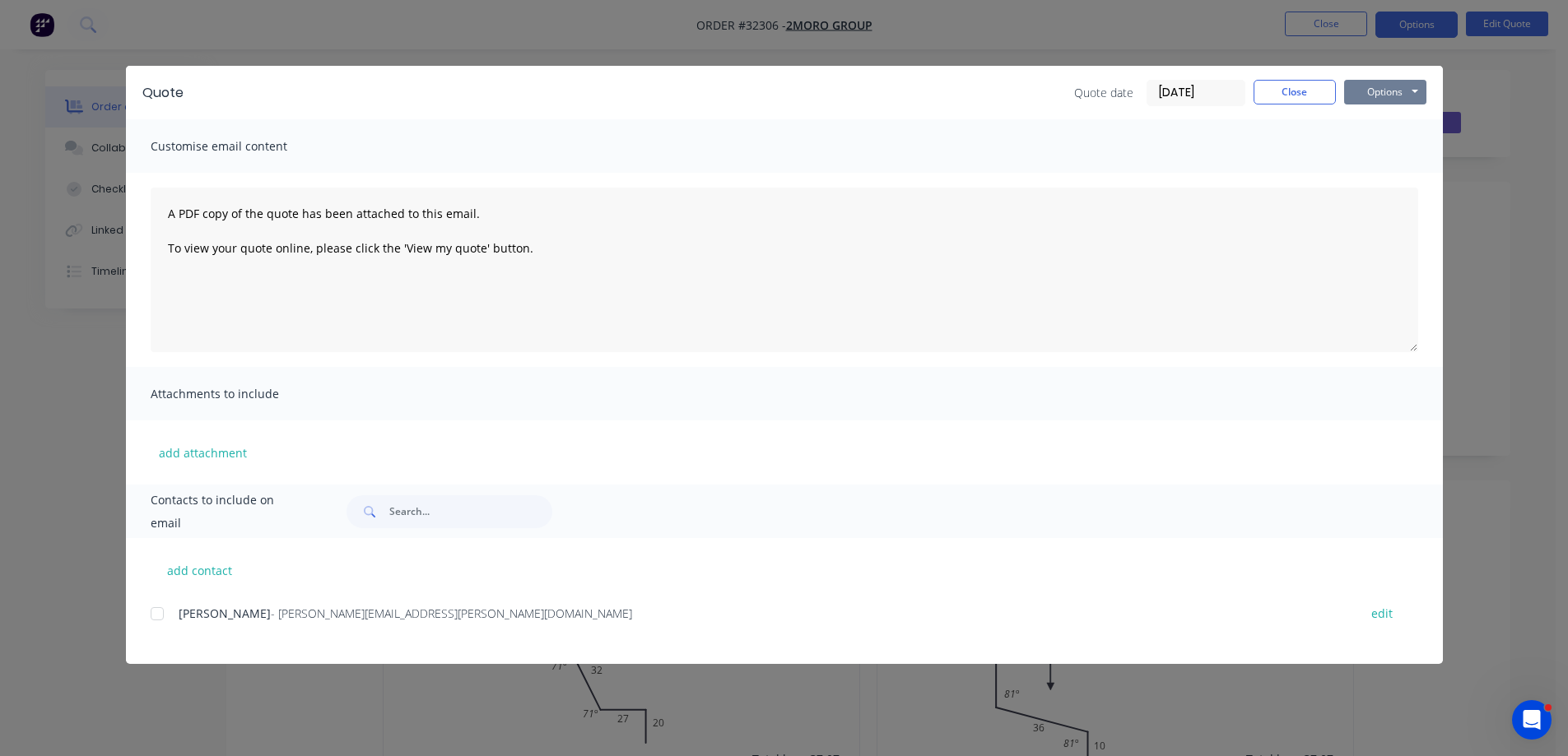
click at [1384, 95] on button "Options" at bounding box center [1385, 93] width 83 height 25
click at [158, 616] on div at bounding box center [157, 614] width 33 height 33
click at [1379, 89] on button "Options" at bounding box center [1385, 93] width 83 height 25
click at [1404, 175] on button "Email" at bounding box center [1396, 175] width 105 height 27
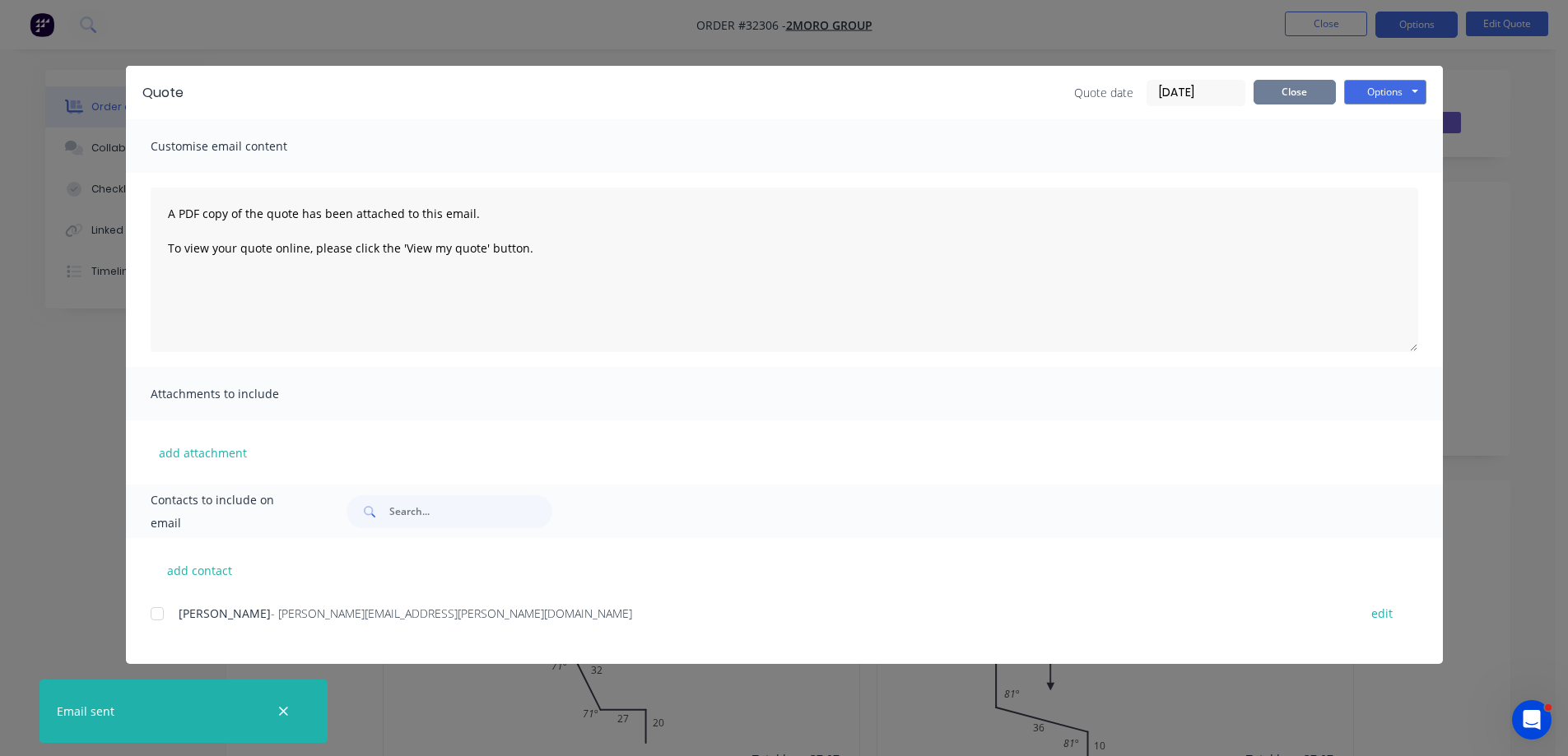
click at [1270, 96] on button "Close" at bounding box center [1294, 93] width 83 height 25
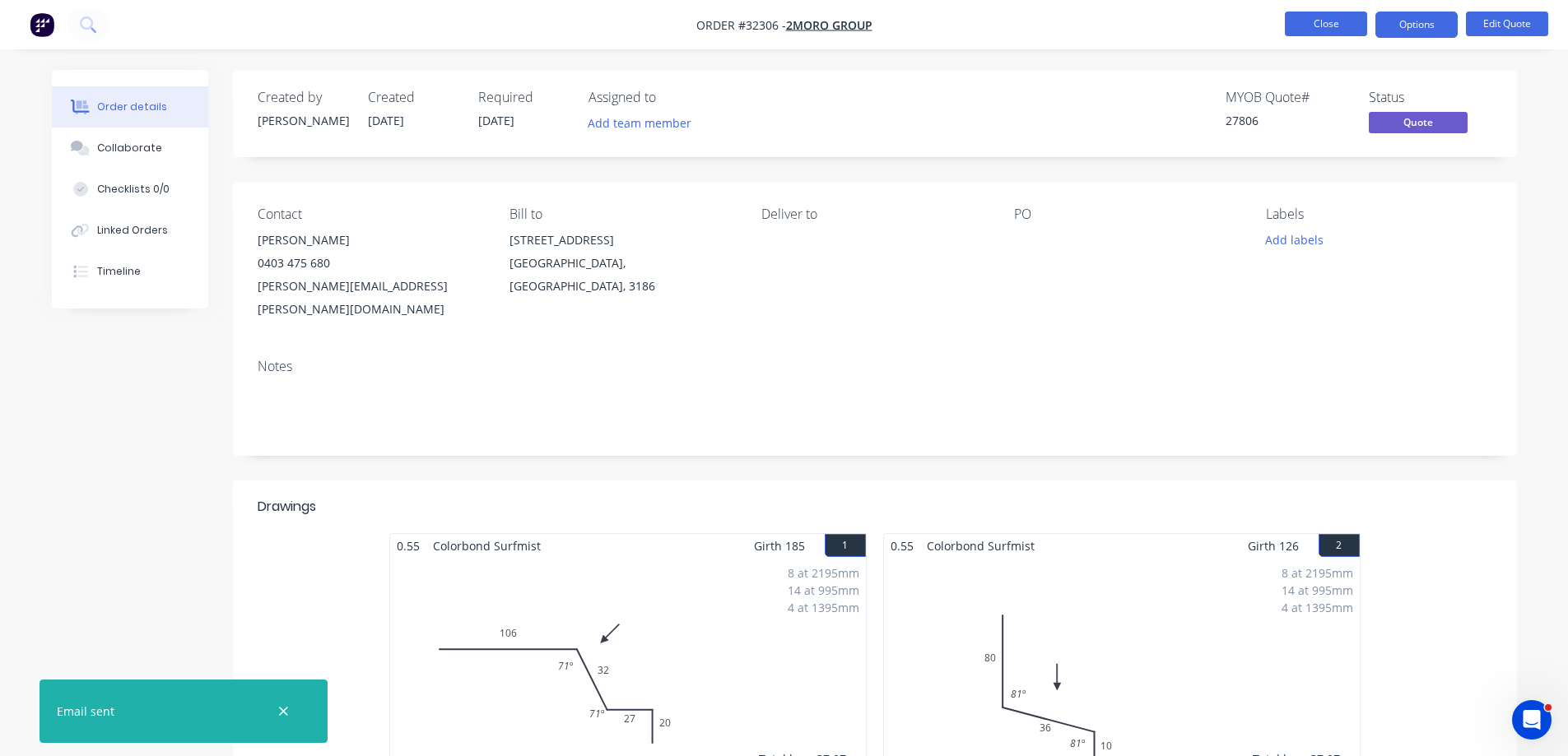
click at [1335, 23] on button "Close" at bounding box center [1326, 24] width 83 height 25
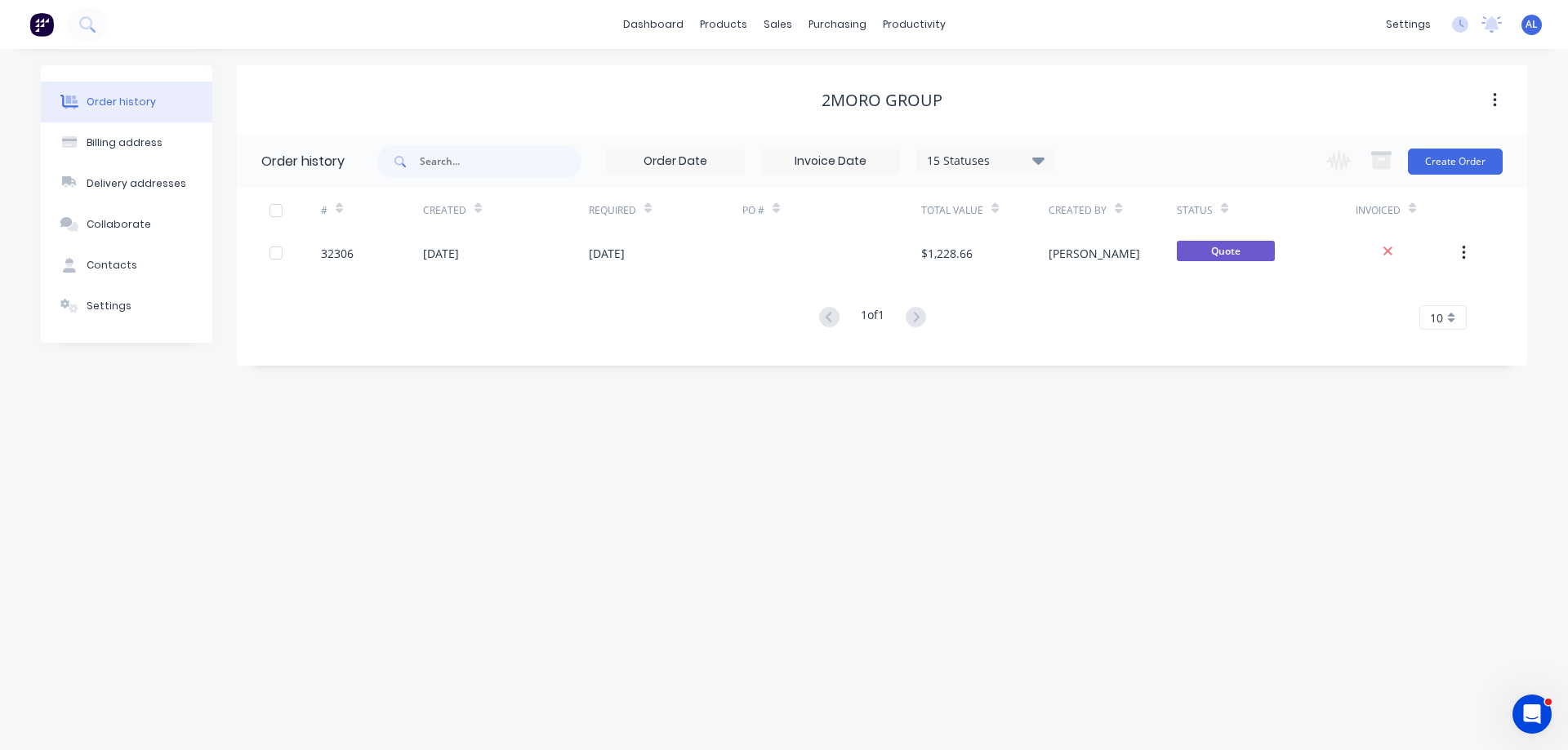
click at [48, 17] on img at bounding box center [42, 25] width 25 height 25
